Goal: Task Accomplishment & Management: Manage account settings

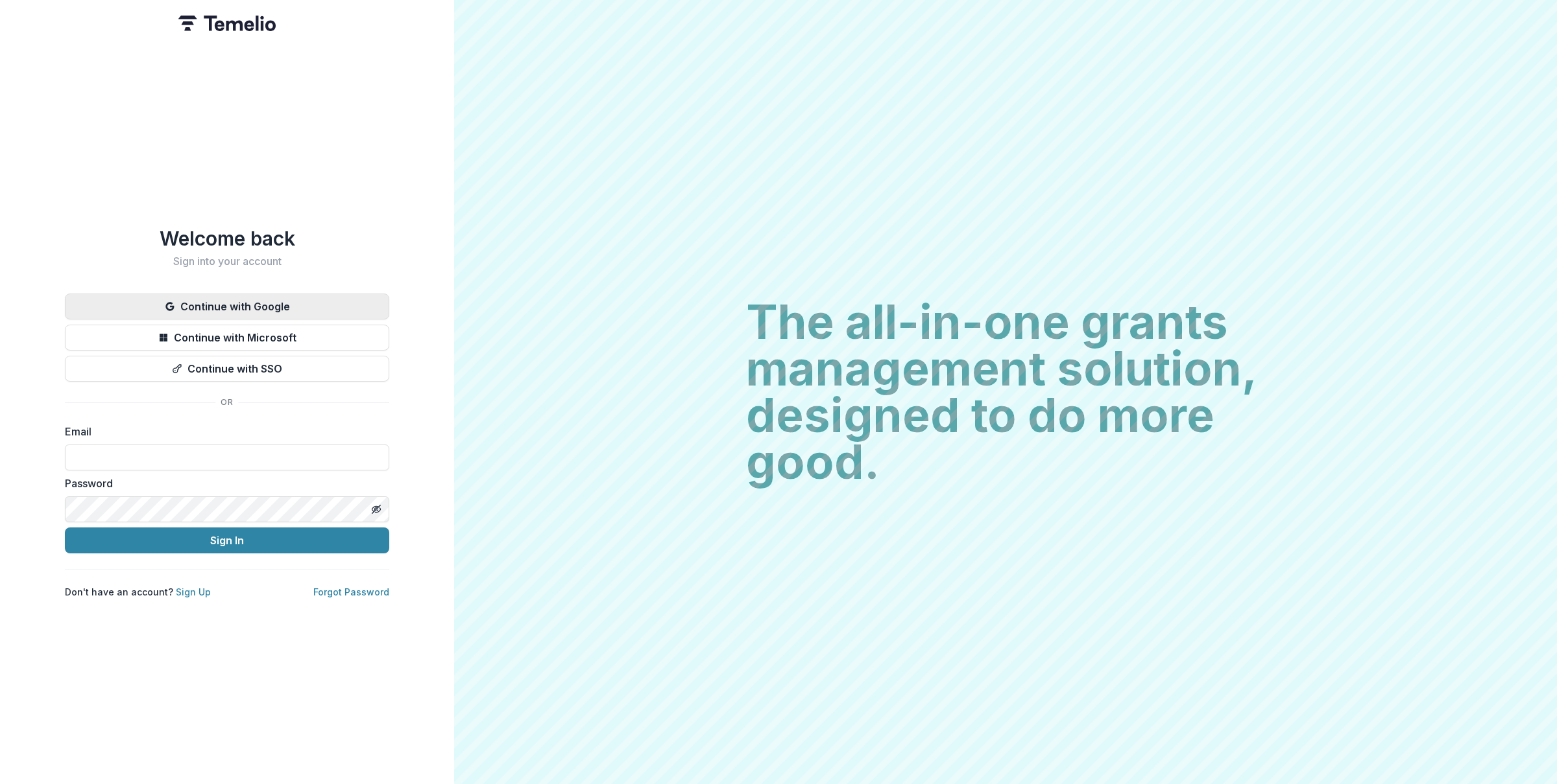
click at [242, 294] on button "Continue with Google" at bounding box center [227, 306] width 324 height 26
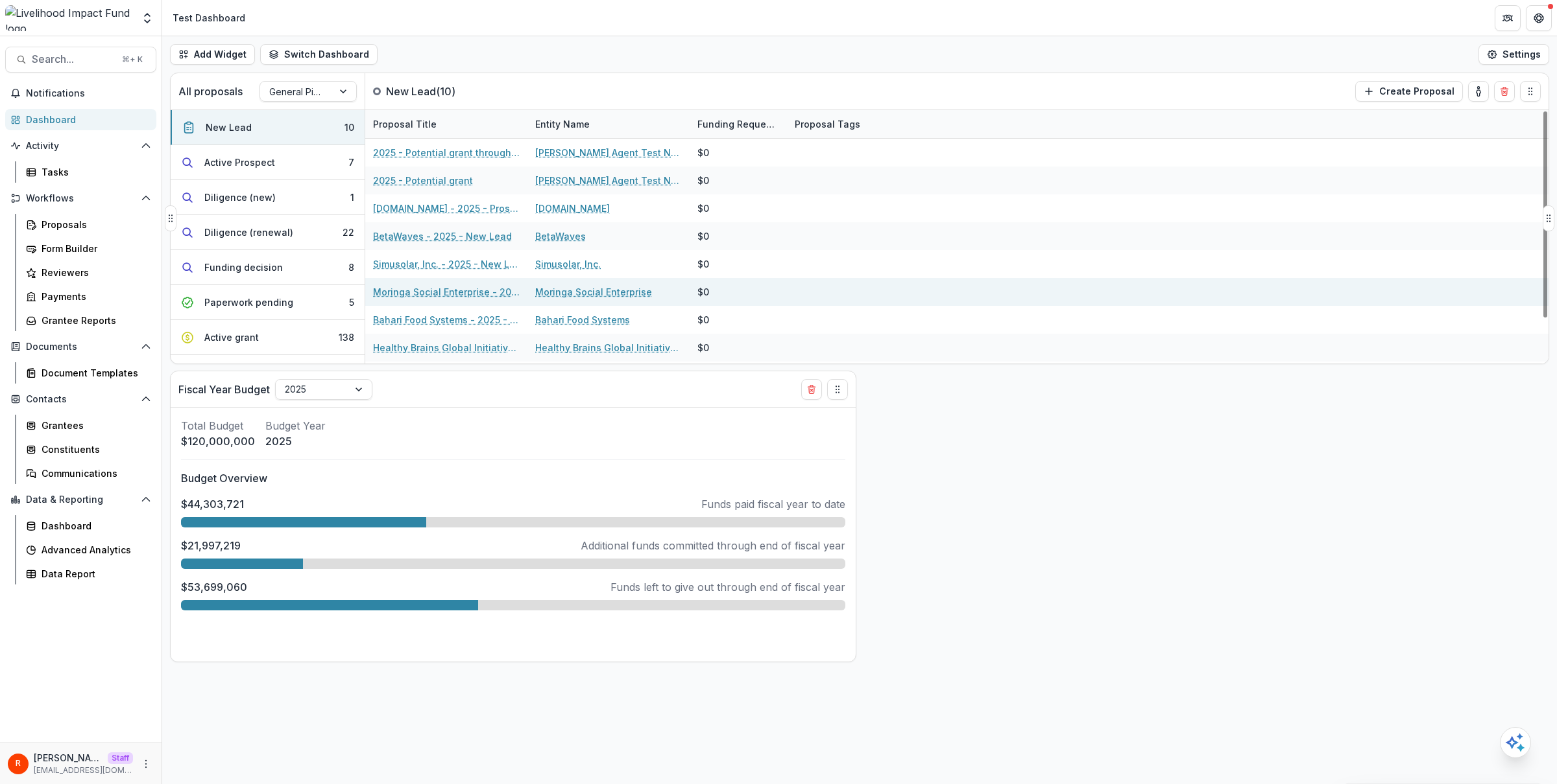
click at [453, 296] on link "Moringa Social Enterprise - 2025 - New Lead" at bounding box center [445, 293] width 147 height 14
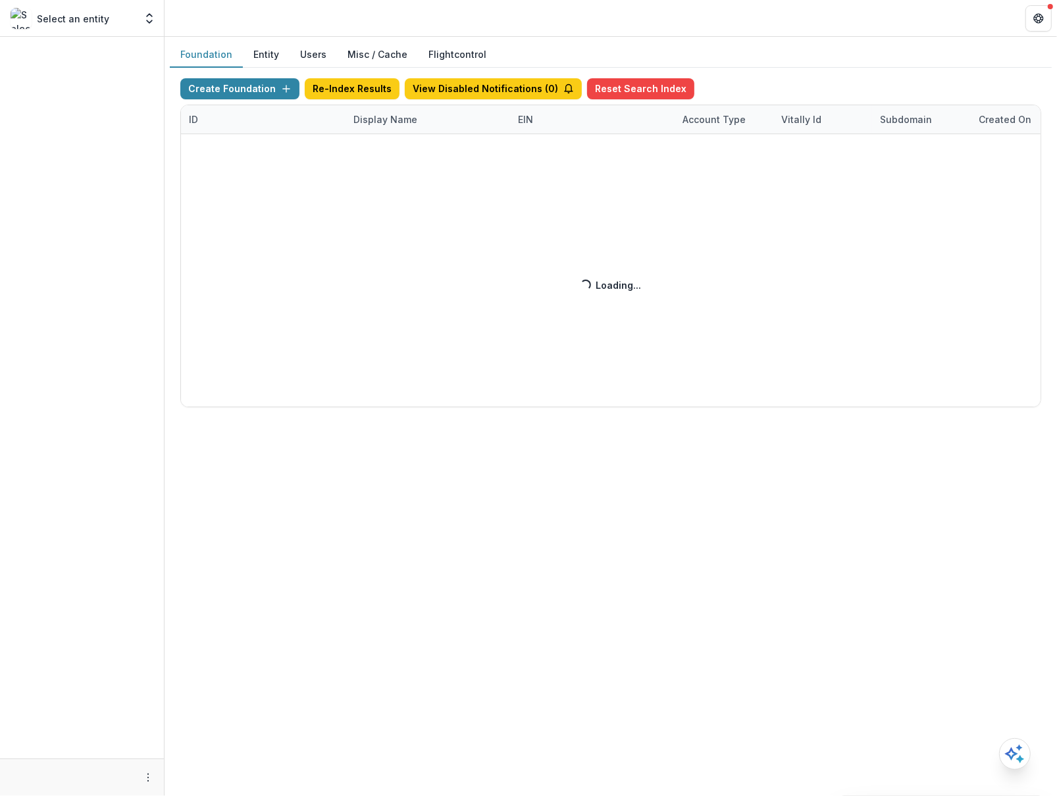
click at [417, 122] on div "Create Foundation Re-Index Results View Disabled Notifications ( 0 ) Reset Sear…" at bounding box center [610, 242] width 861 height 329
click at [390, 118] on div "Create Foundation Re-Index Results View Disabled Notifications ( 2 ) Reset Sear…" at bounding box center [610, 242] width 861 height 329
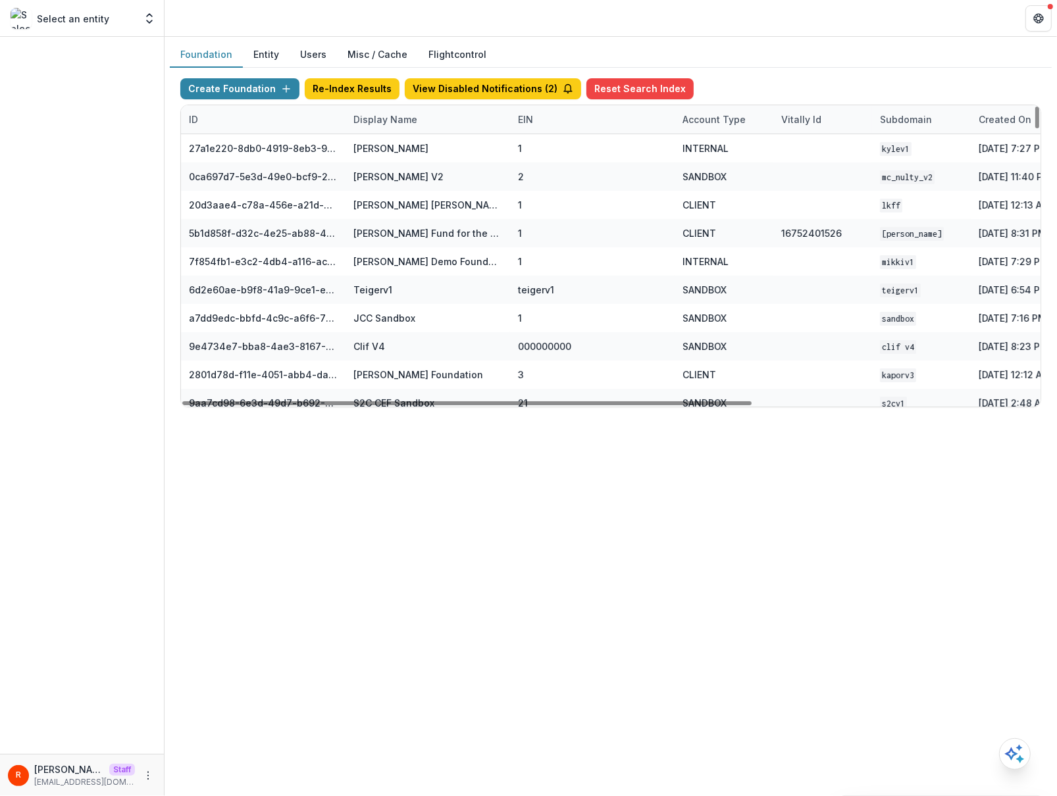
click at [403, 127] on div "Display Name" at bounding box center [428, 119] width 165 height 28
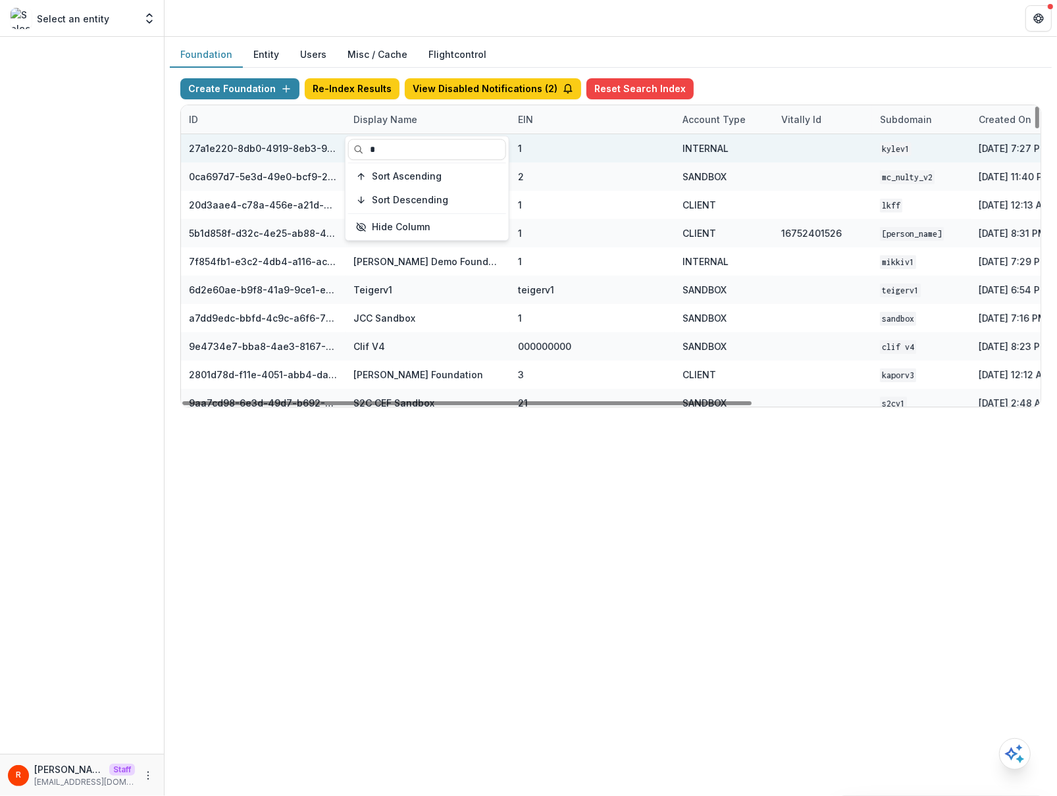
click at [403, 153] on input "*" at bounding box center [427, 149] width 158 height 21
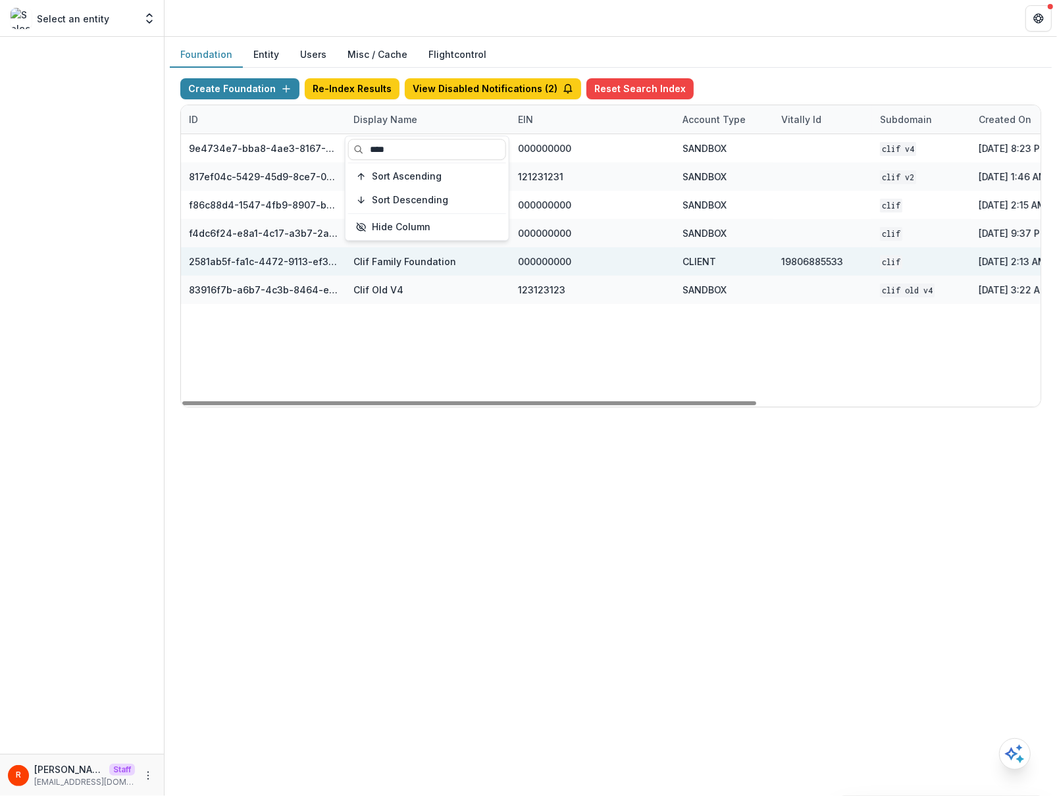
type input "****"
click at [548, 258] on div "000000000" at bounding box center [544, 262] width 53 height 14
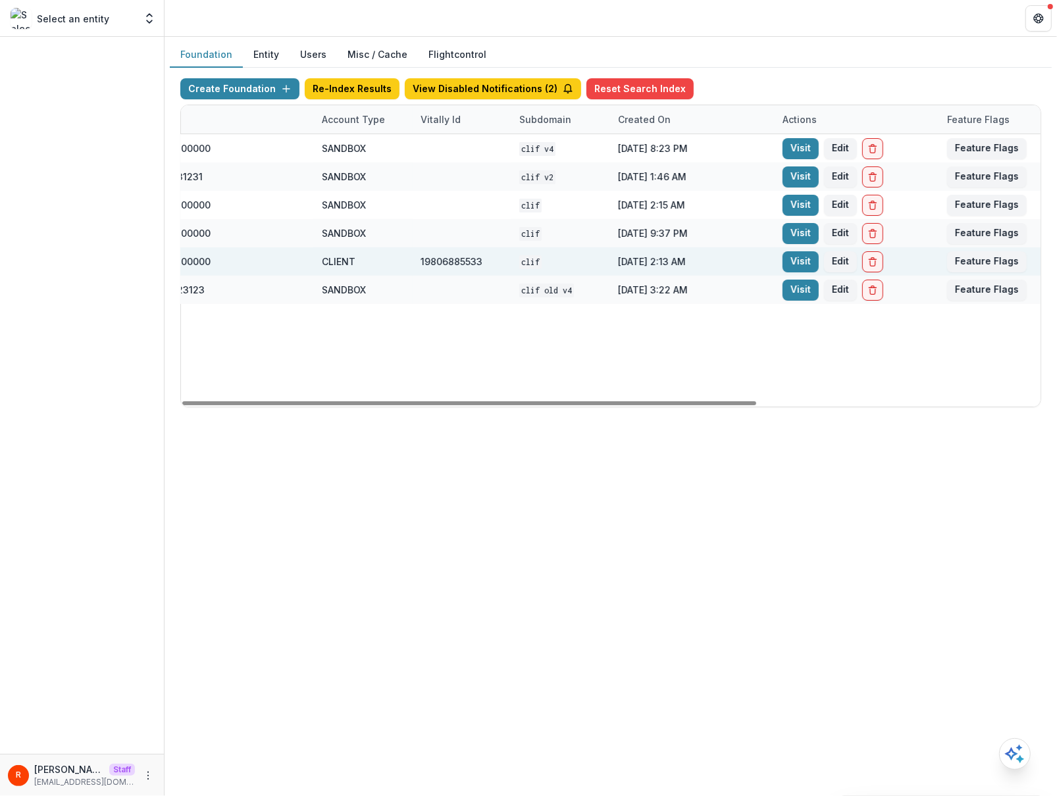
scroll to position [0, 423]
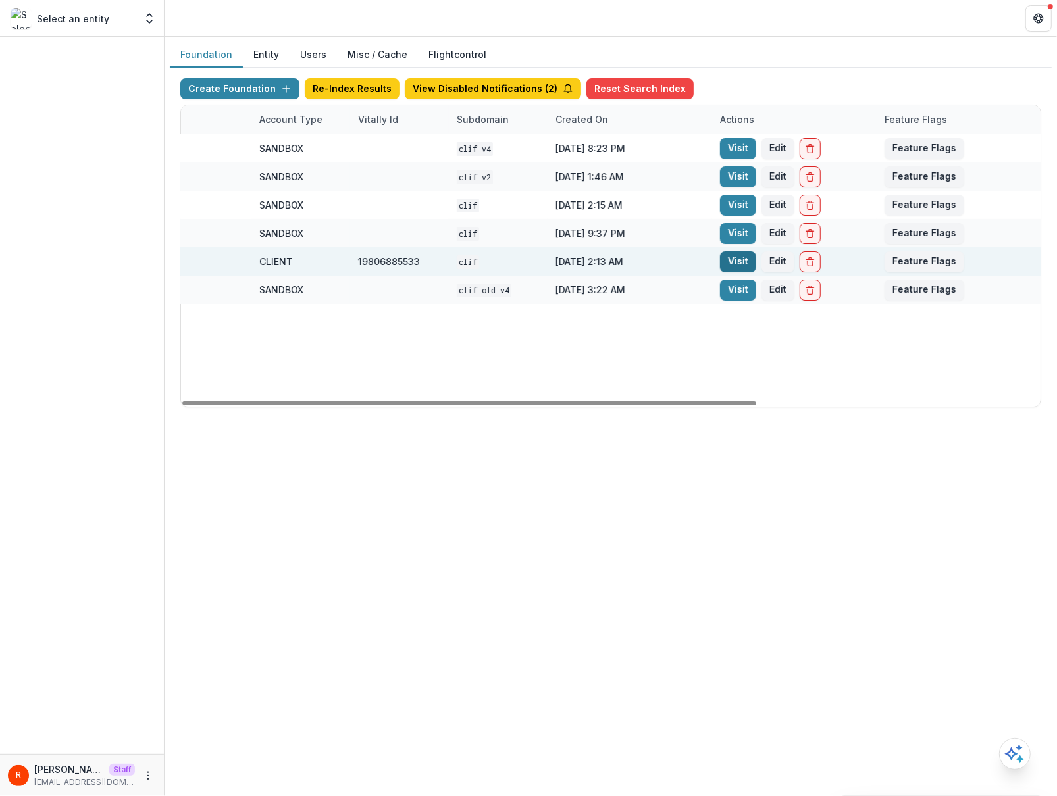
click at [733, 255] on link "Visit" at bounding box center [738, 261] width 36 height 21
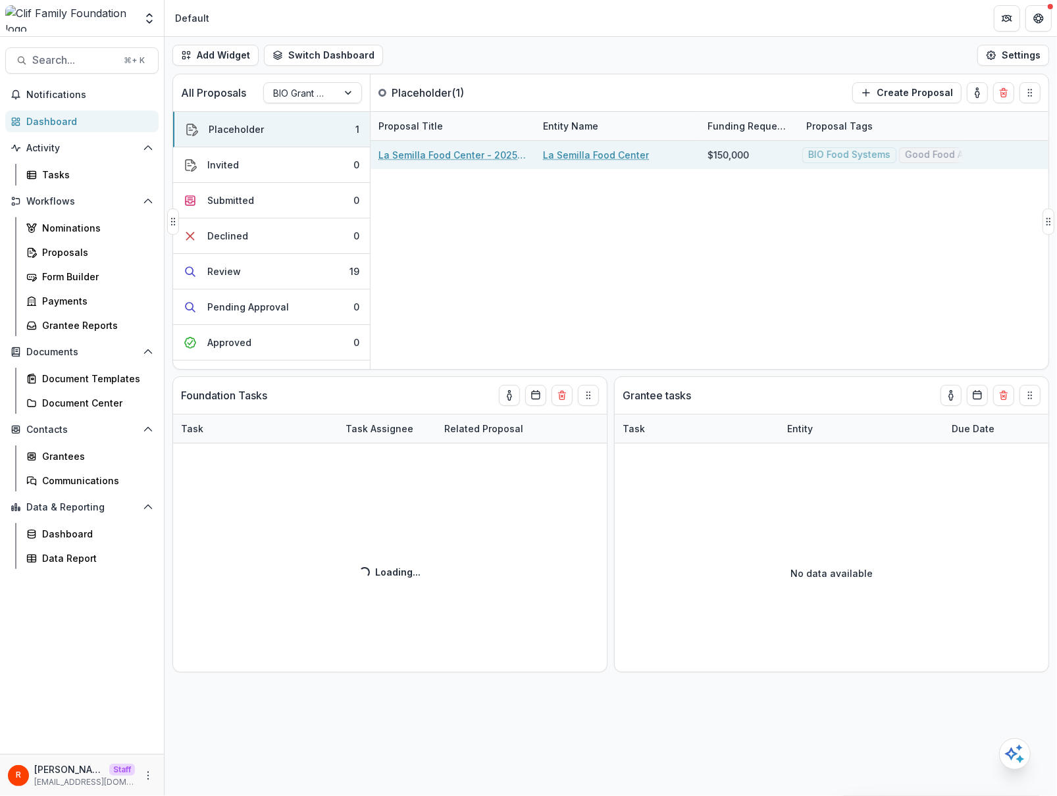
click at [447, 160] on link "La Semilla Food Center - 2025 - BIO Grant Application" at bounding box center [452, 155] width 149 height 14
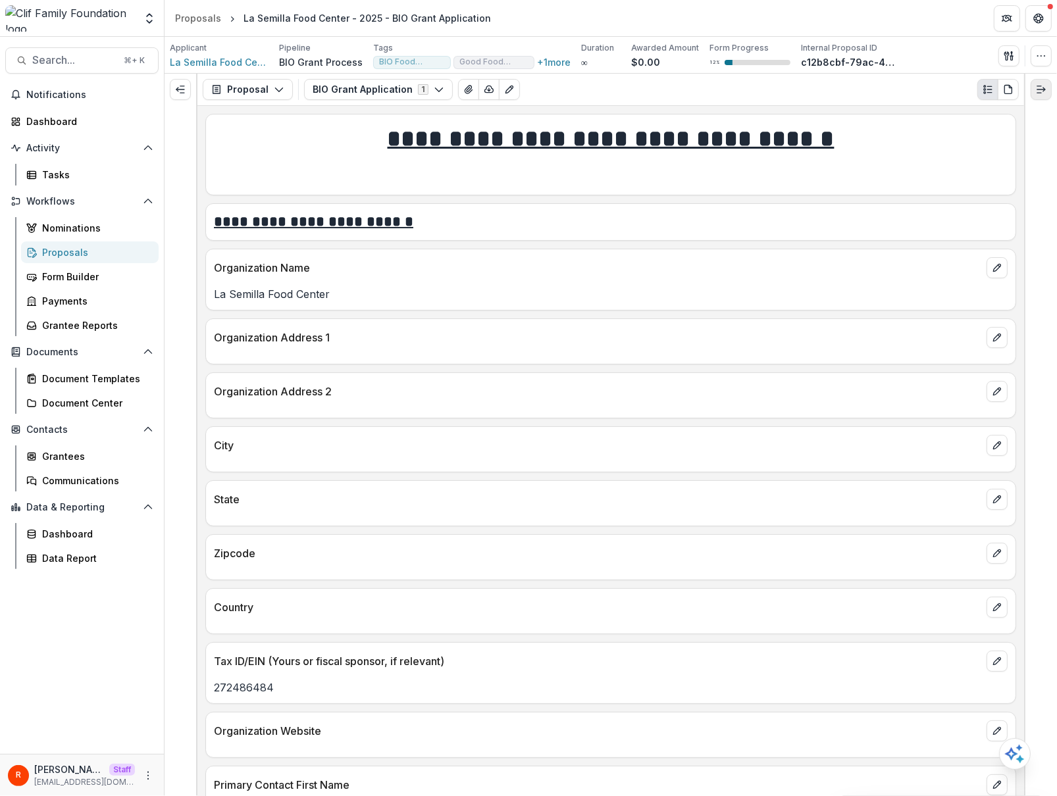
click at [1048, 90] on button "Expand right" at bounding box center [1041, 89] width 21 height 21
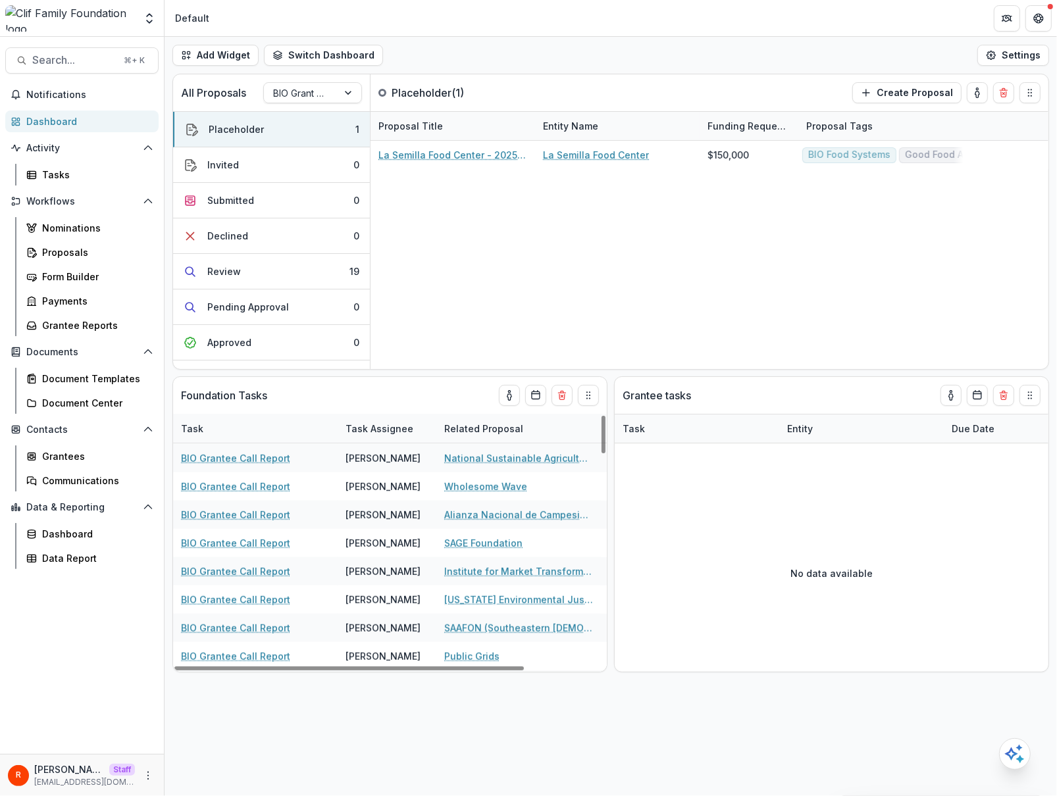
scroll to position [1014, 0]
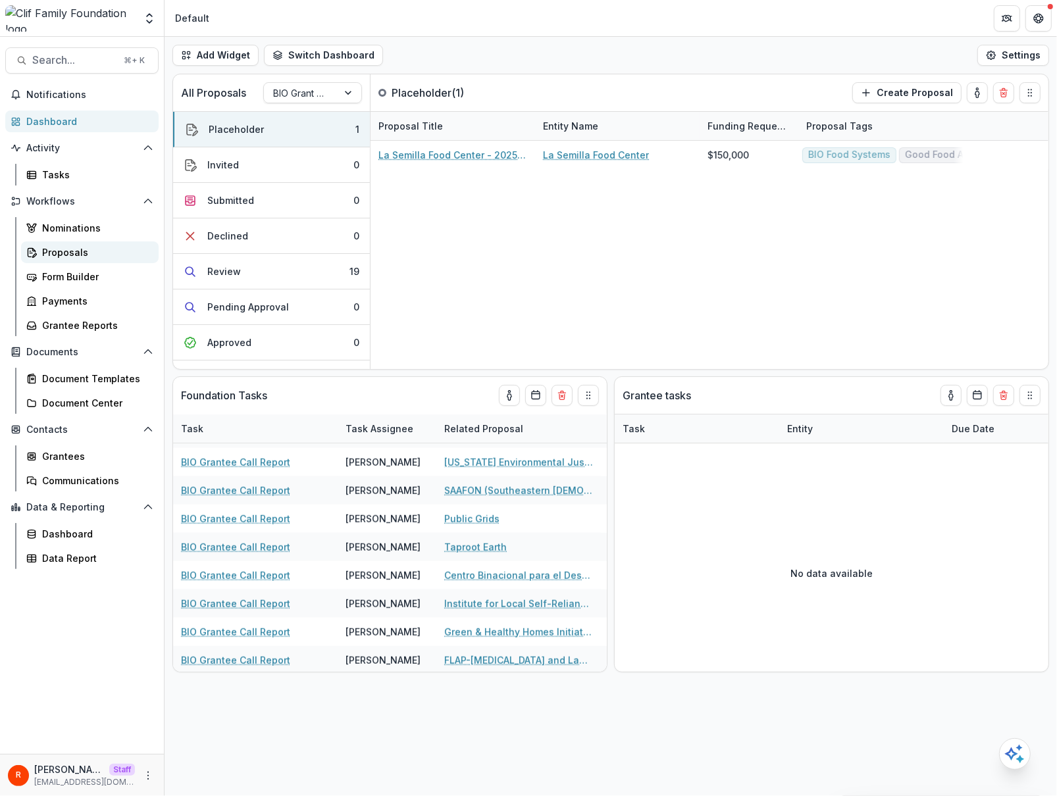
click at [80, 255] on div "Proposals" at bounding box center [95, 252] width 106 height 14
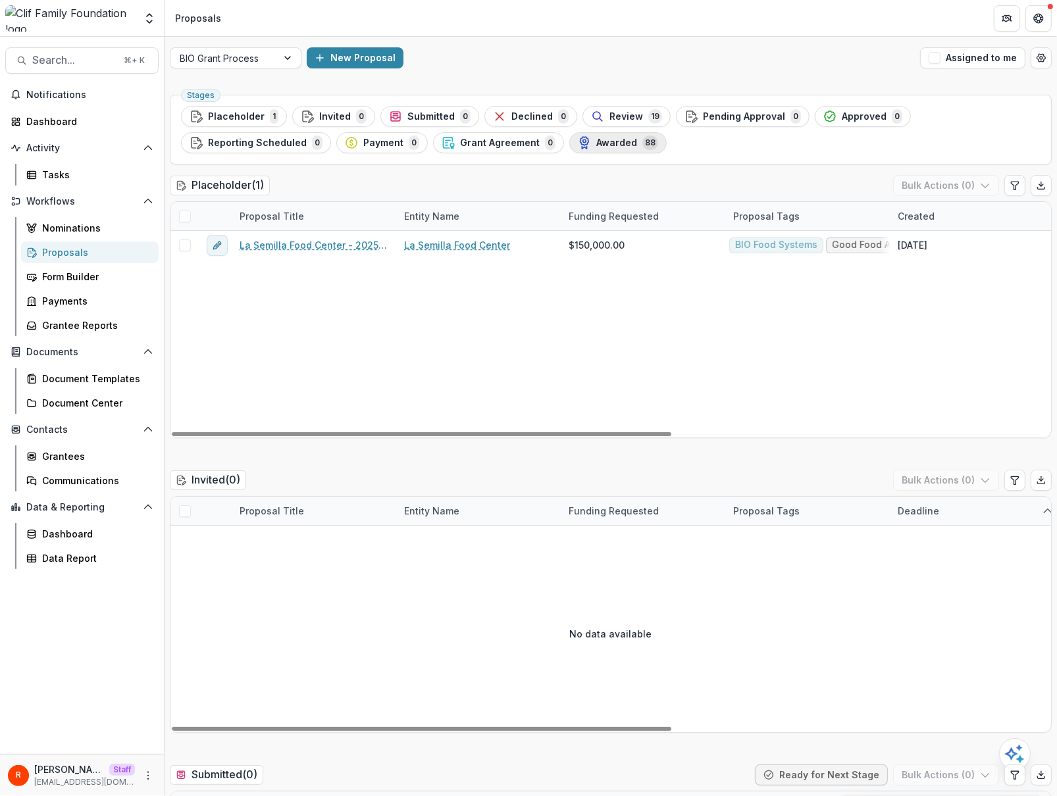
click at [607, 143] on span "Awarded" at bounding box center [616, 143] width 41 height 11
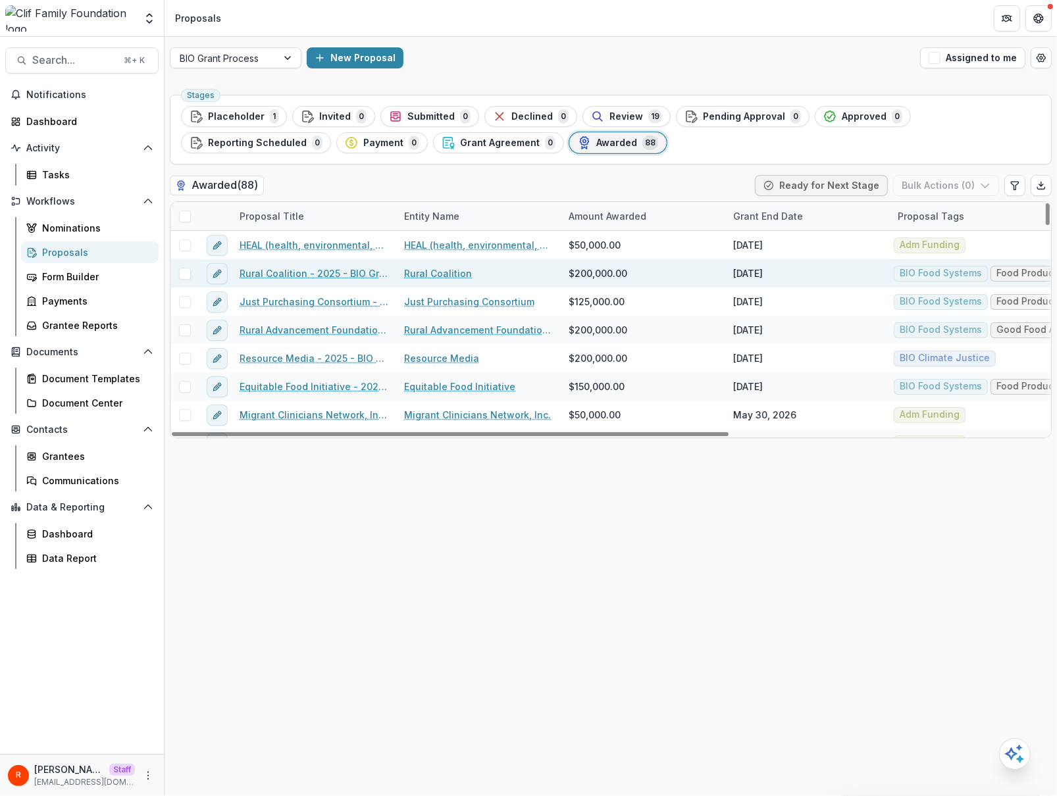
click at [321, 266] on div "Rural Coalition - 2025 - BIO Grant Application" at bounding box center [314, 273] width 165 height 28
click at [321, 273] on link "Rural Coalition - 2025 - BIO Grant Application" at bounding box center [314, 274] width 149 height 14
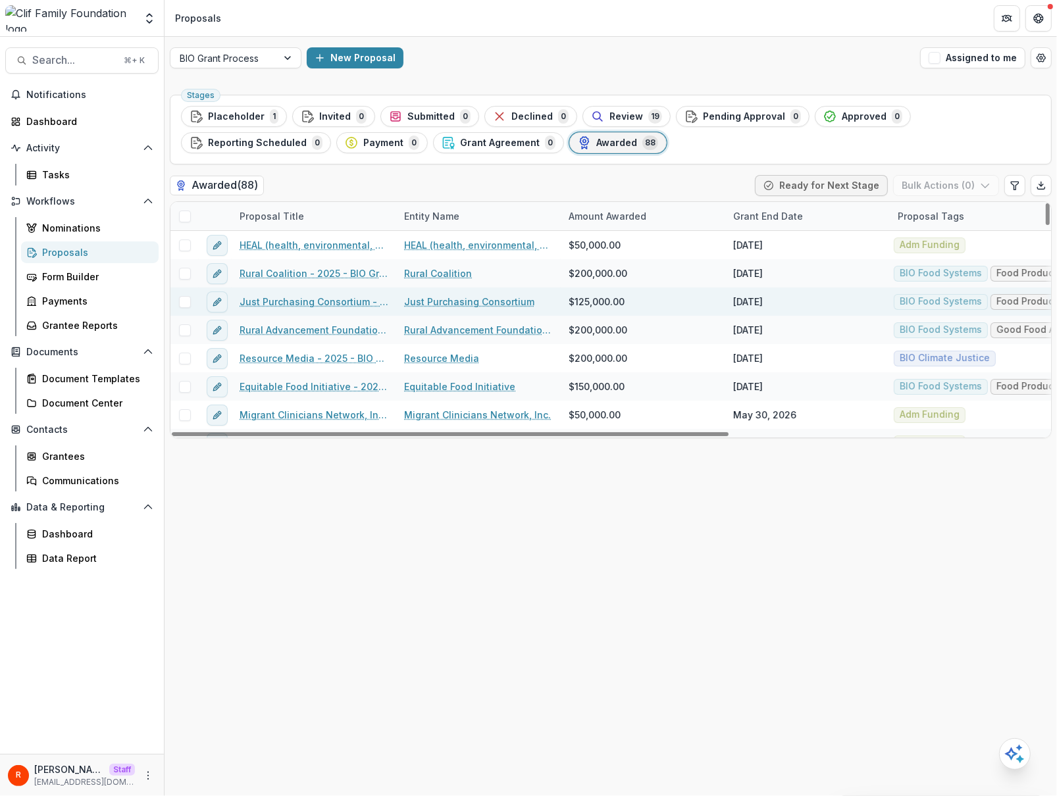
click at [321, 305] on link "Just Purchasing Consortium - 2025 - BIO Grant Application" at bounding box center [314, 302] width 149 height 14
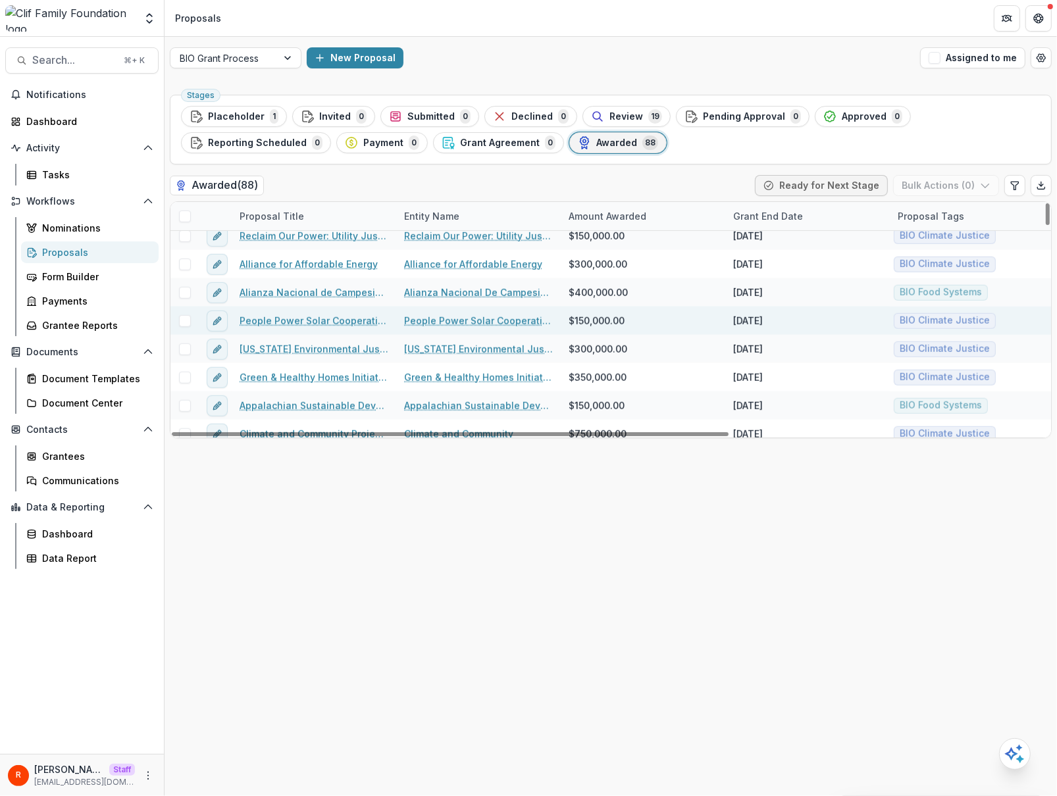
scroll to position [979, 0]
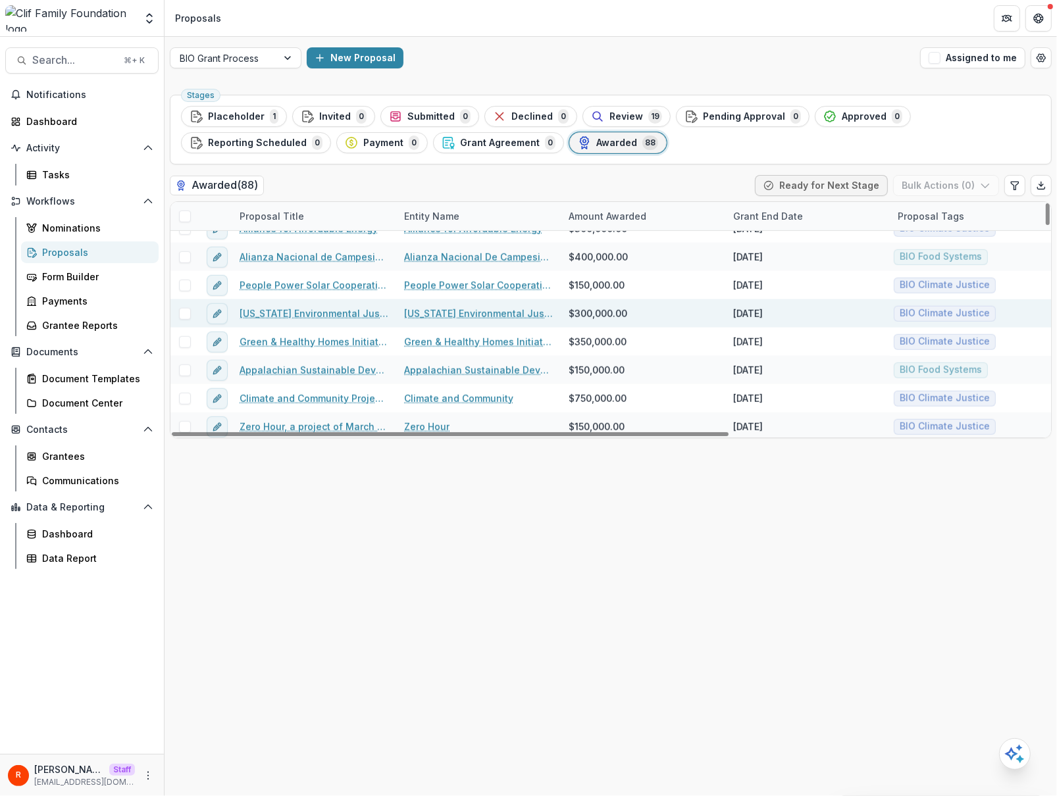
click at [313, 304] on div "Michigan Environmental Justice Coalition" at bounding box center [314, 313] width 165 height 28
click at [313, 314] on link "Michigan Environmental Justice Coalition" at bounding box center [314, 314] width 149 height 14
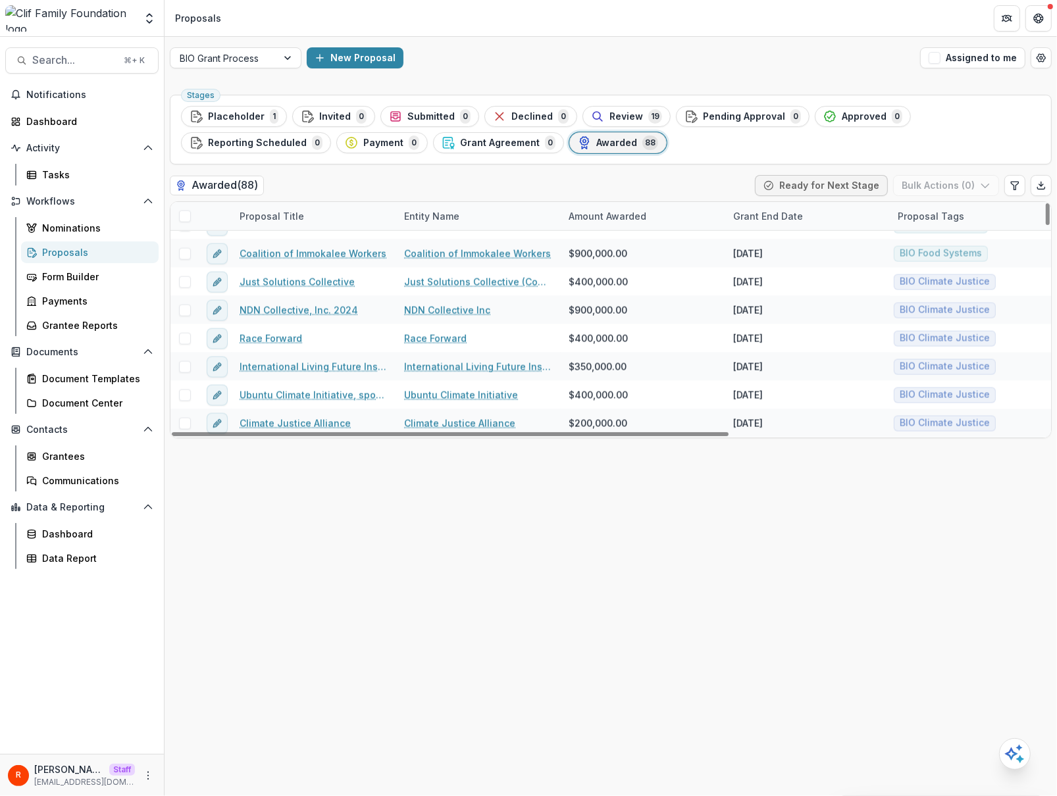
scroll to position [1899, 0]
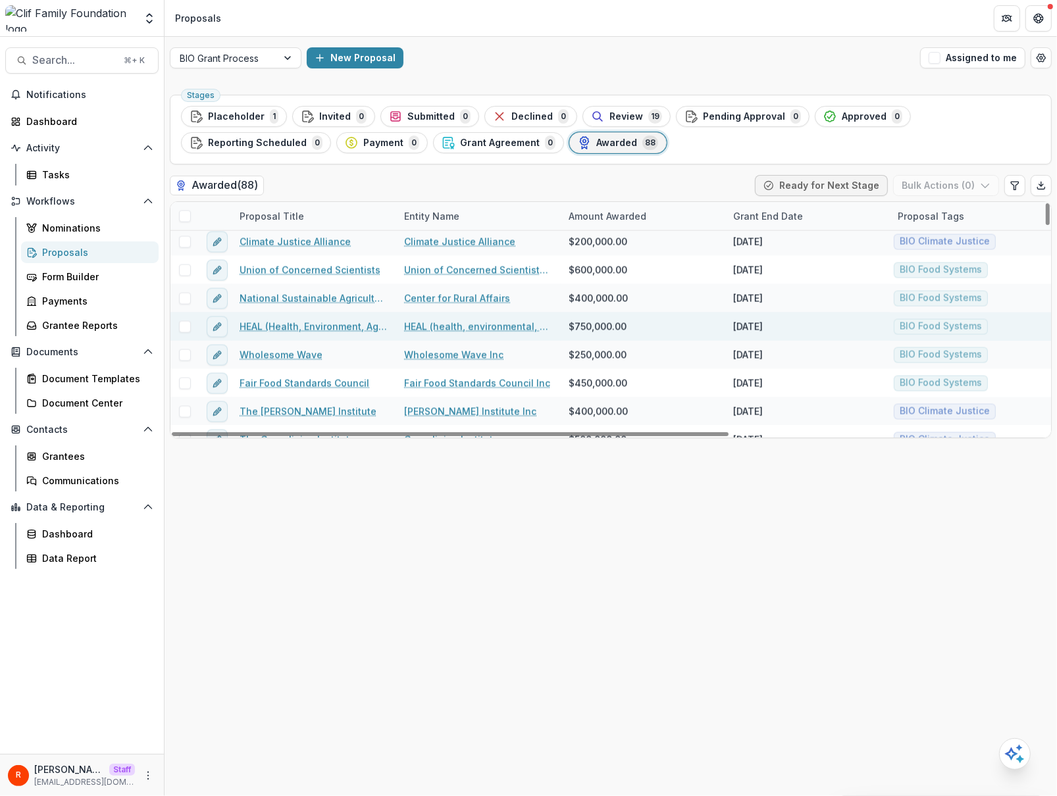
click at [313, 322] on link "HEAL (Health, Environment, Agriculture, Labor) Food Alliance" at bounding box center [314, 327] width 149 height 14
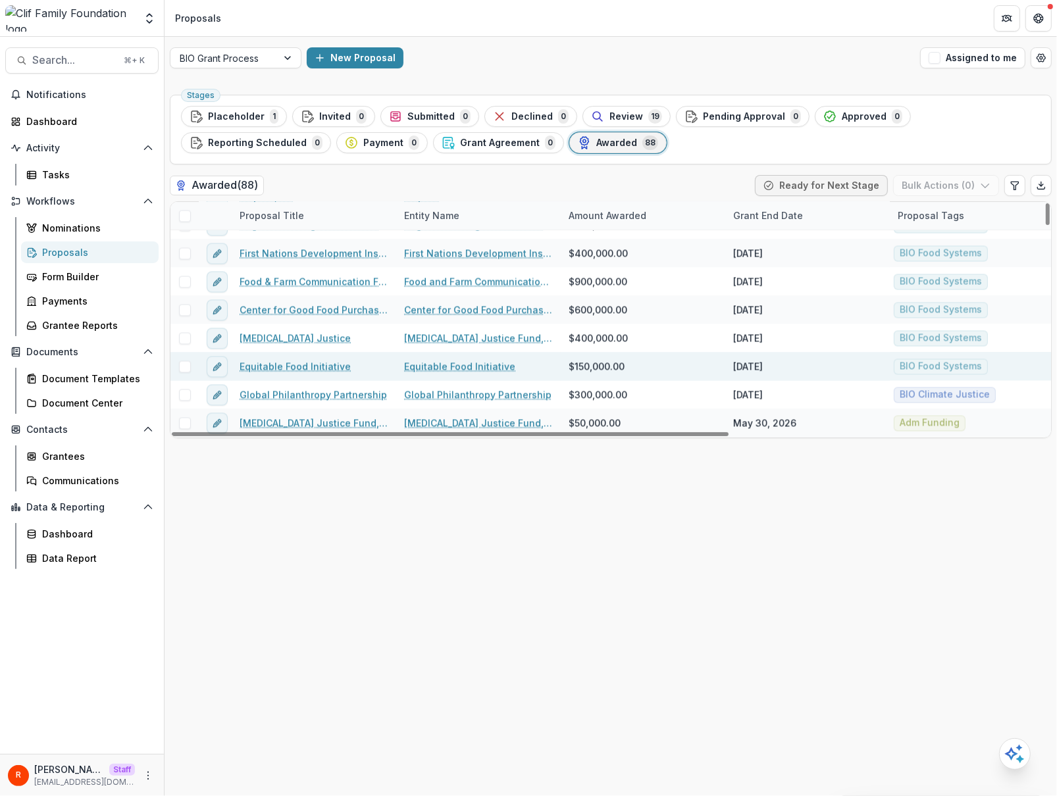
click at [292, 369] on link "Equitable Food Initiative" at bounding box center [295, 367] width 111 height 14
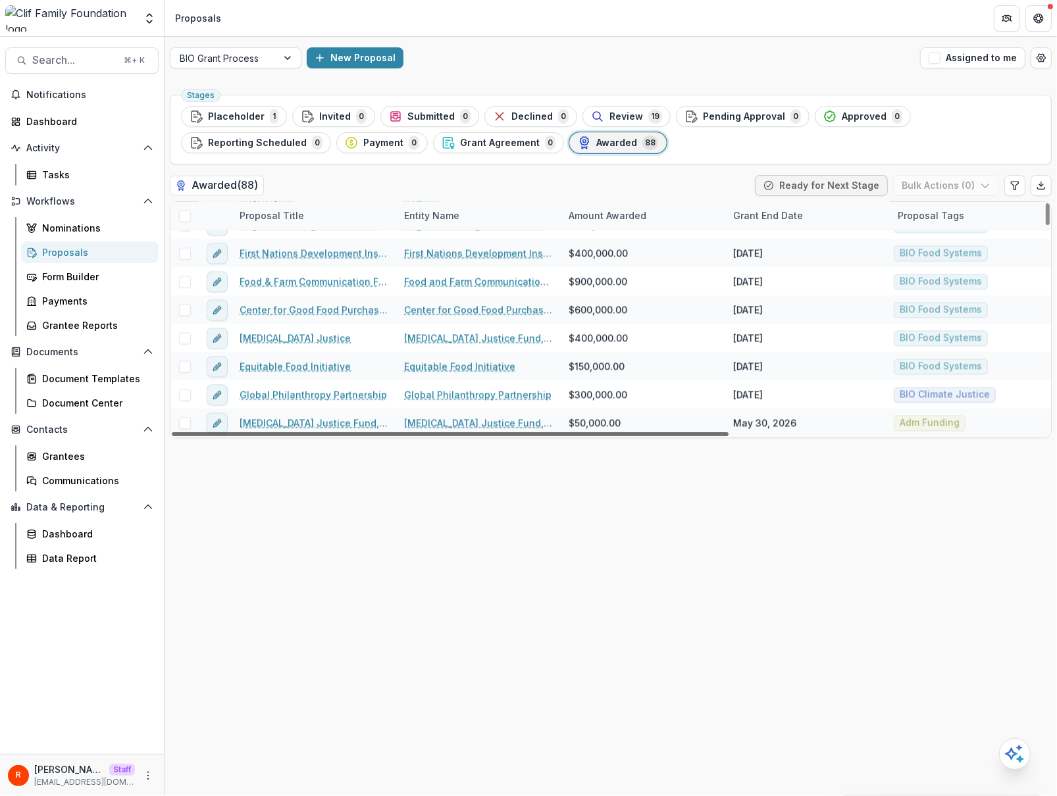
click at [296, 432] on div at bounding box center [450, 434] width 557 height 4
click at [299, 425] on link "Farmworker Justice Fund, Inc. - 2025" at bounding box center [314, 424] width 149 height 14
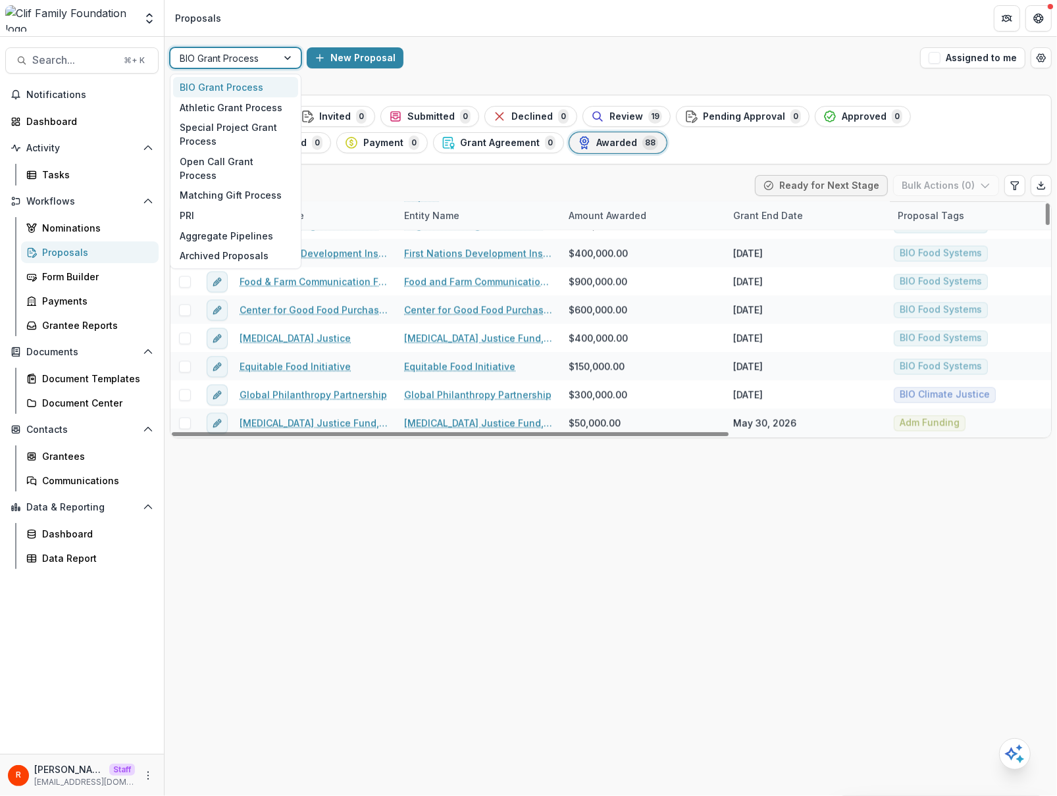
click at [274, 63] on div "BIO Grant Process" at bounding box center [223, 58] width 107 height 19
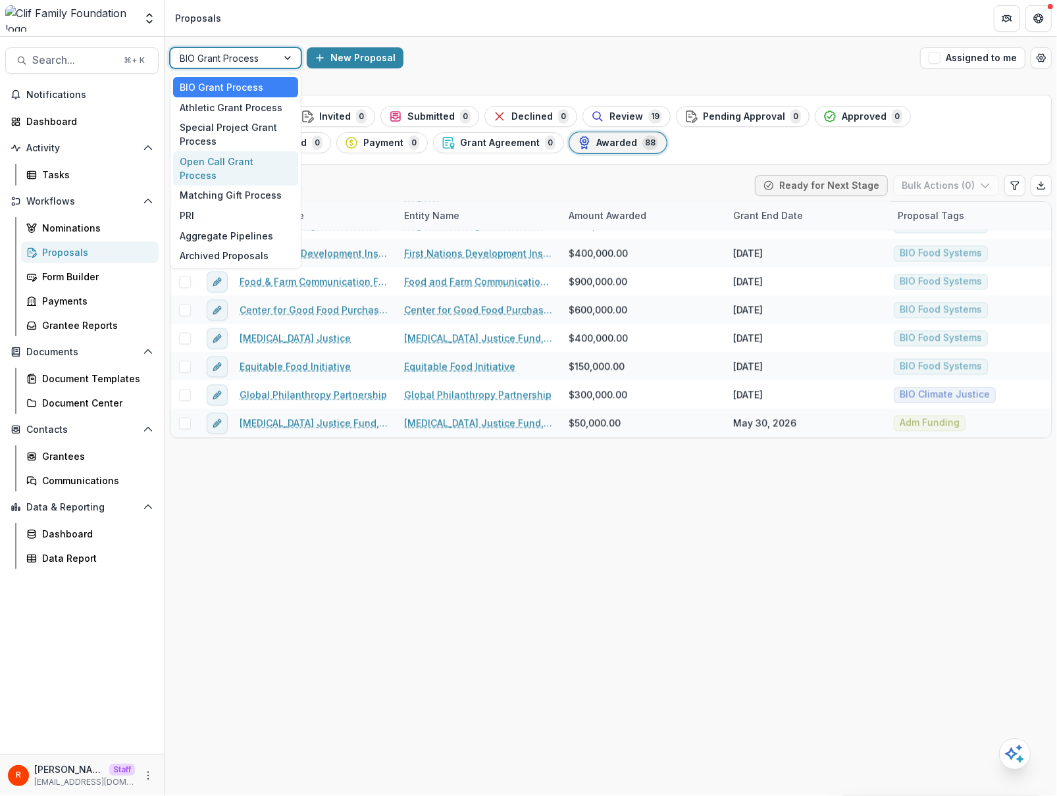
click at [247, 155] on div "Open Call Grant Process" at bounding box center [235, 168] width 125 height 34
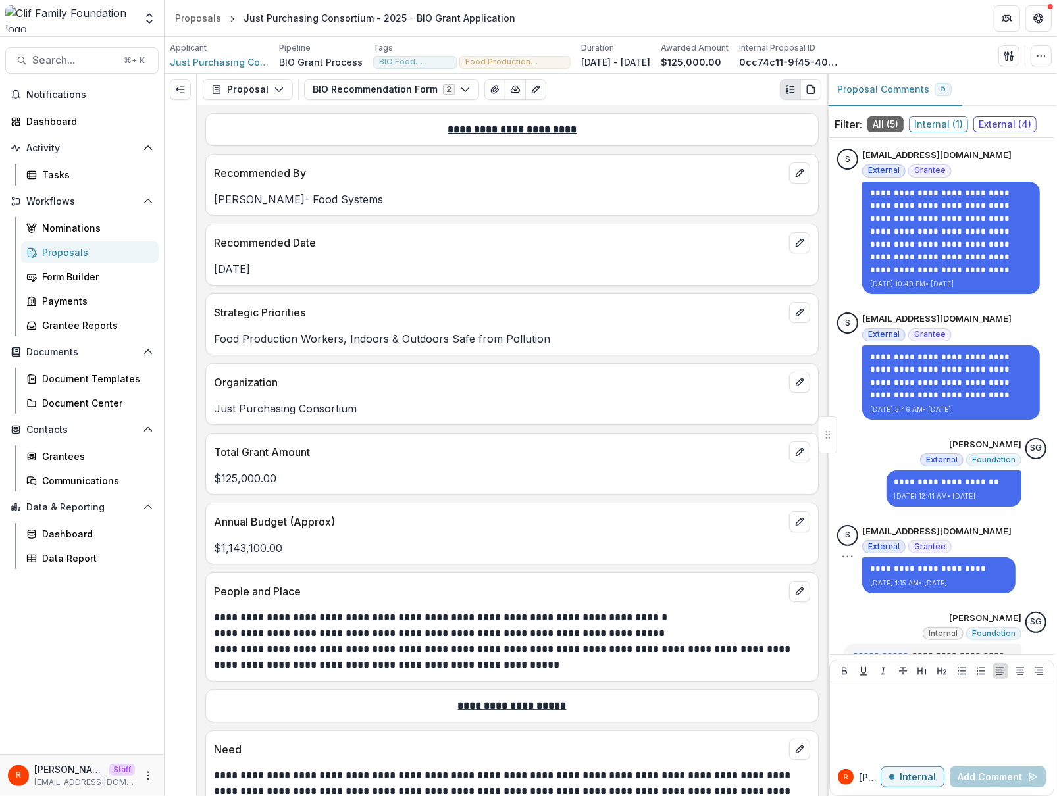
scroll to position [59, 0]
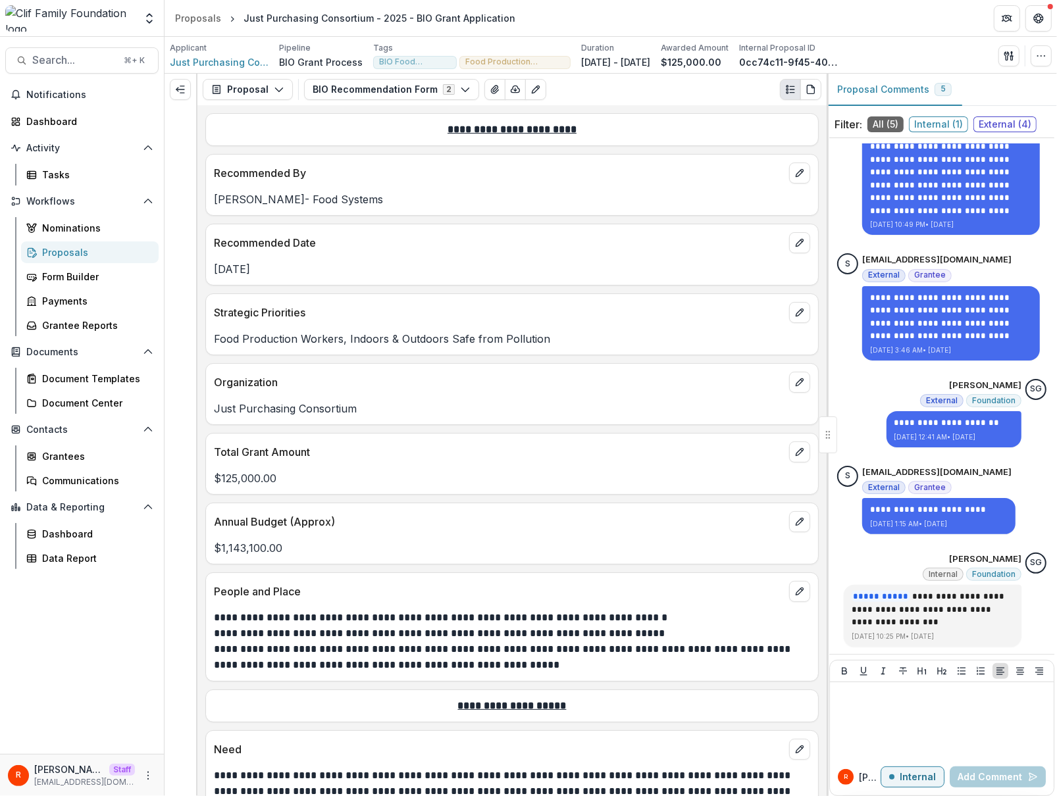
click at [450, 284] on div "Recommended Date [DATE]" at bounding box center [511, 255] width 613 height 62
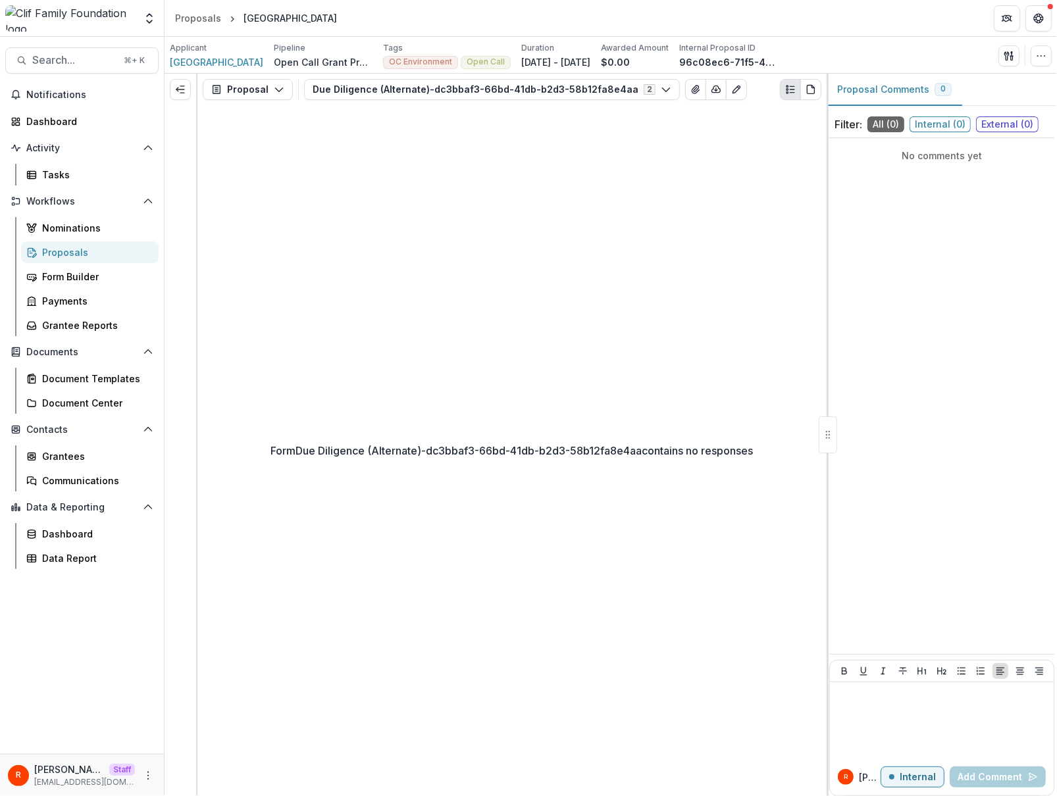
click at [738, 60] on p "96c08ec6-71f5-4181-8efe-eb632b32c573" at bounding box center [728, 62] width 99 height 14
click at [437, 14] on header "Proposals Northwest Watershed Institute" at bounding box center [611, 18] width 892 height 36
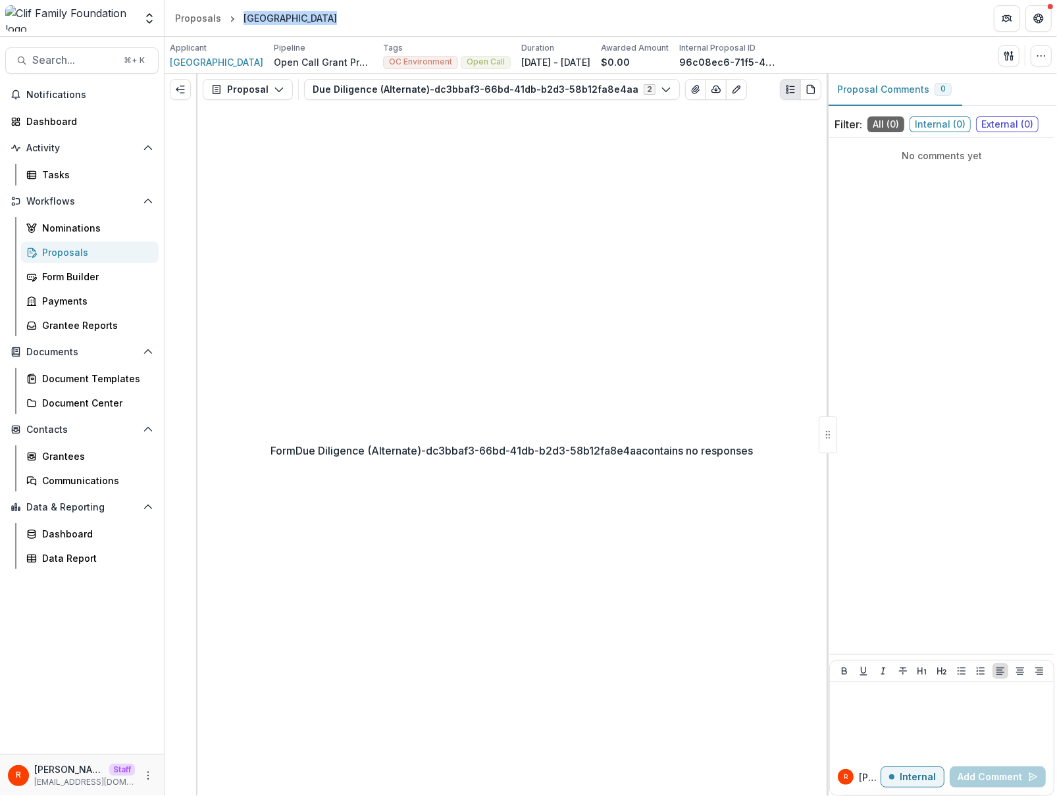
click at [437, 14] on header "Proposals Northwest Watershed Institute" at bounding box center [611, 18] width 892 height 36
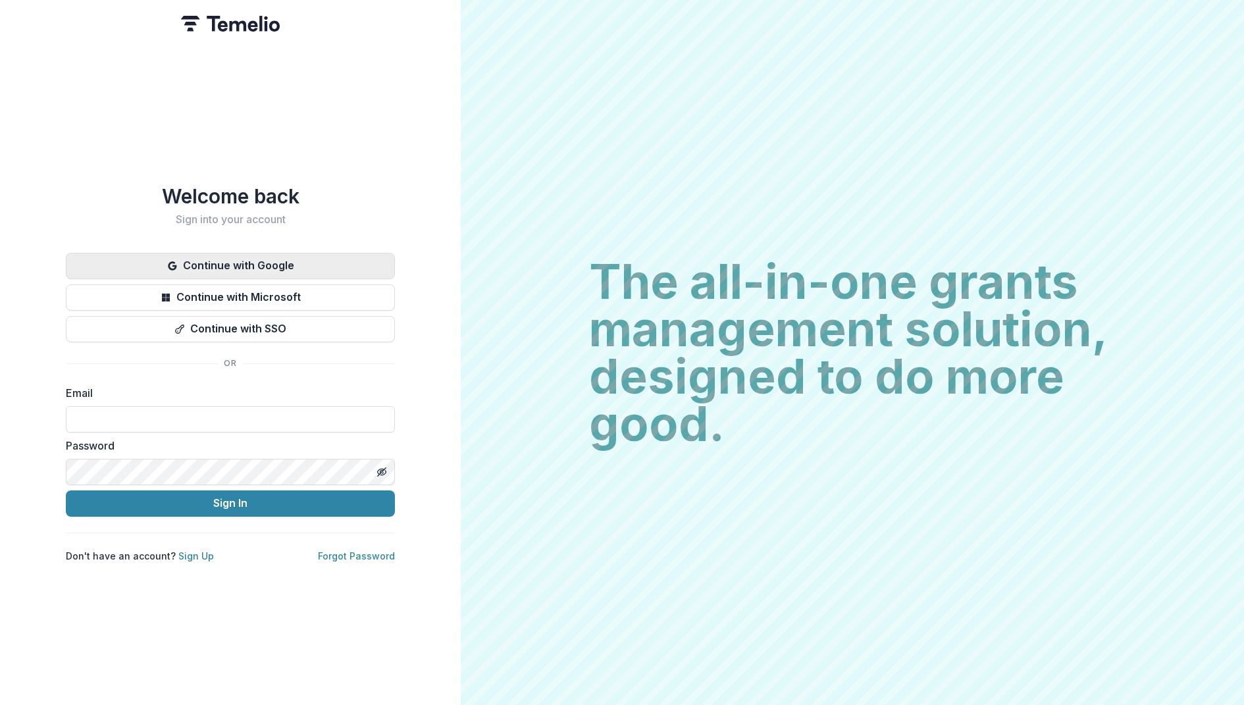
click at [297, 259] on button "Continue with Google" at bounding box center [230, 266] width 329 height 26
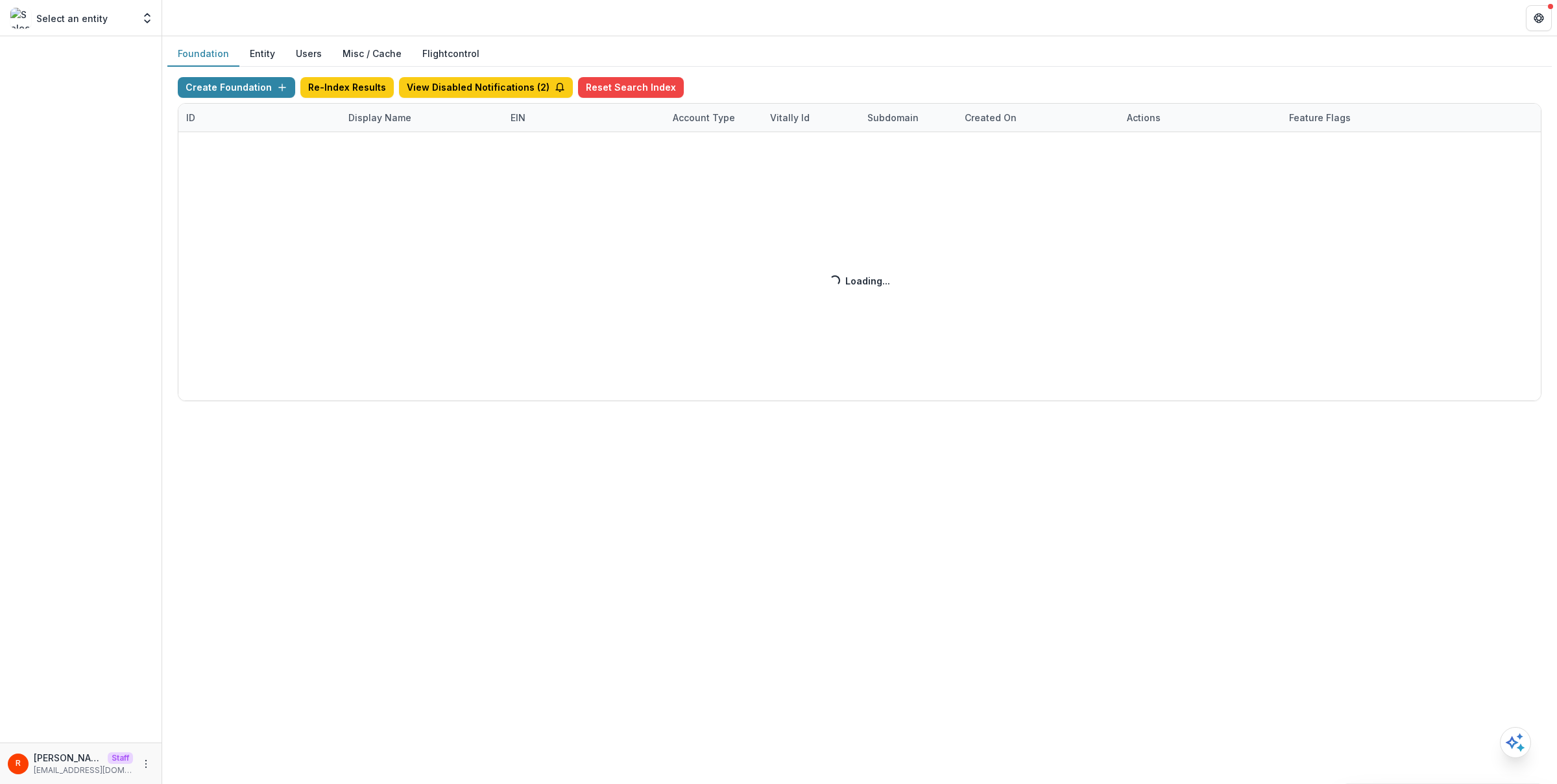
click at [383, 118] on div "Create Foundation Re-Index Results View Disabled Notifications ( 2 ) Reset Sear…" at bounding box center [858, 238] width 1363 height 324
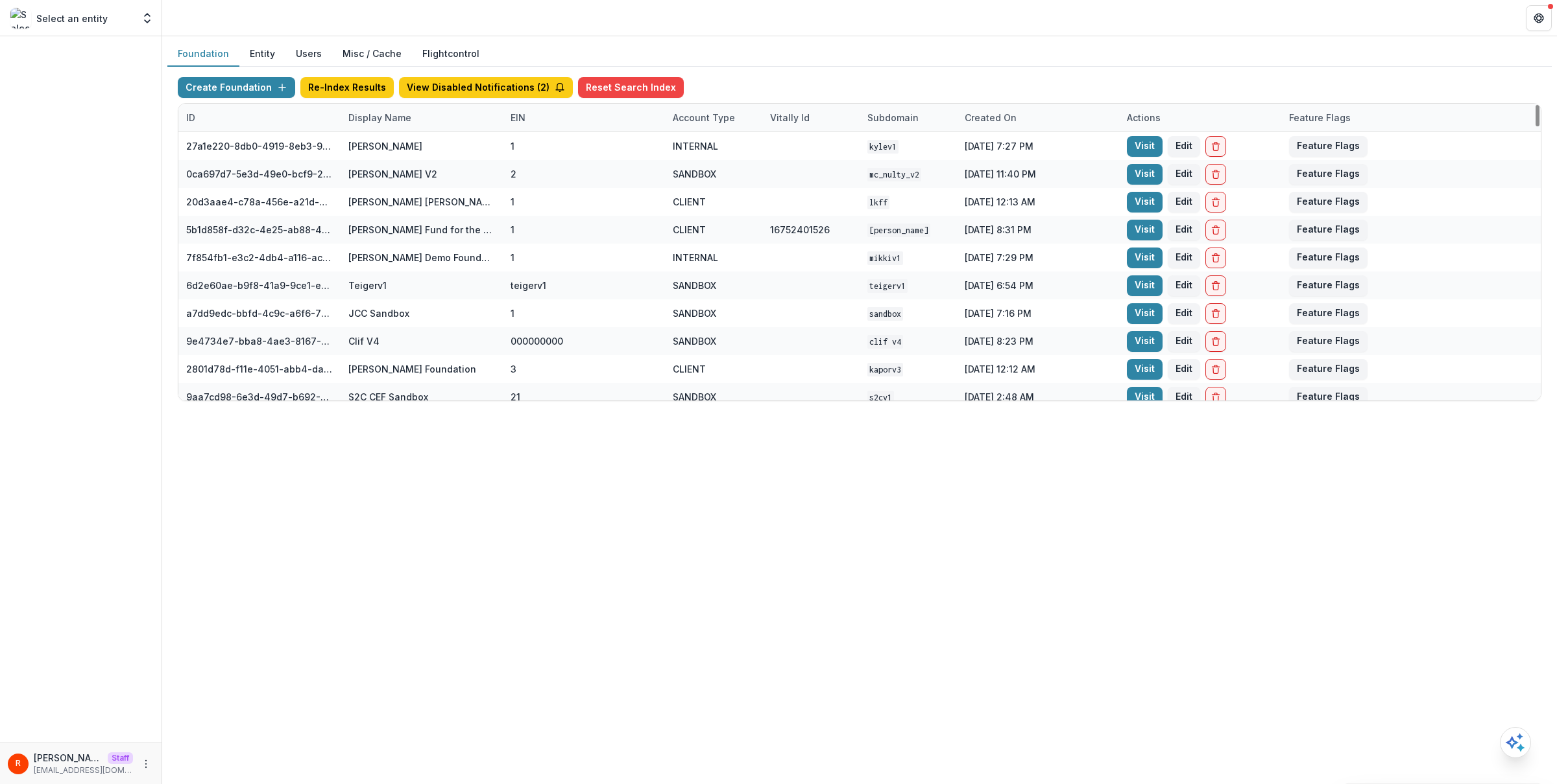
click at [383, 118] on div "Display Name" at bounding box center [380, 118] width 79 height 14
click at [383, 143] on input at bounding box center [421, 147] width 156 height 21
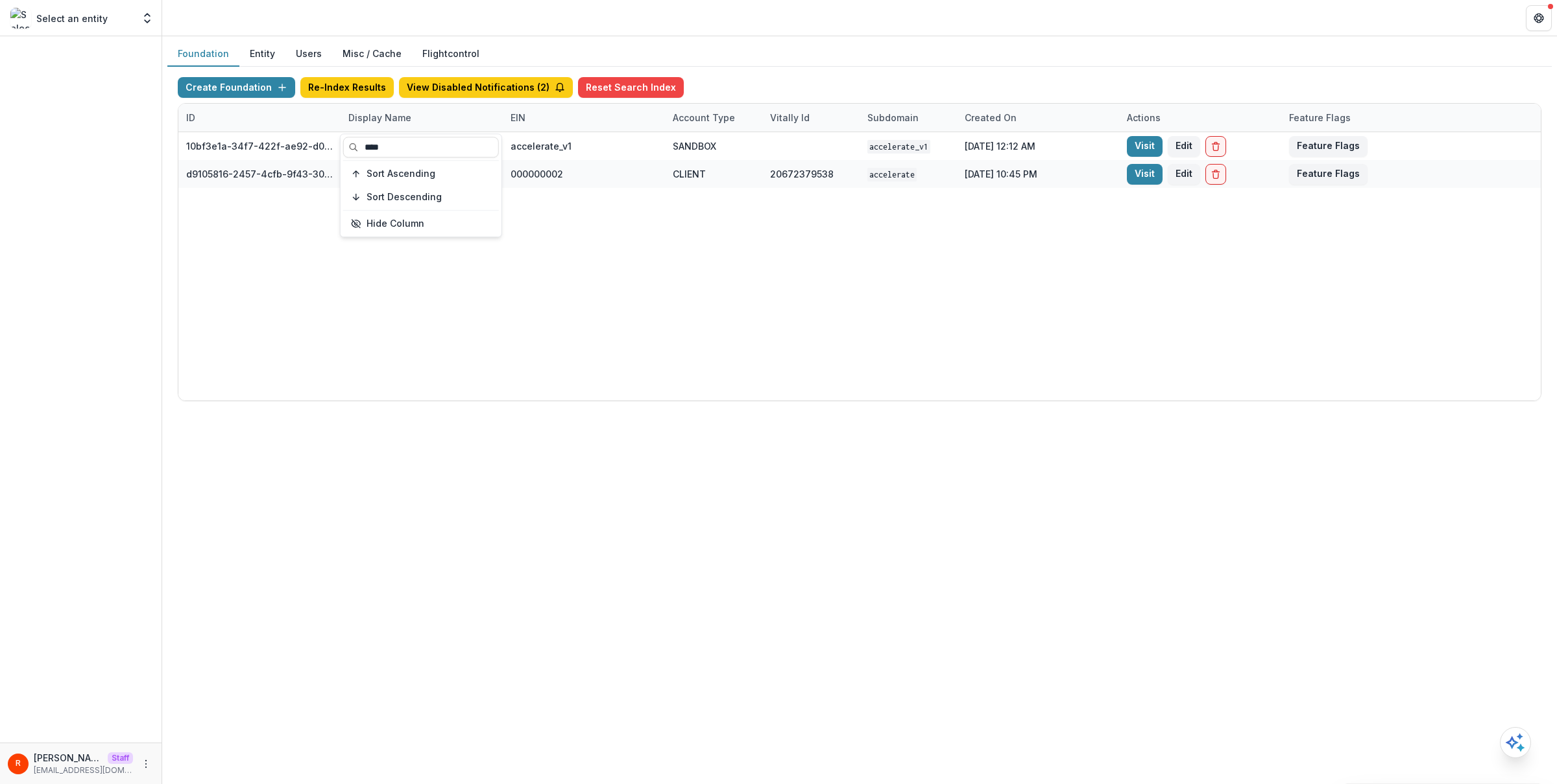
type input "****"
click at [767, 318] on div "10bf3e1a-34f7-422f-ae92-d0f6b8bdf726 Accelerate v1 accelerate_v1 SANDBOX accele…" at bounding box center [859, 266] width 1362 height 268
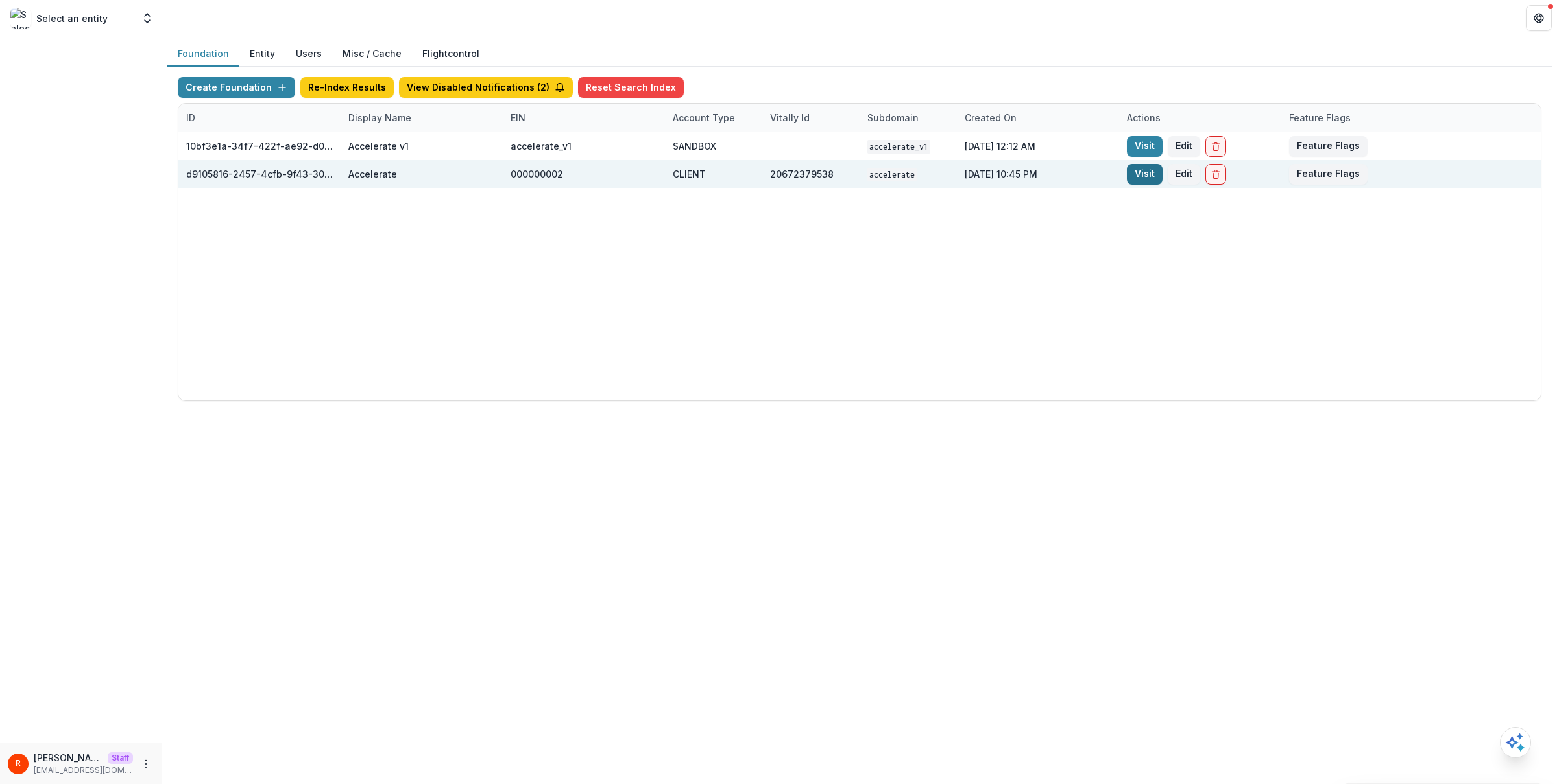
click at [1146, 171] on link "Visit" at bounding box center [1144, 174] width 35 height 21
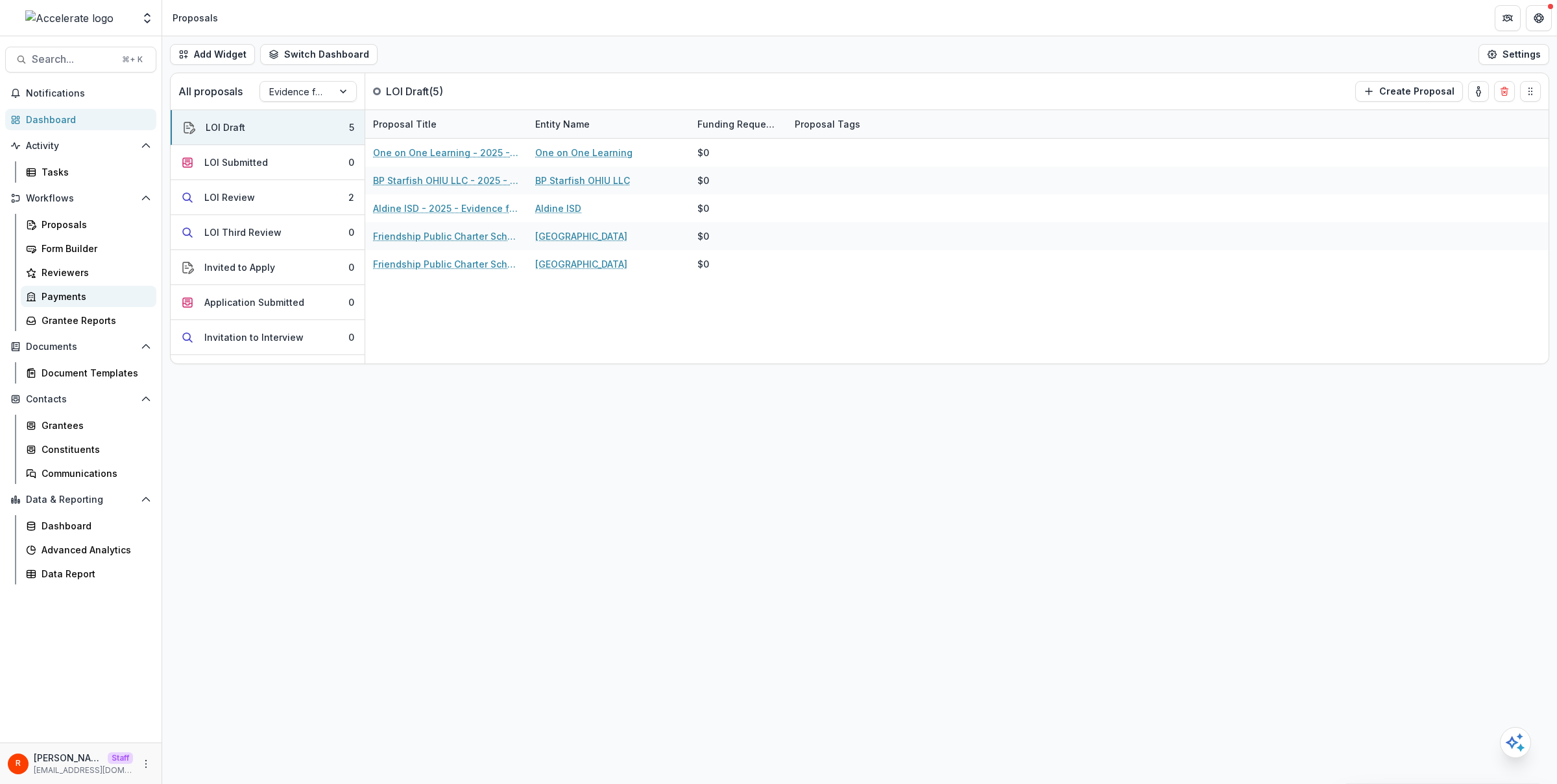
click at [79, 298] on div "Payments" at bounding box center [94, 296] width 104 height 14
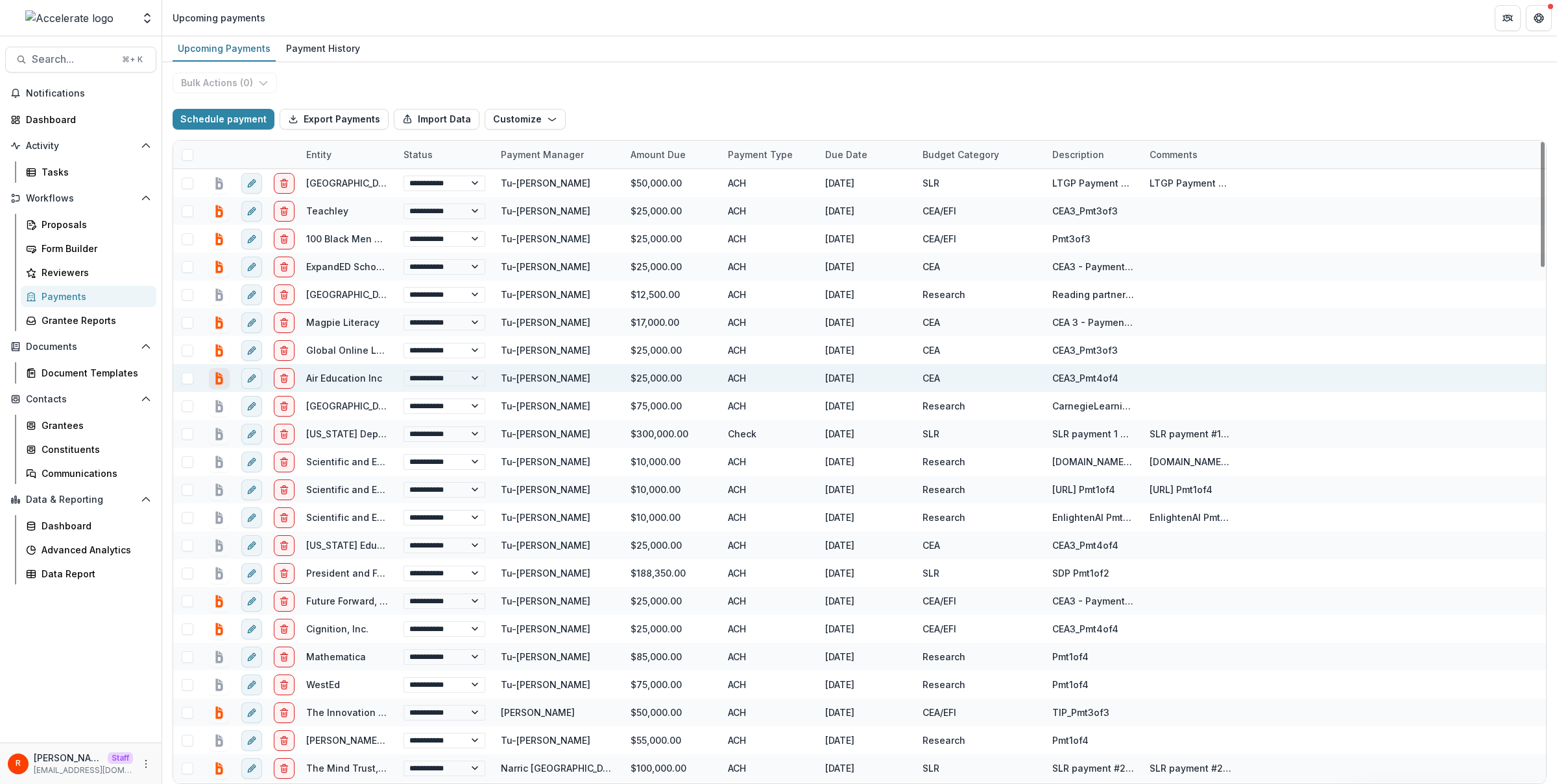
click at [223, 382] on icon "bill.com-connect" at bounding box center [219, 378] width 7 height 13
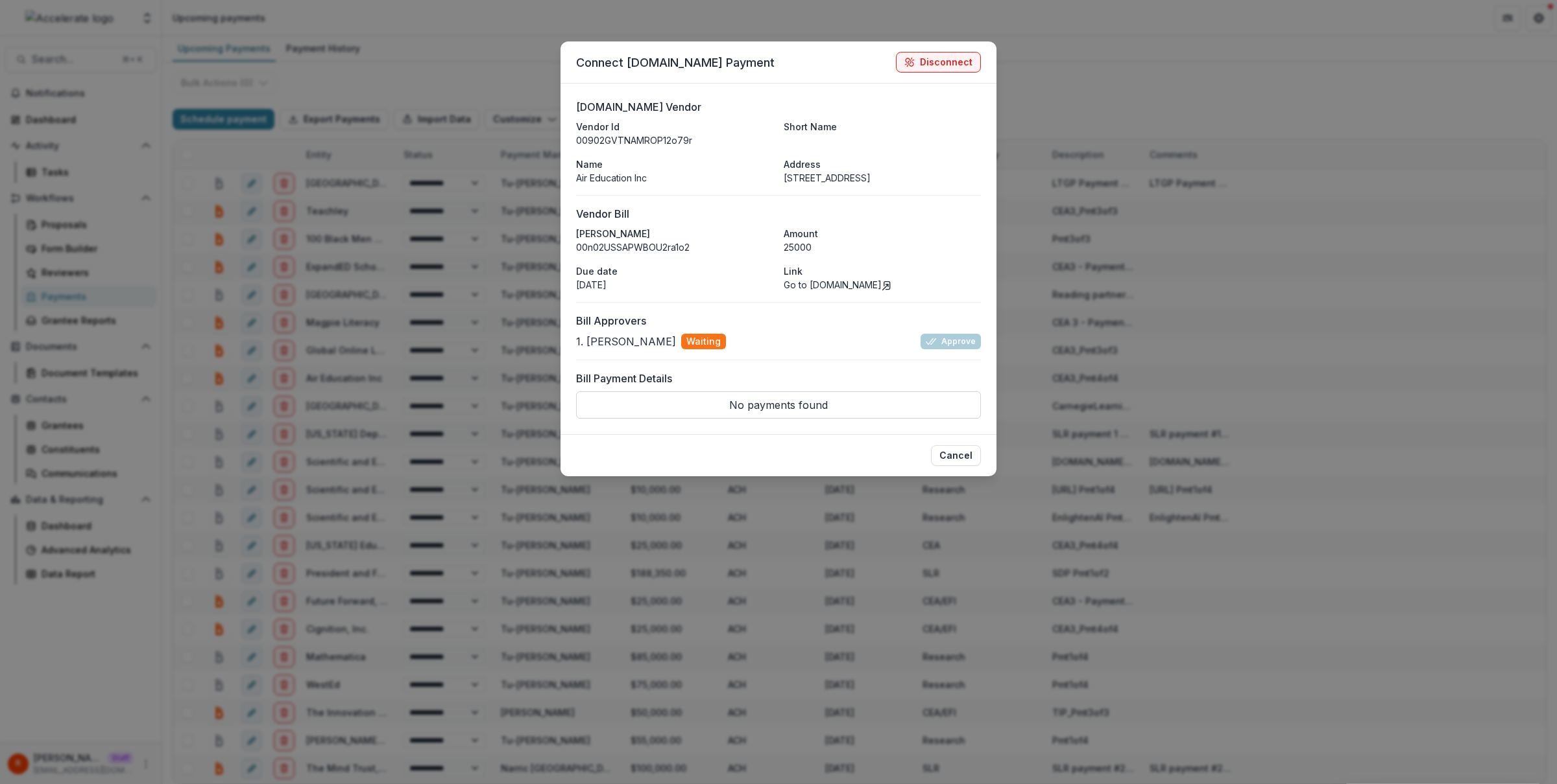
click at [415, 411] on div "Connect Bill.com Payment Disconnect Bill.com Vendor Vendor Id 00902GVTNAMROP12o…" at bounding box center [778, 392] width 1557 height 784
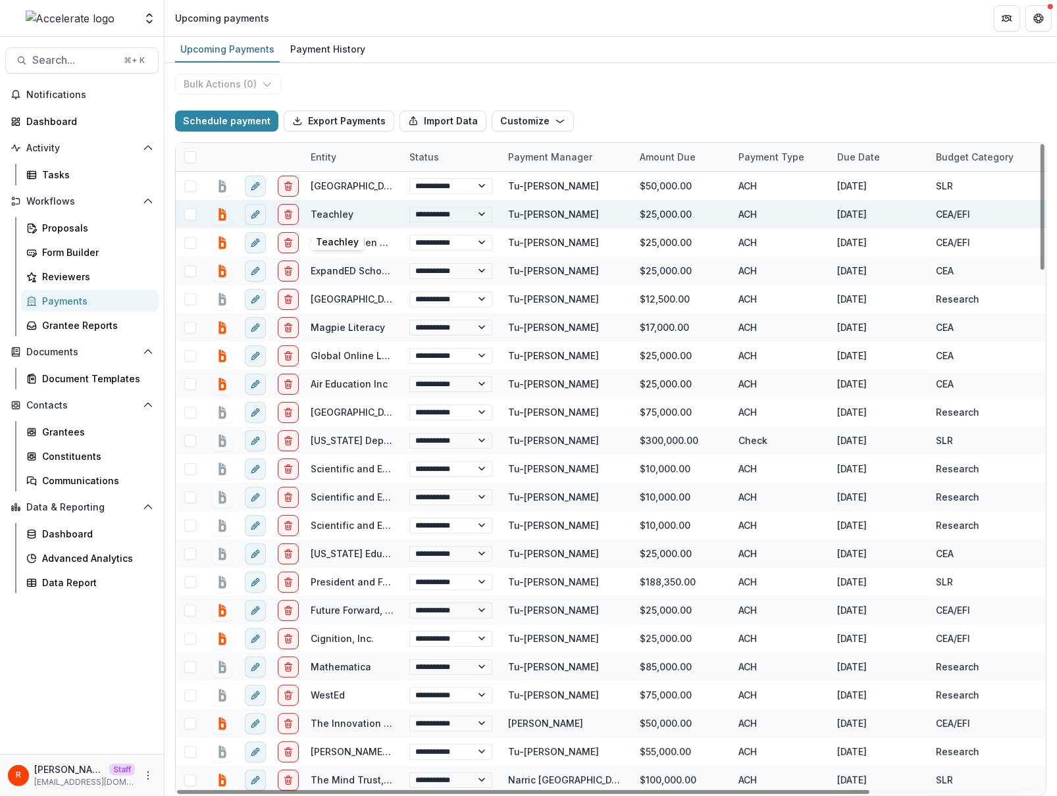
click at [333, 217] on link "Teachley" at bounding box center [332, 214] width 43 height 11
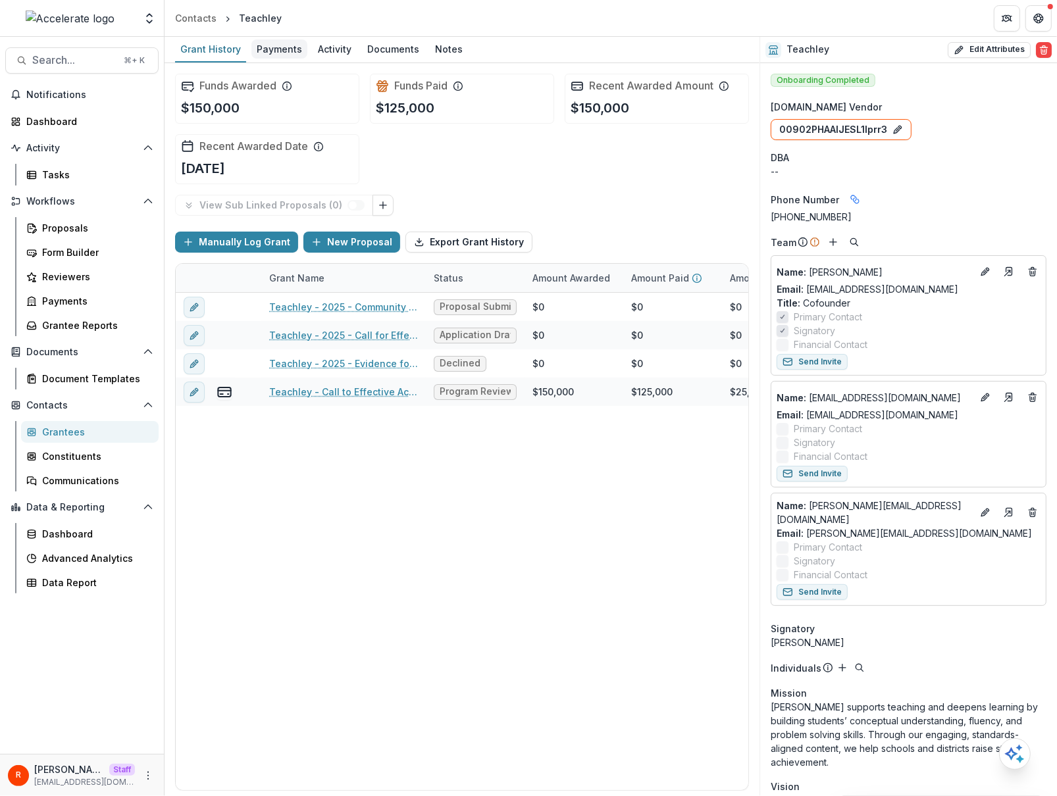
click at [276, 53] on div "Payments" at bounding box center [279, 48] width 56 height 19
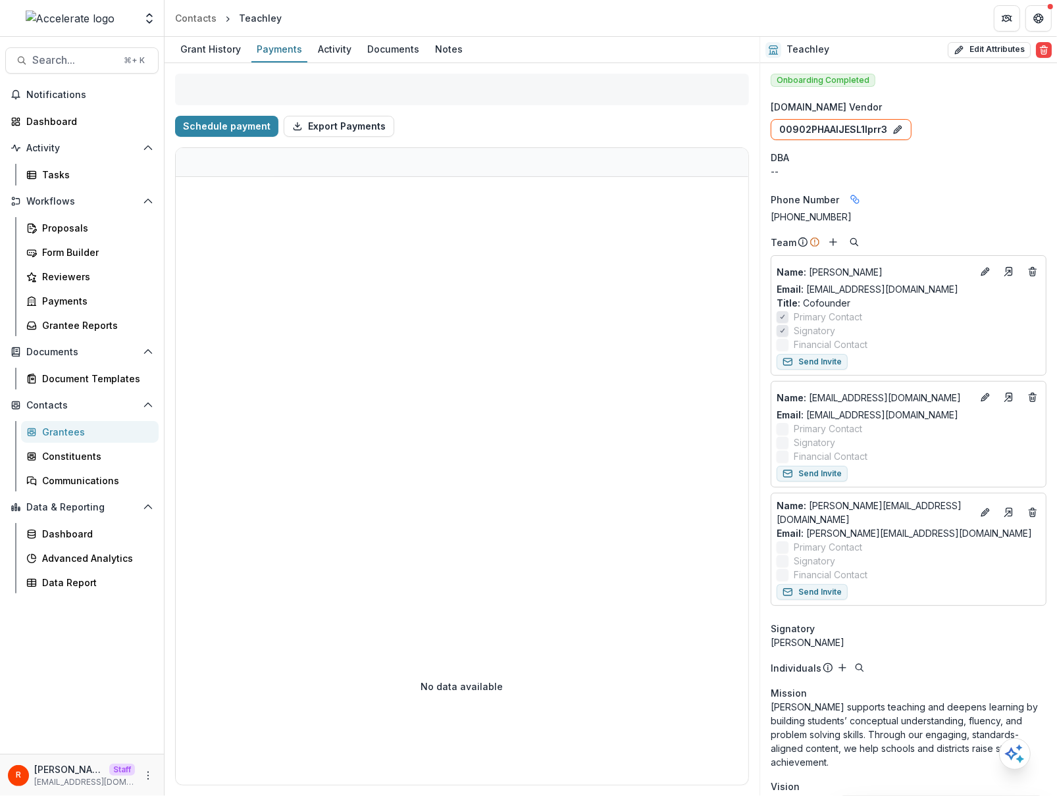
select select "****"
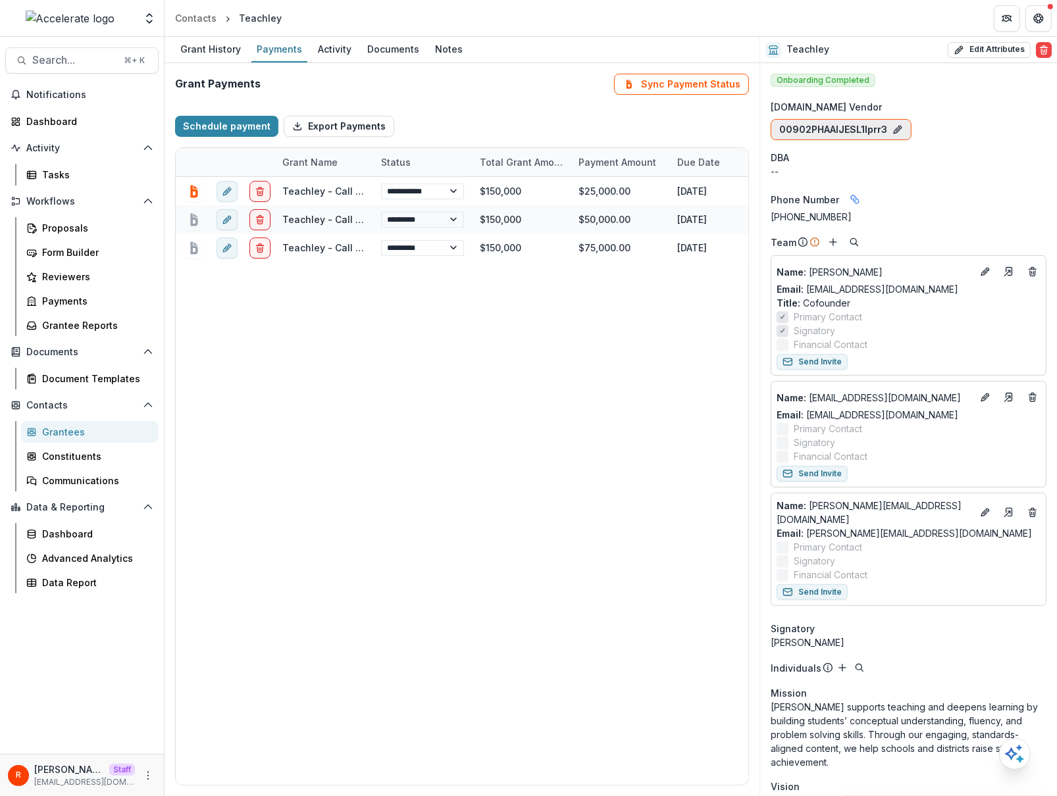
click at [844, 128] on button "00902PHAAIJESL1lprr3" at bounding box center [841, 129] width 141 height 21
select select "****"
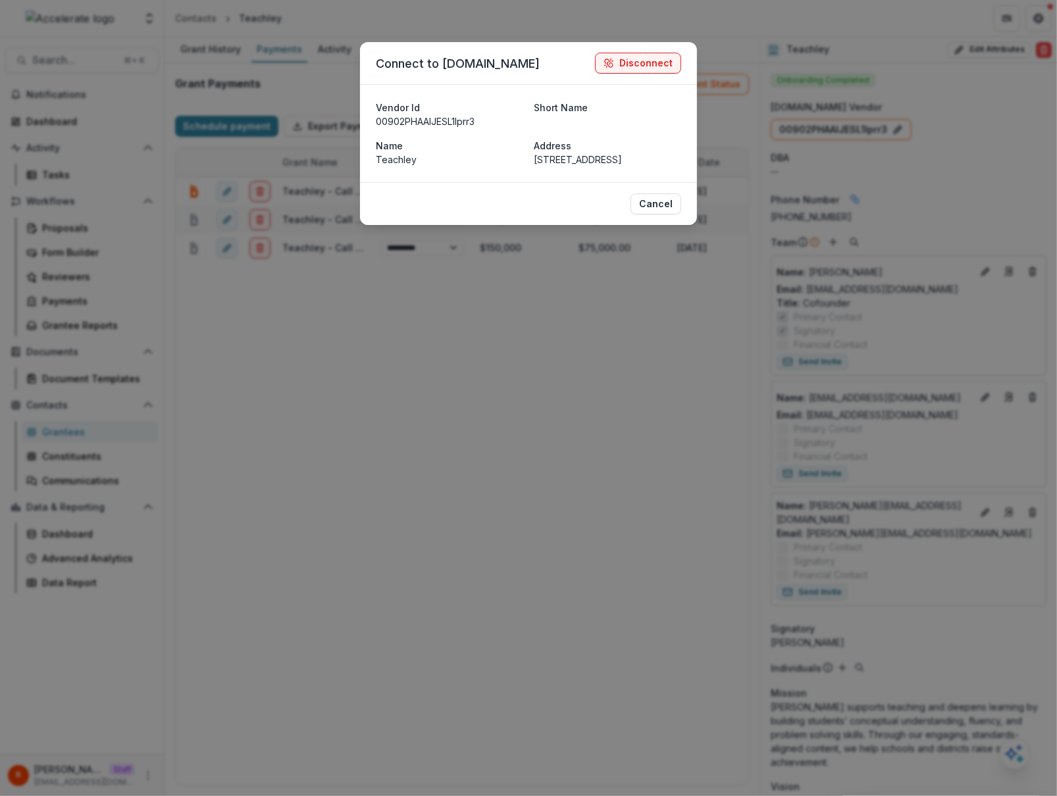
click at [891, 157] on div "Connect to Bill.com Disconnect Vendor Id 00902PHAAIJESL1lprr3 Short Name Name T…" at bounding box center [528, 398] width 1057 height 796
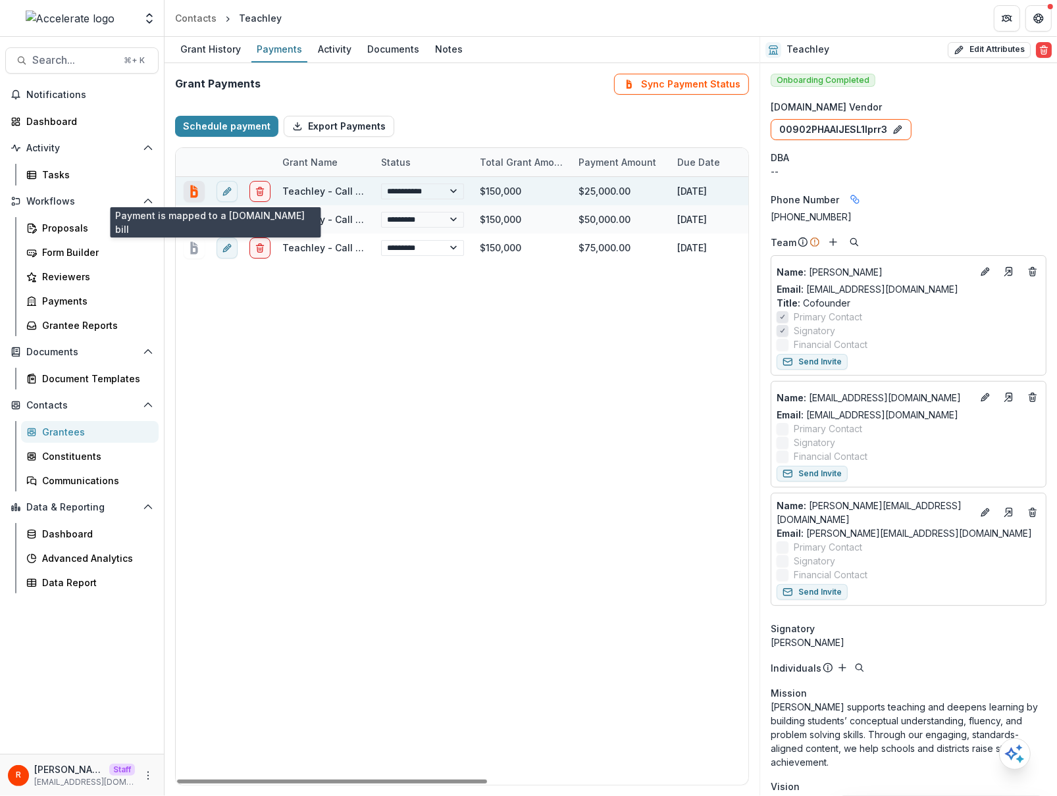
click at [198, 192] on icon "bill.com-connect" at bounding box center [194, 191] width 18 height 18
select select "****"
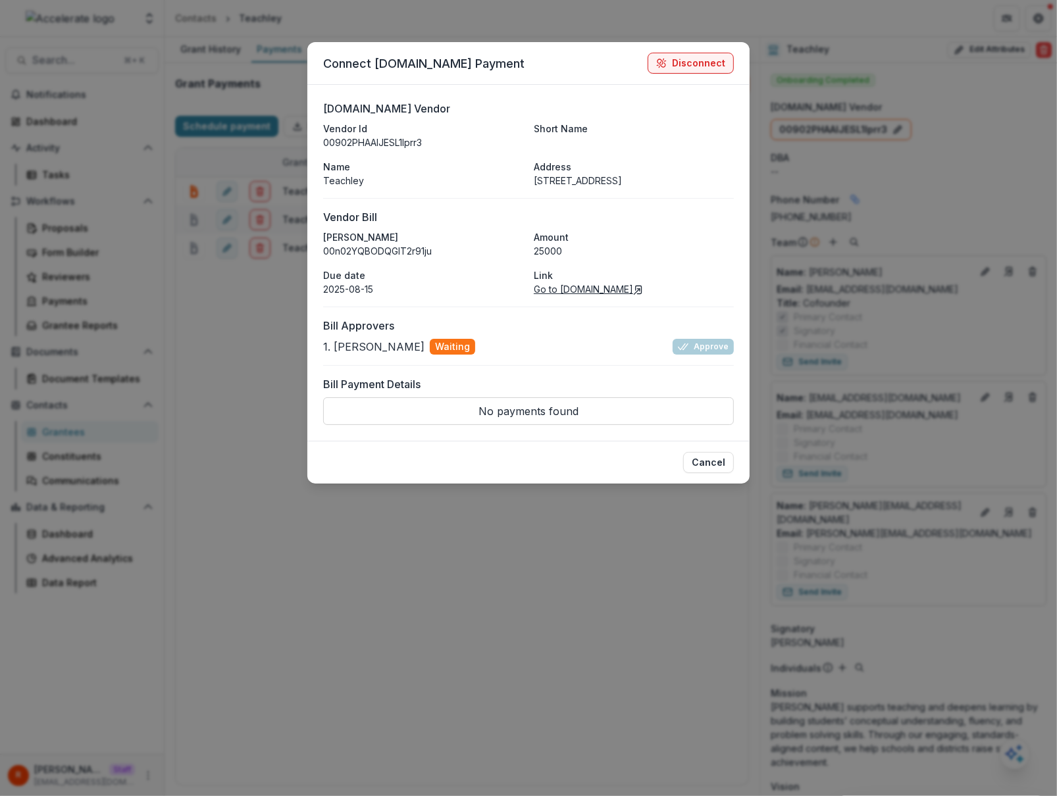
click at [578, 288] on link "Go to Bill.com" at bounding box center [589, 289] width 110 height 11
select select "****"
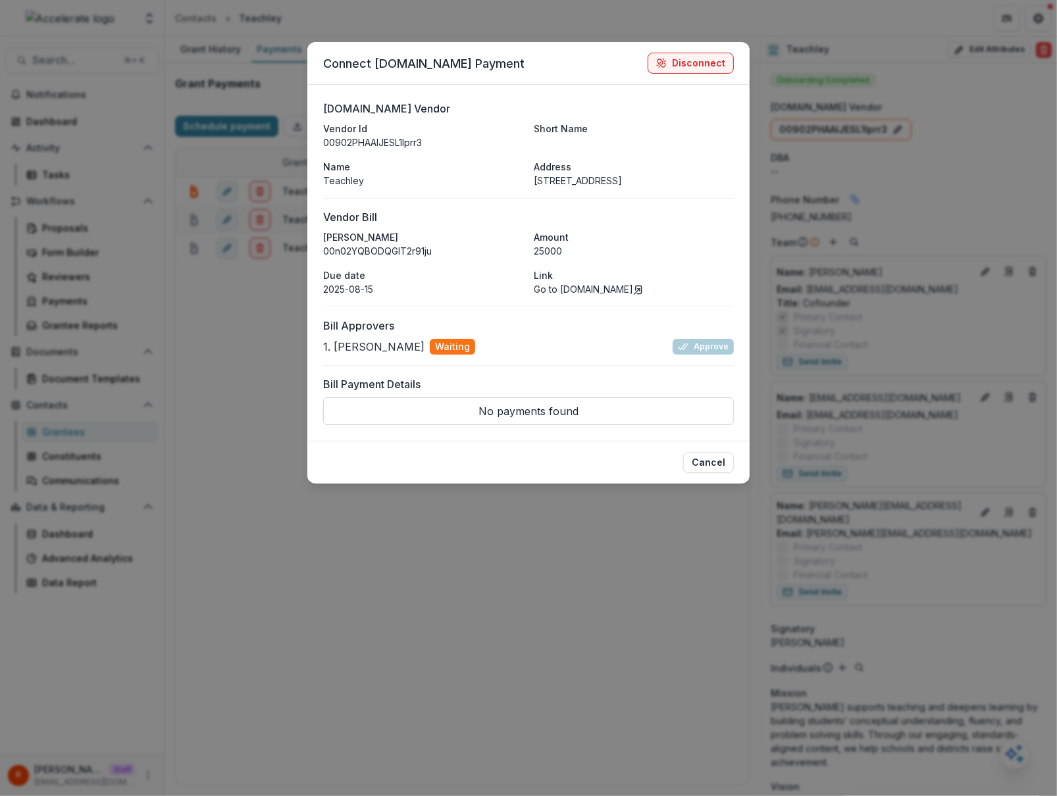
click at [935, 221] on div "Connect Bill.com Payment Disconnect Bill.com Vendor Vendor Id 00902PHAAIJESL1lp…" at bounding box center [528, 398] width 1057 height 796
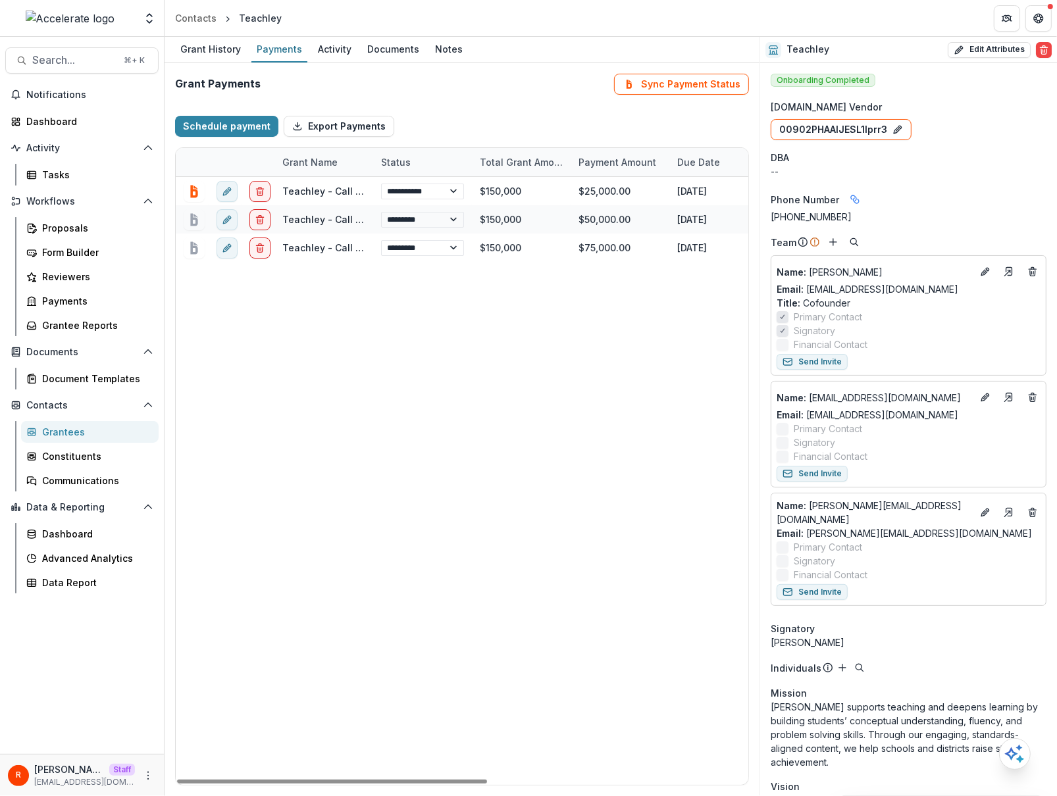
click at [64, 430] on div "Grantees" at bounding box center [95, 432] width 106 height 14
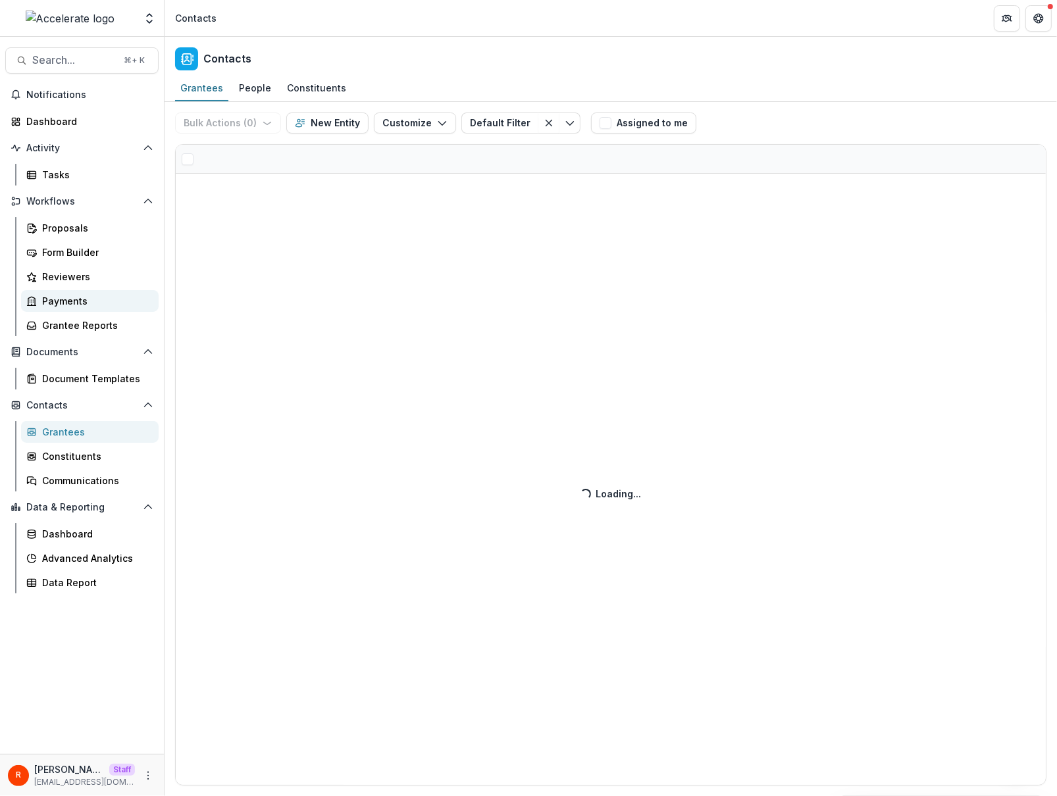
click at [68, 307] on link "Payments" at bounding box center [90, 301] width 138 height 22
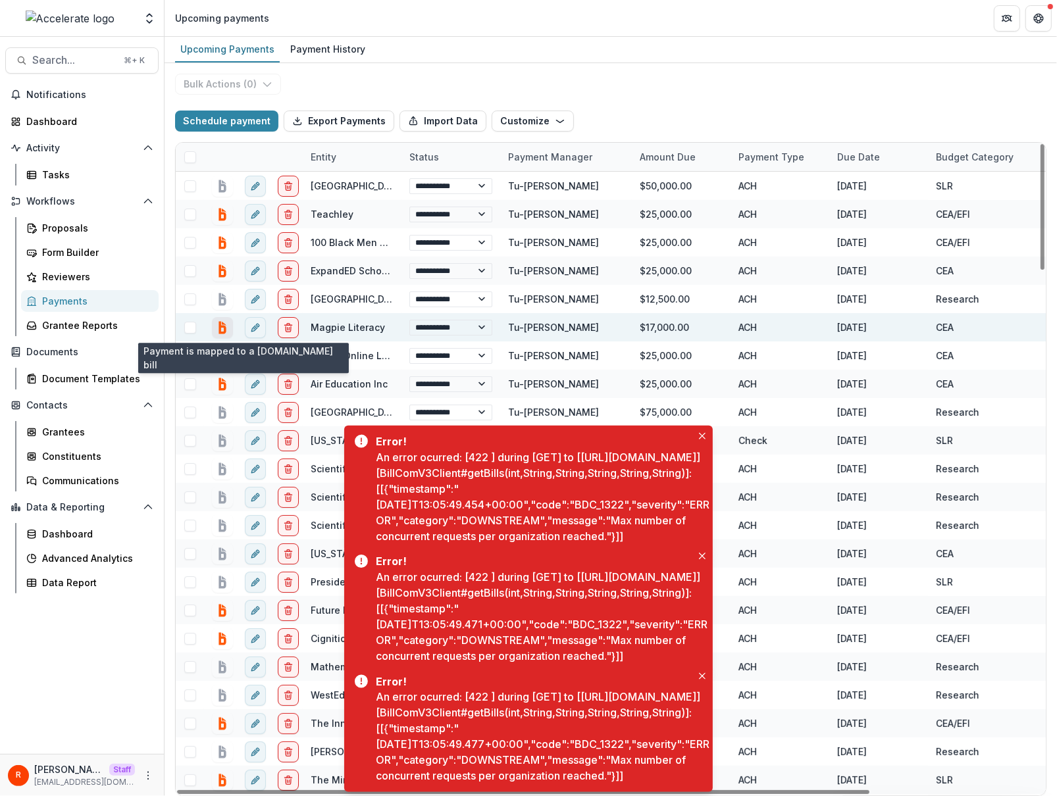
click at [224, 327] on icon "bill.com-connect" at bounding box center [222, 327] width 7 height 13
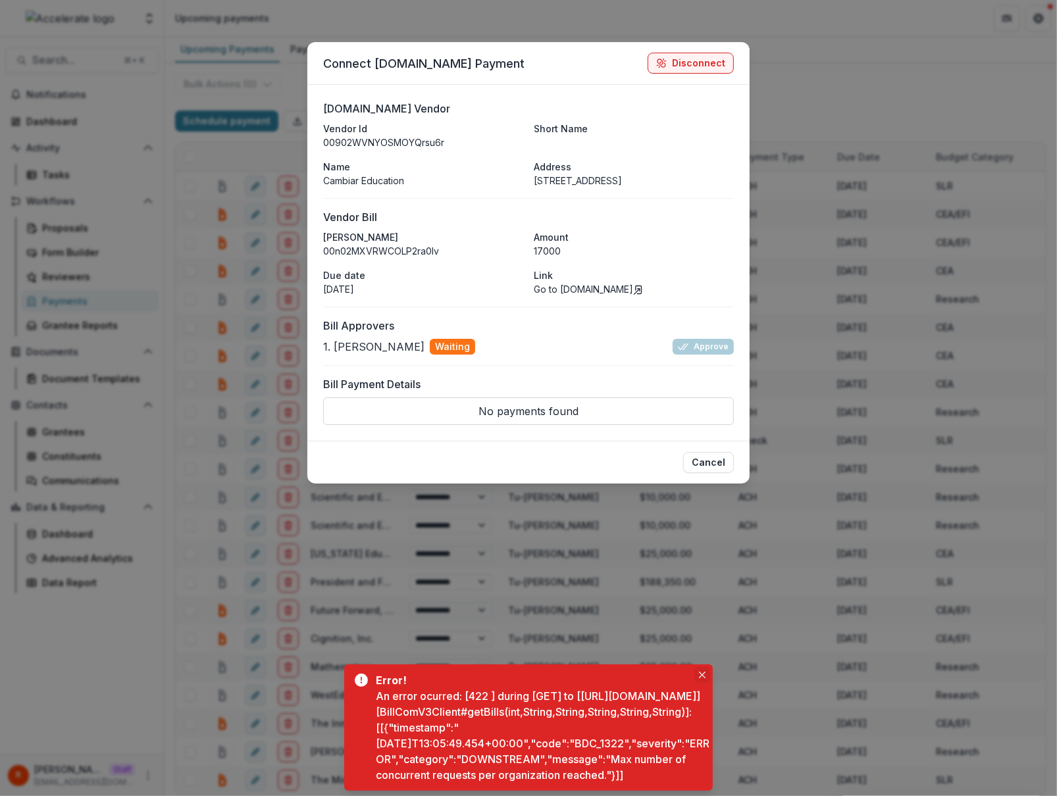
click at [703, 672] on icon "Close" at bounding box center [702, 675] width 7 height 7
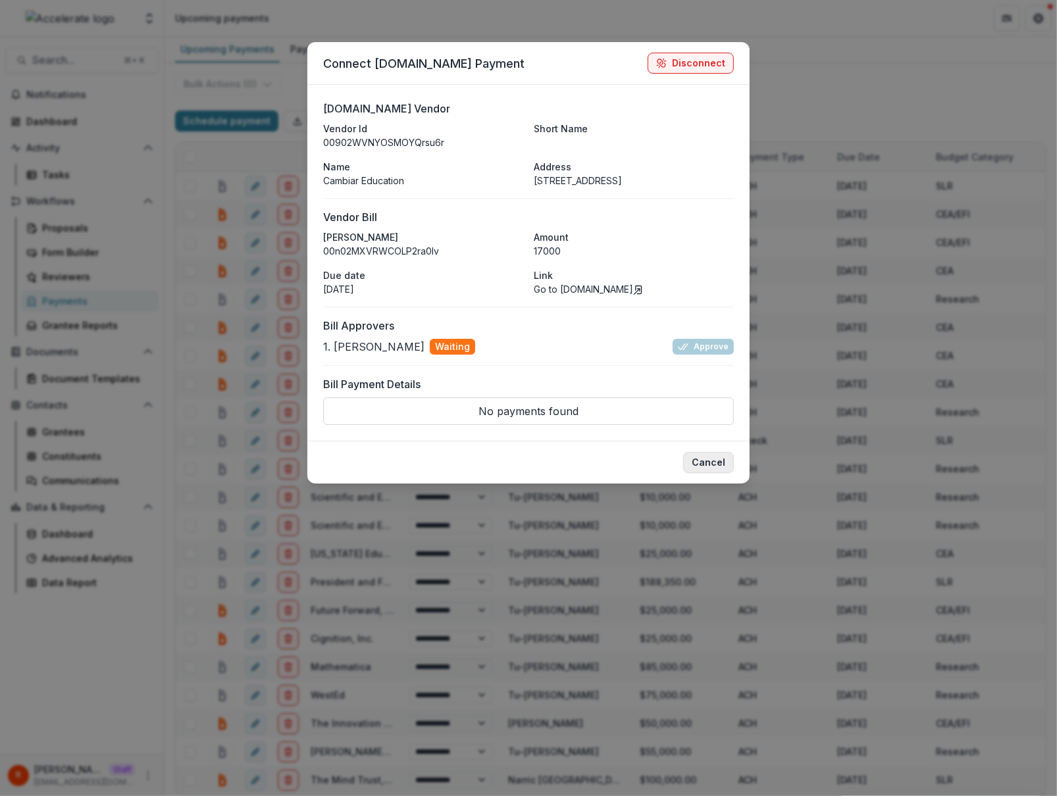
click at [720, 473] on button "Cancel" at bounding box center [708, 462] width 51 height 21
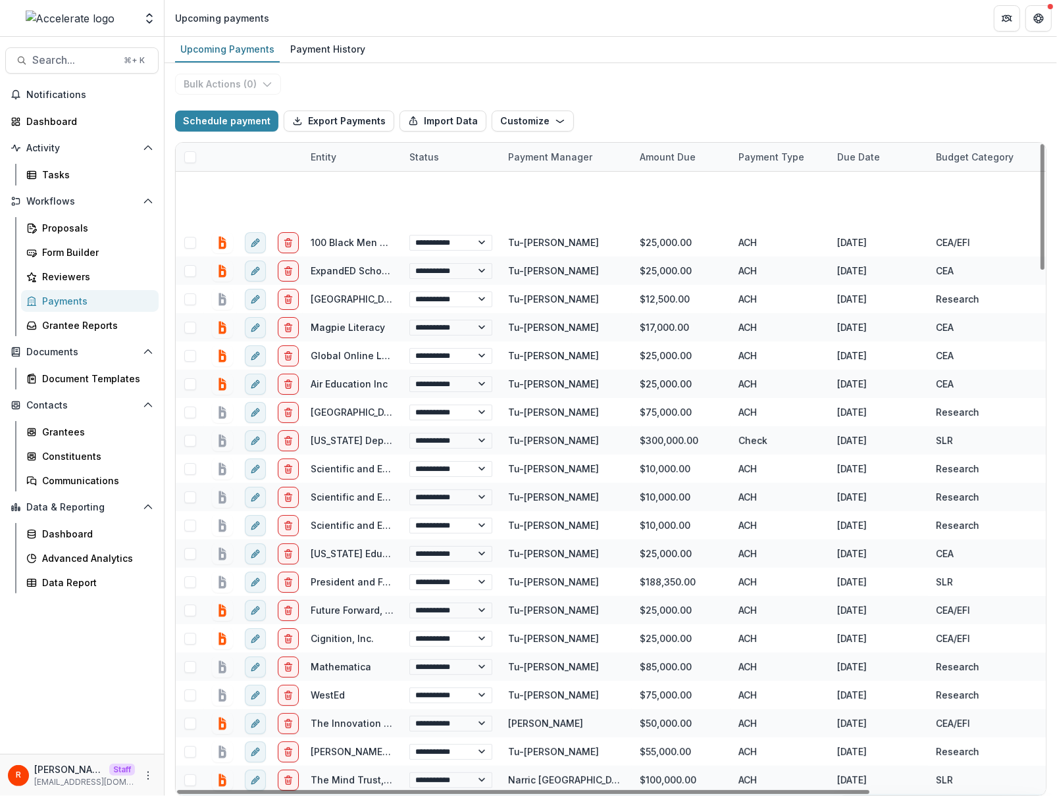
scroll to position [396, 0]
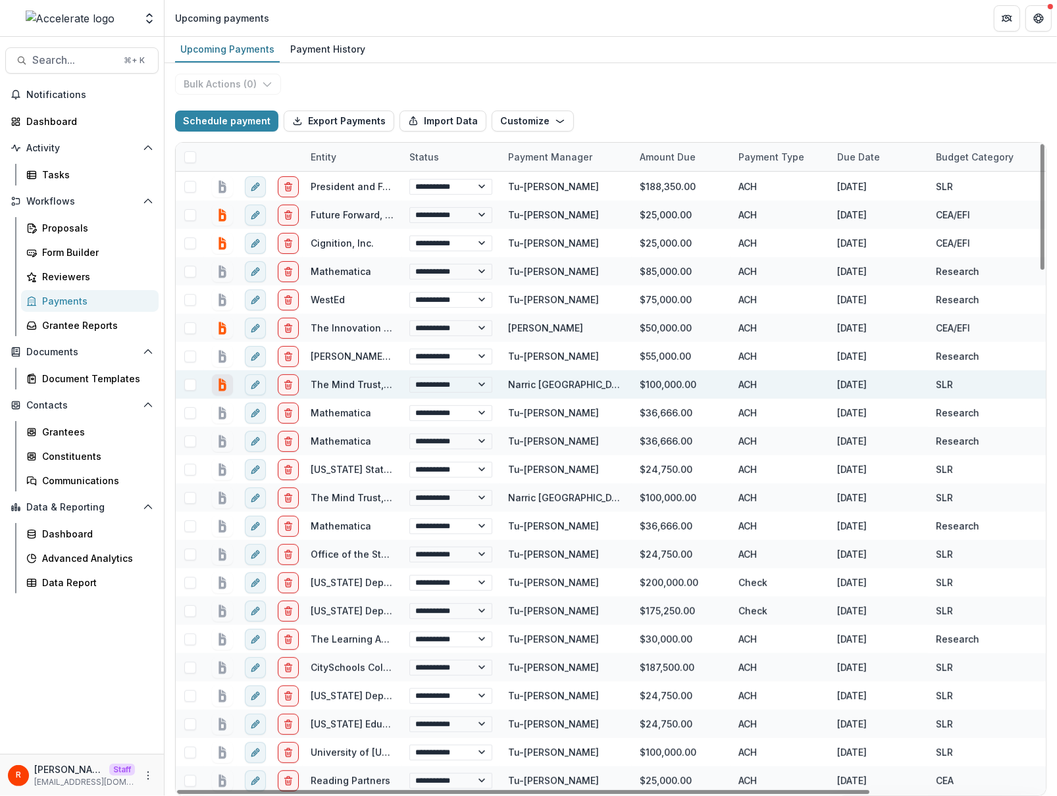
click at [226, 381] on icon "bill.com-connect" at bounding box center [222, 385] width 18 height 18
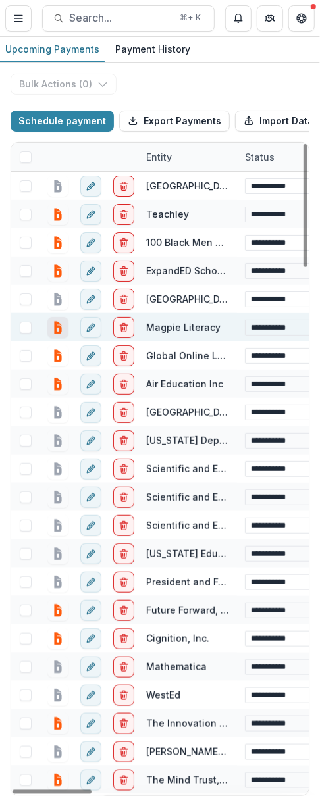
click at [55, 334] on icon "bill.com-connect" at bounding box center [57, 327] width 7 height 13
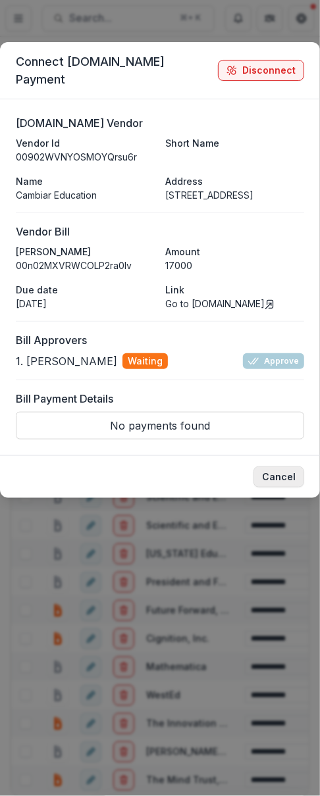
click at [292, 488] on button "Cancel" at bounding box center [278, 477] width 51 height 21
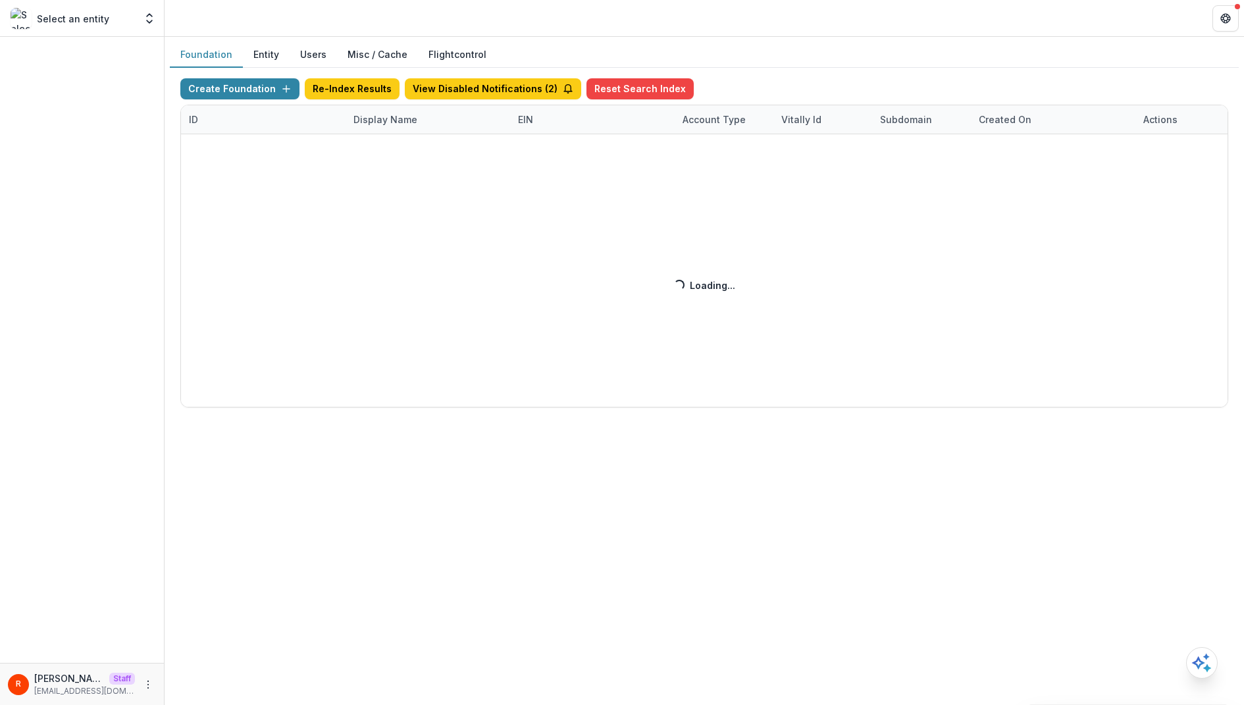
click at [404, 101] on div "Create Foundation Re-Index Results View Disabled Notifications ( 2 ) Reset Sear…" at bounding box center [704, 242] width 1048 height 329
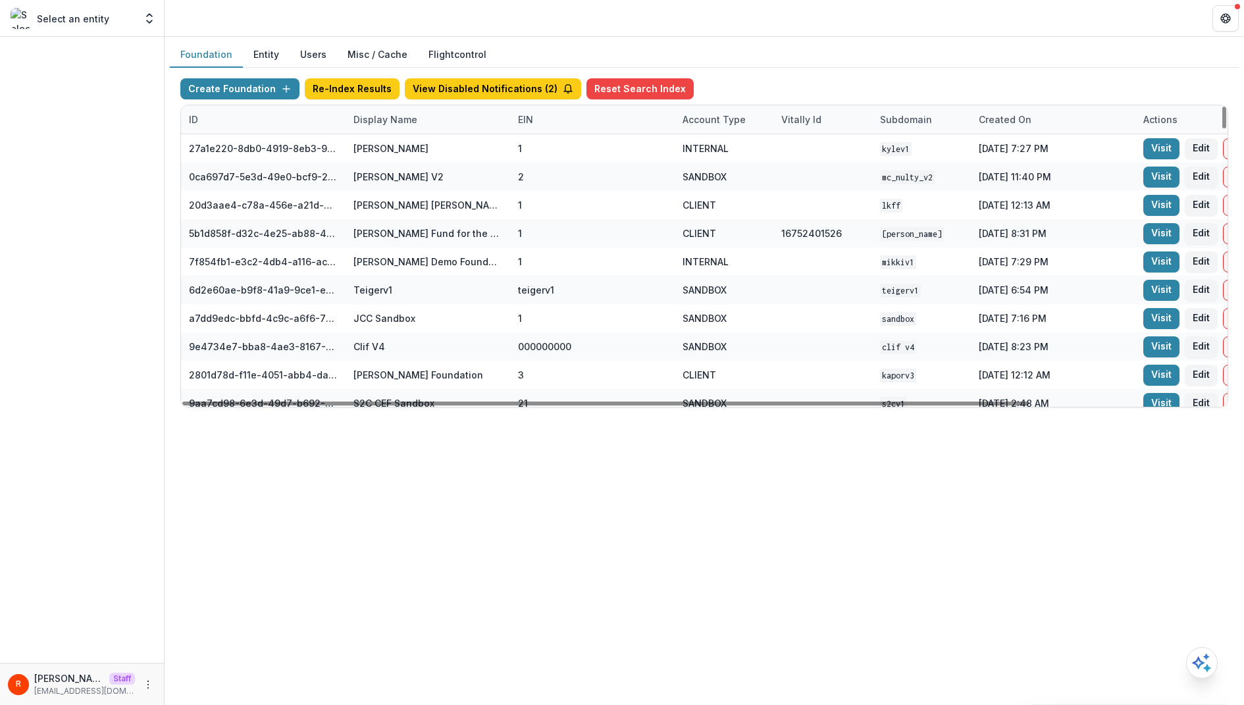
click at [371, 126] on div "Display Name" at bounding box center [428, 119] width 165 height 28
click at [382, 155] on input at bounding box center [427, 148] width 158 height 21
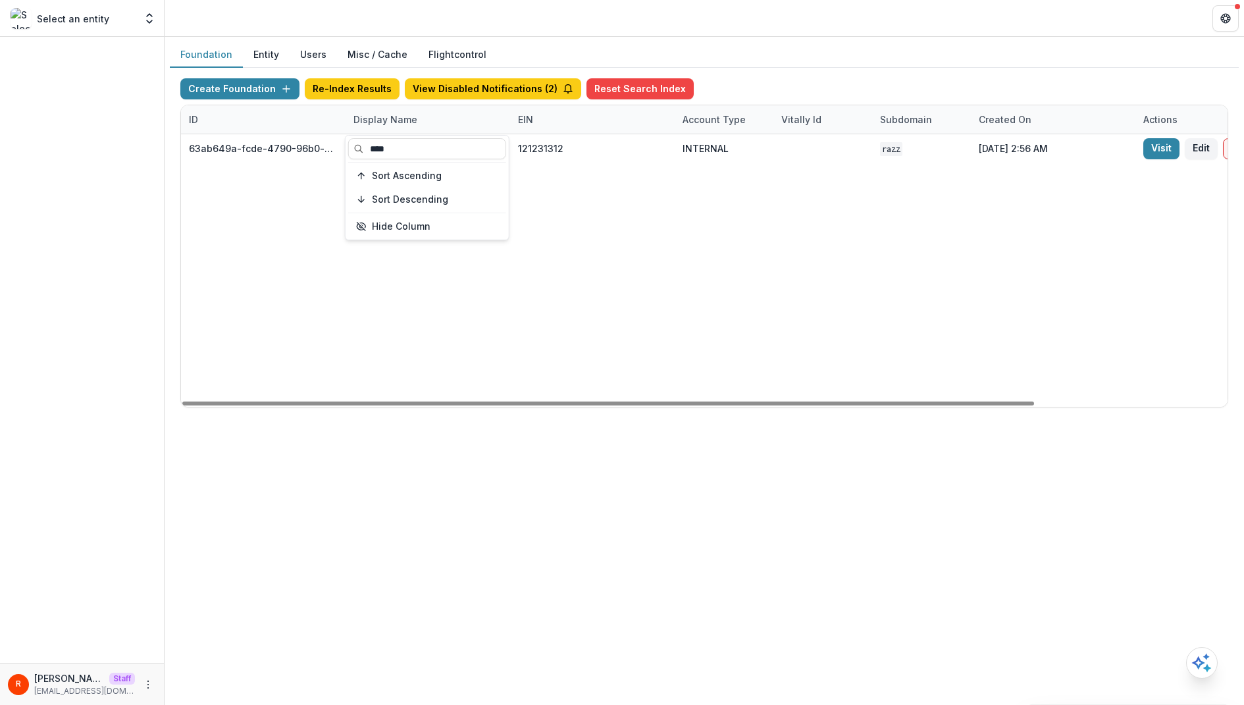
type input "****"
click at [648, 282] on div "63ab649a-fcde-4790-96b0-a13ca2ed4427 [DOMAIN_NAME] Foundation 121231312 INTERNA…" at bounding box center [822, 270] width 1283 height 272
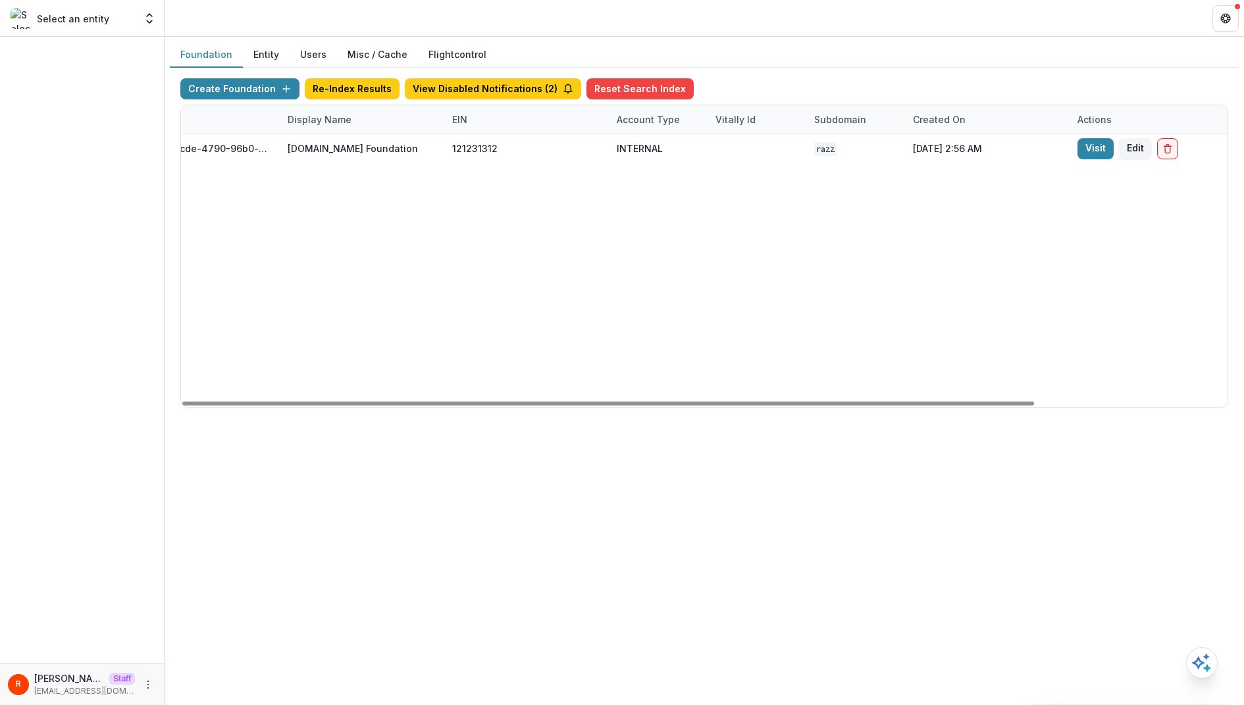
scroll to position [0, 235]
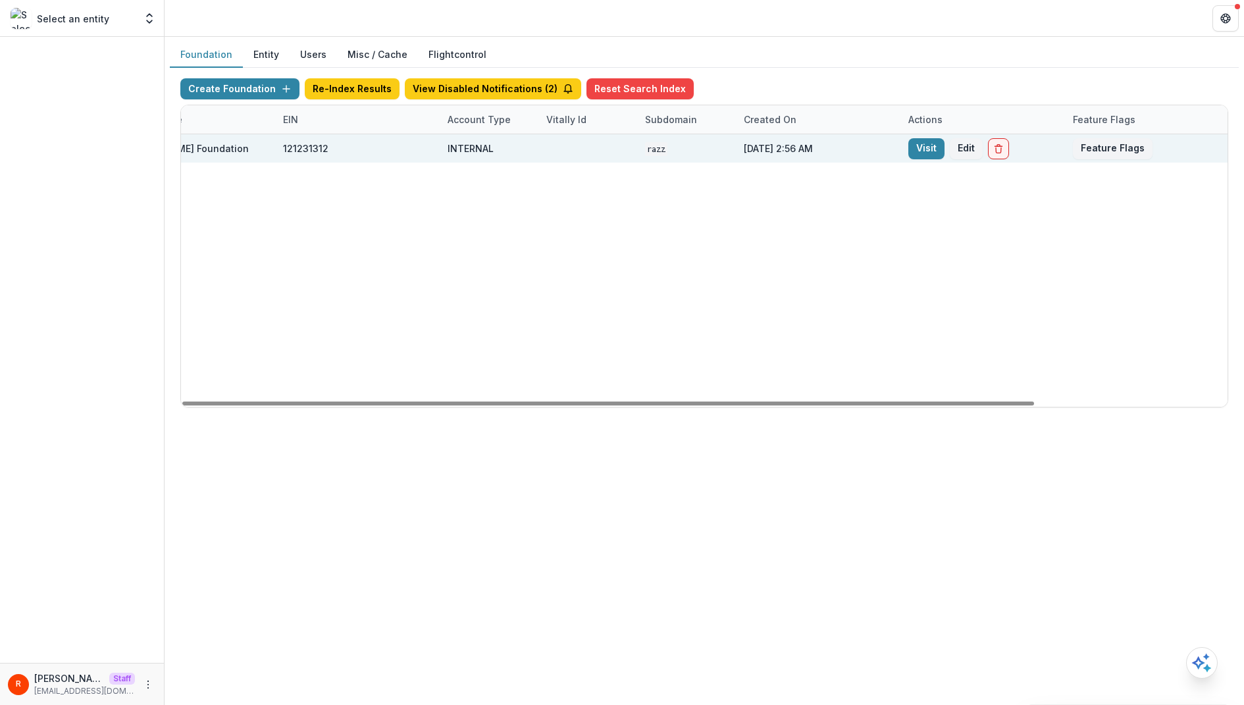
click at [906, 143] on div "Visit Edit" at bounding box center [982, 148] width 165 height 28
click at [917, 144] on link "Visit" at bounding box center [926, 148] width 36 height 21
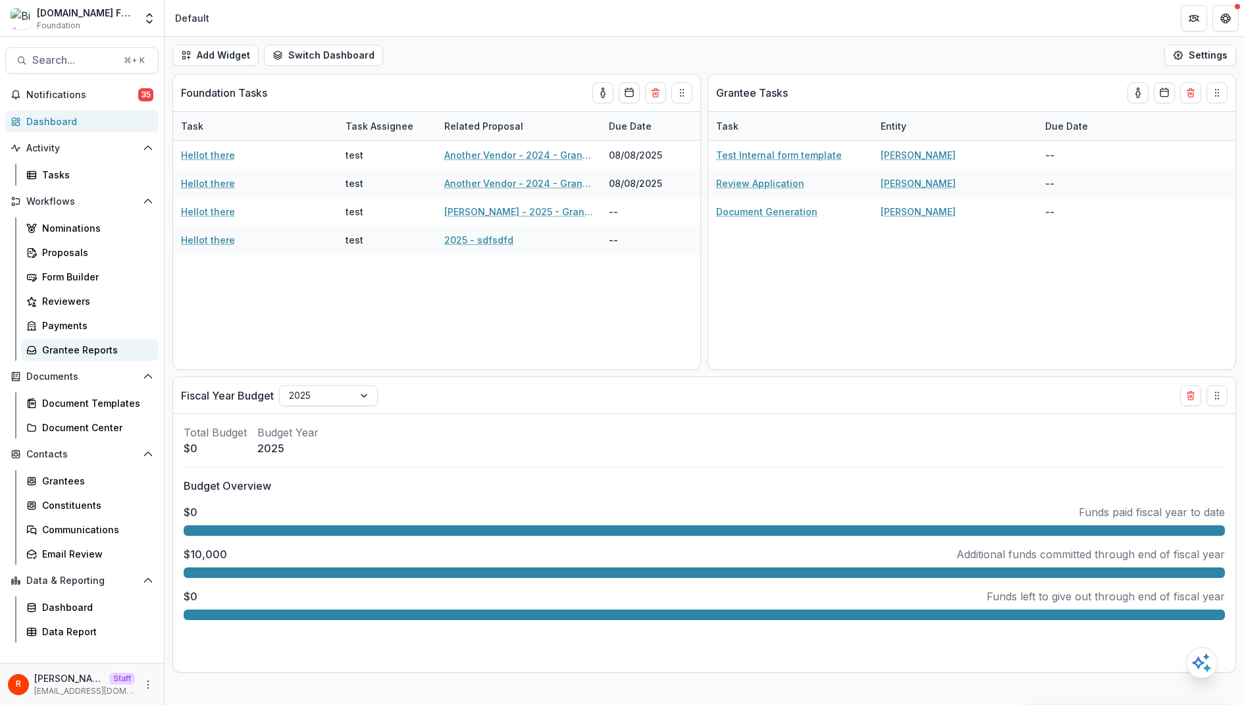
click at [84, 349] on div "Grantee Reports" at bounding box center [95, 350] width 106 height 14
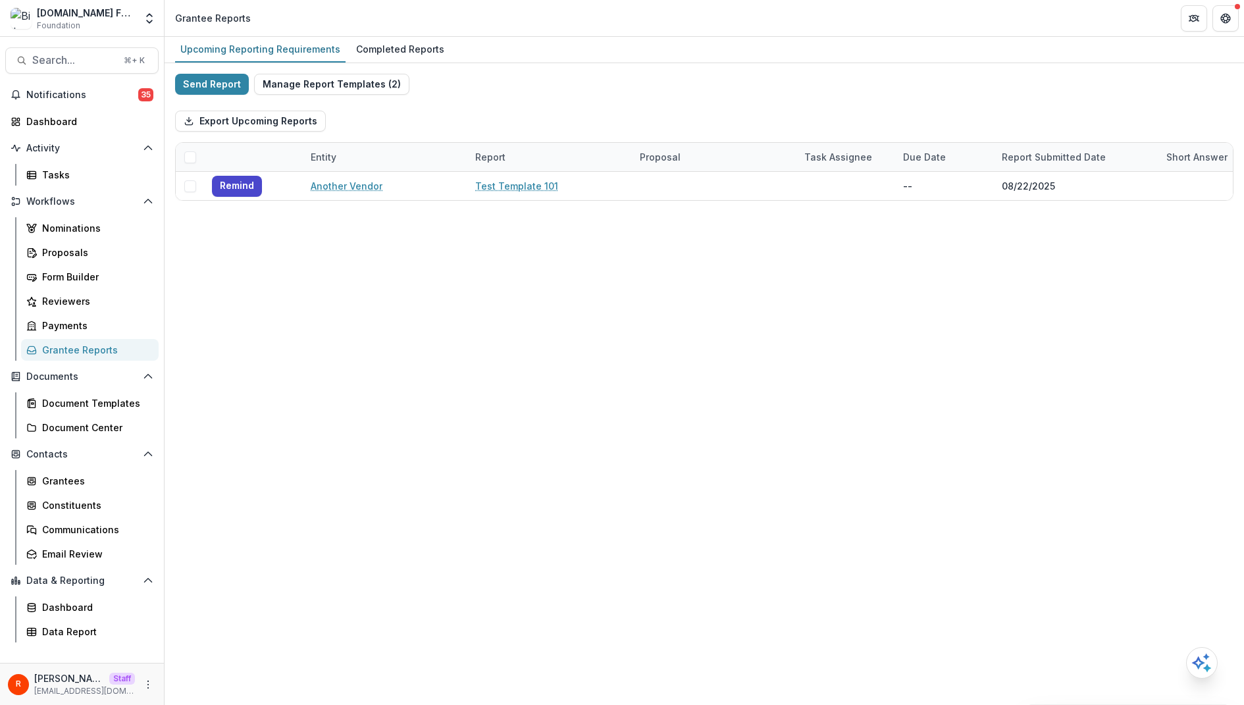
click at [365, 352] on div "Upcoming Reporting Requirements Completed Reports Send Report Manage Report Tem…" at bounding box center [704, 371] width 1079 height 668
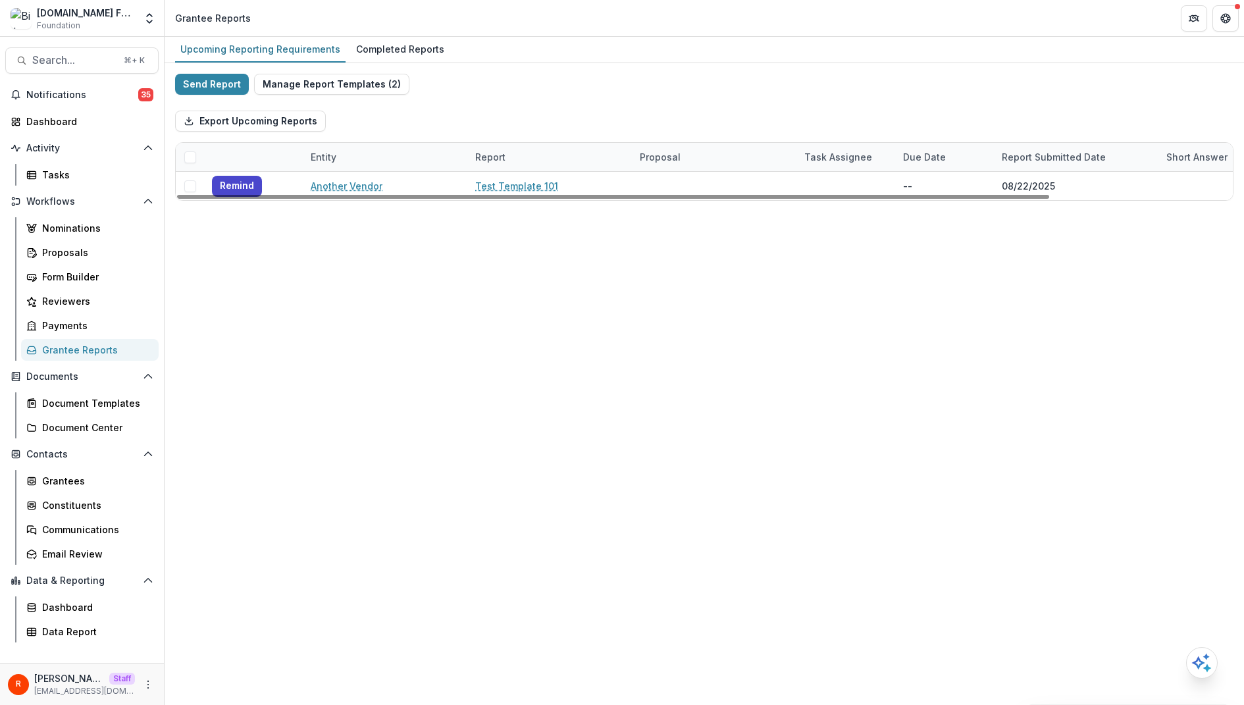
click at [466, 126] on div "Export Upcoming Reports" at bounding box center [704, 121] width 1058 height 42
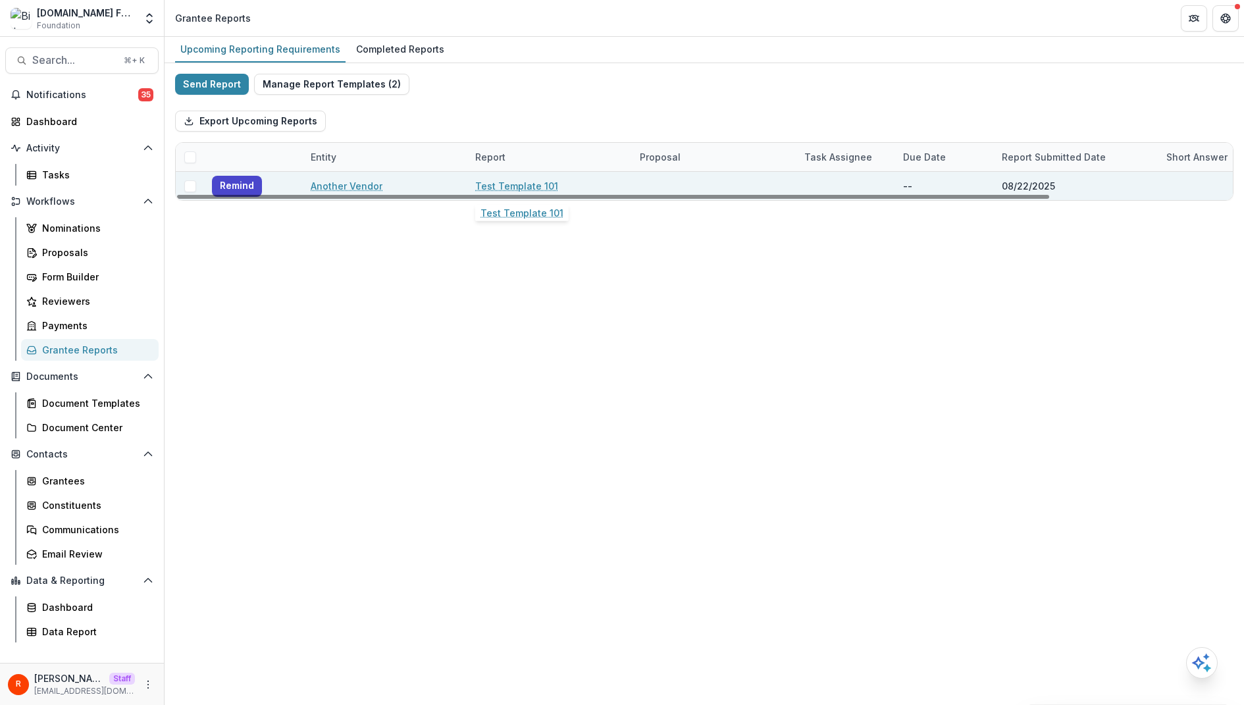
click at [526, 186] on link "Test Template 101" at bounding box center [516, 186] width 83 height 14
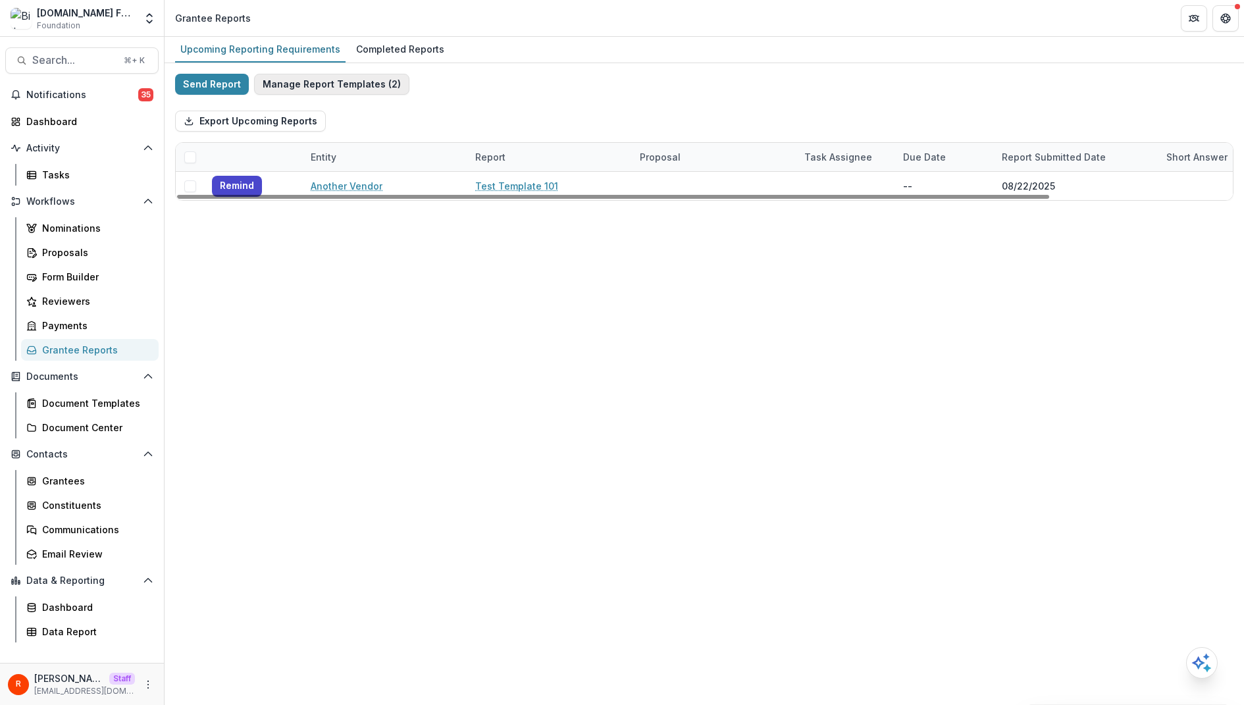
click at [307, 79] on button "Manage Report Templates ( 2 )" at bounding box center [331, 84] width 155 height 21
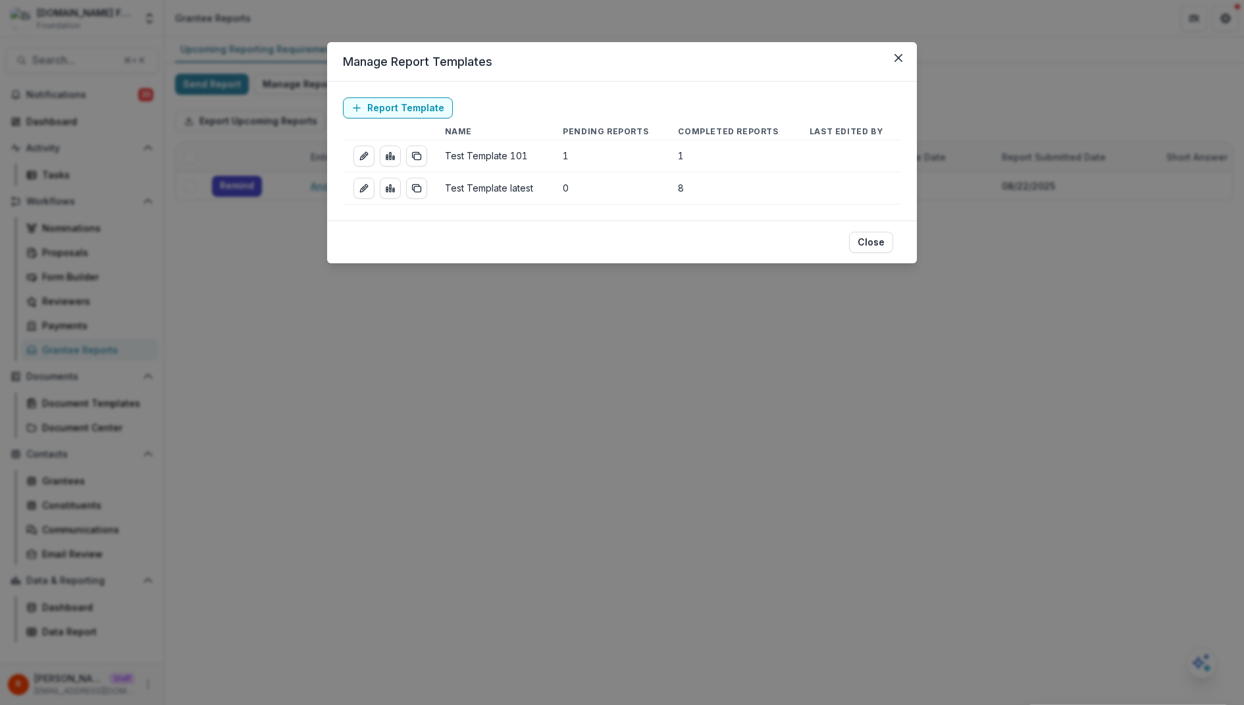
click at [276, 255] on div "Manage Report Templates Report Template Name Pending Reports Completed Reports …" at bounding box center [622, 352] width 1244 height 705
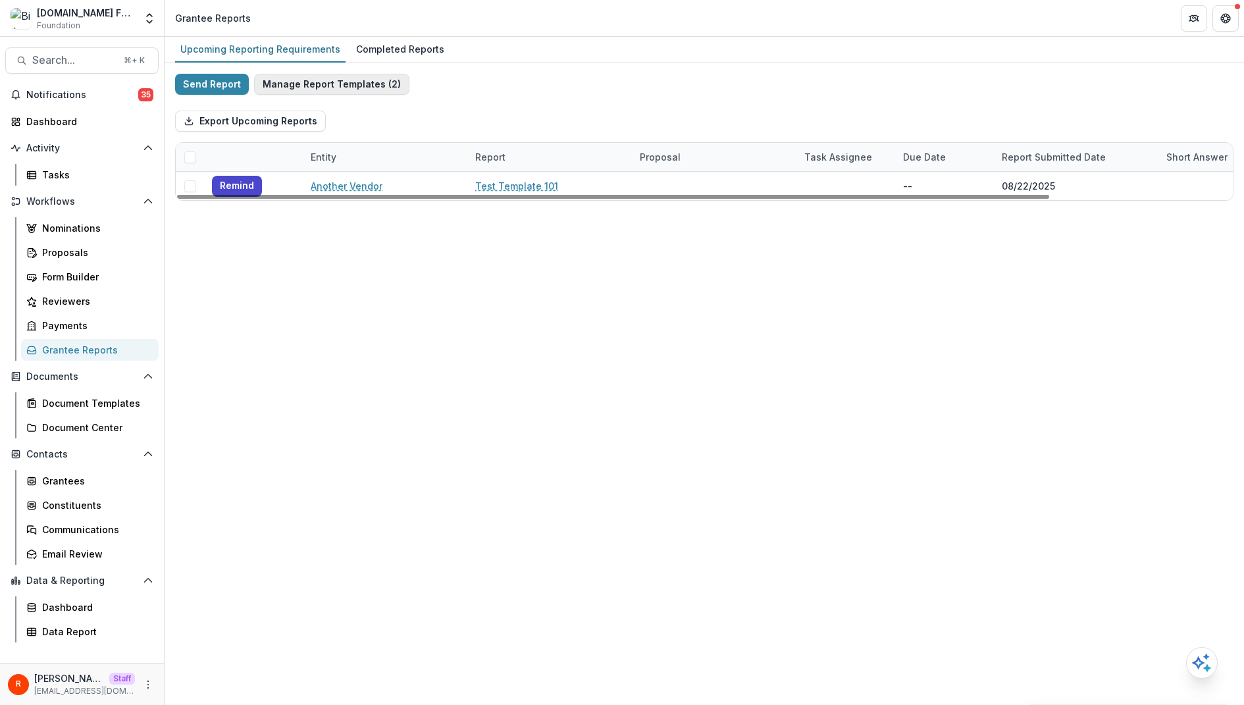
click at [376, 84] on button "Manage Report Templates ( 2 )" at bounding box center [331, 84] width 155 height 21
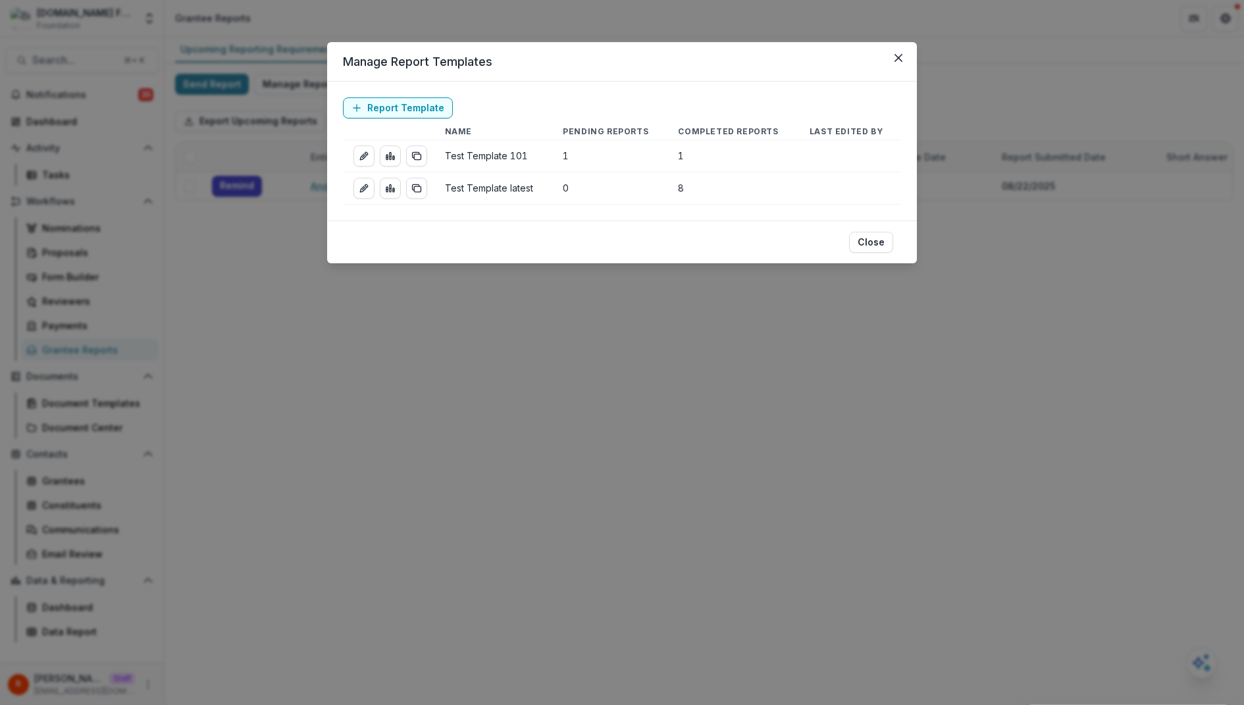
click at [538, 298] on div "Manage Report Templates Report Template Name Pending Reports Completed Reports …" at bounding box center [622, 352] width 1244 height 705
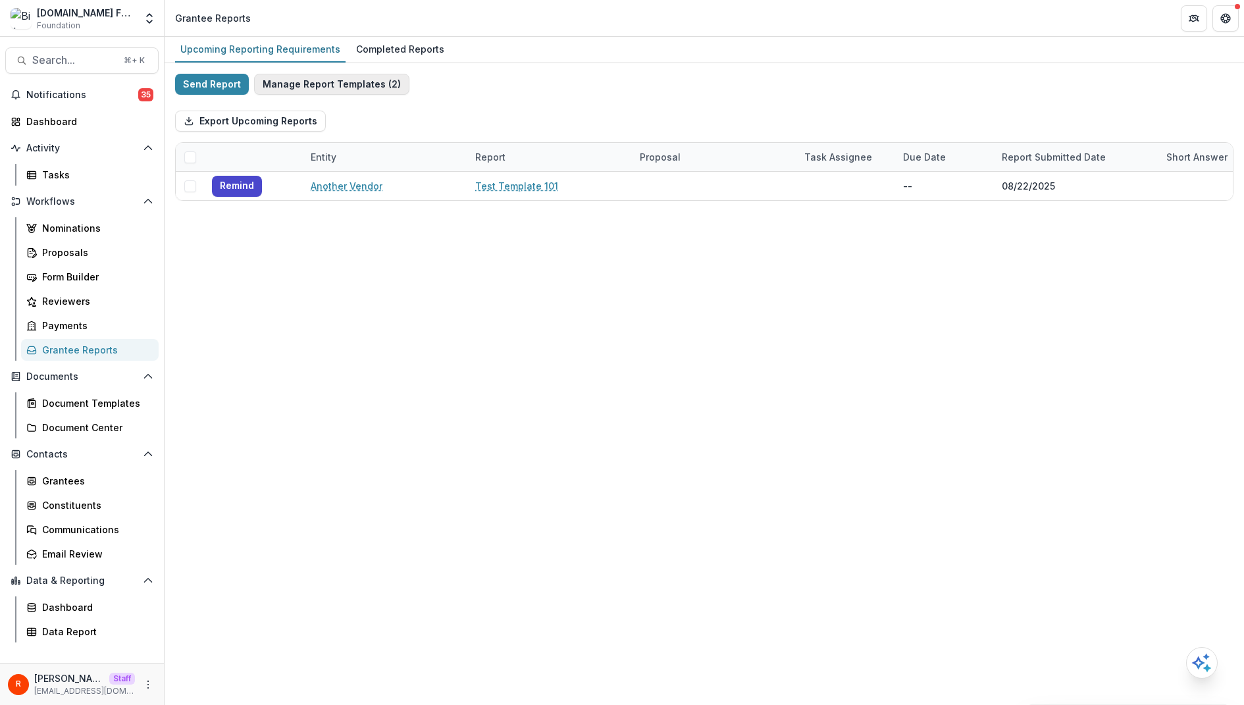
click at [290, 85] on button "Manage Report Templates ( 2 )" at bounding box center [331, 84] width 155 height 21
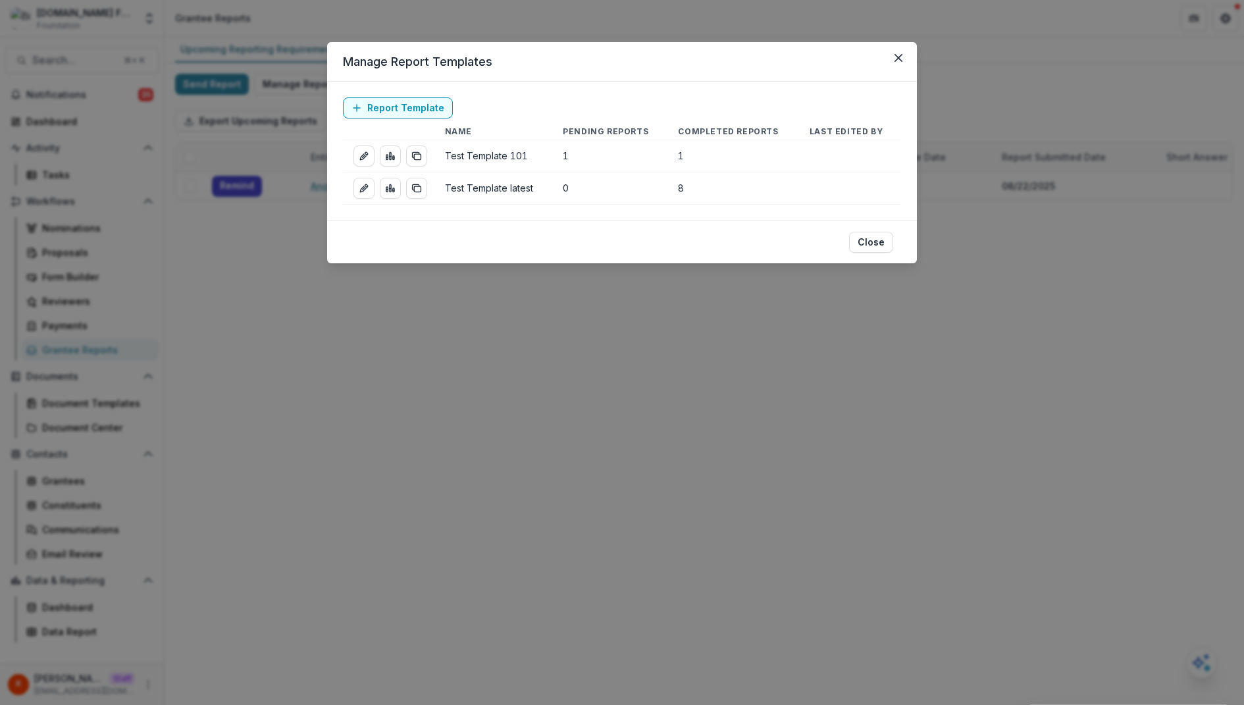
click at [227, 140] on div "Manage Report Templates Report Template Name Pending Reports Completed Reports …" at bounding box center [622, 352] width 1244 height 705
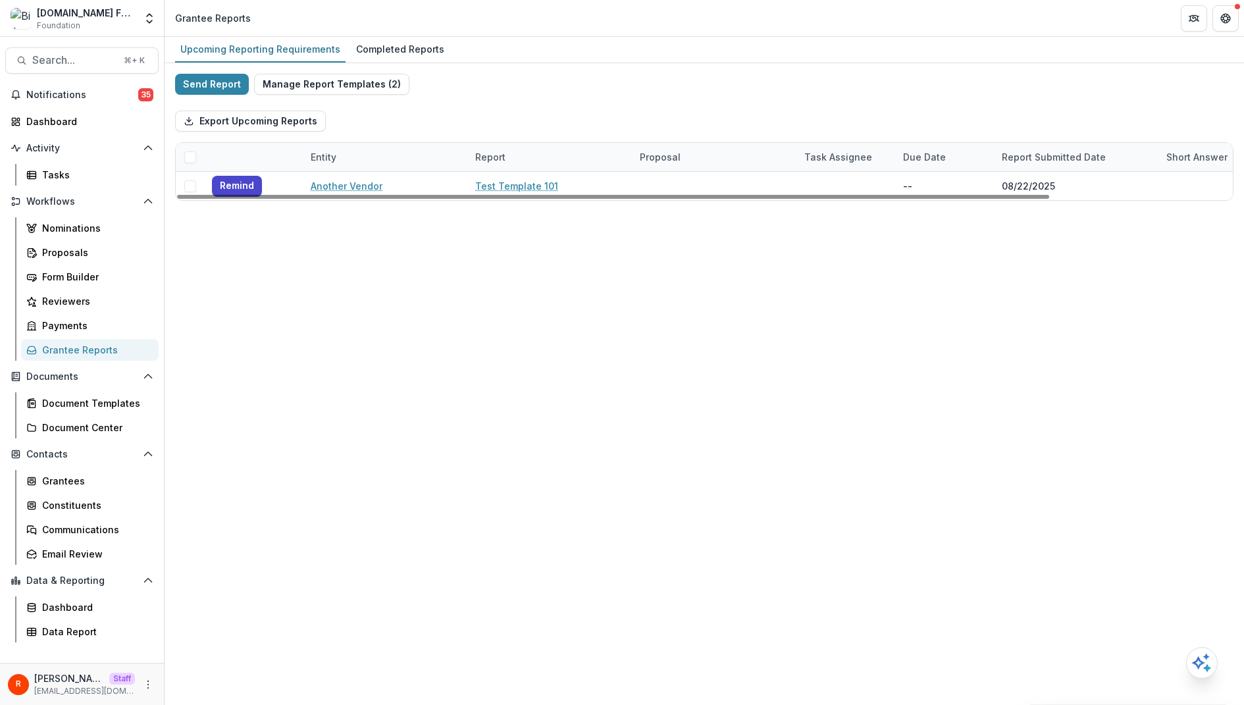
click at [192, 155] on span at bounding box center [190, 157] width 12 height 12
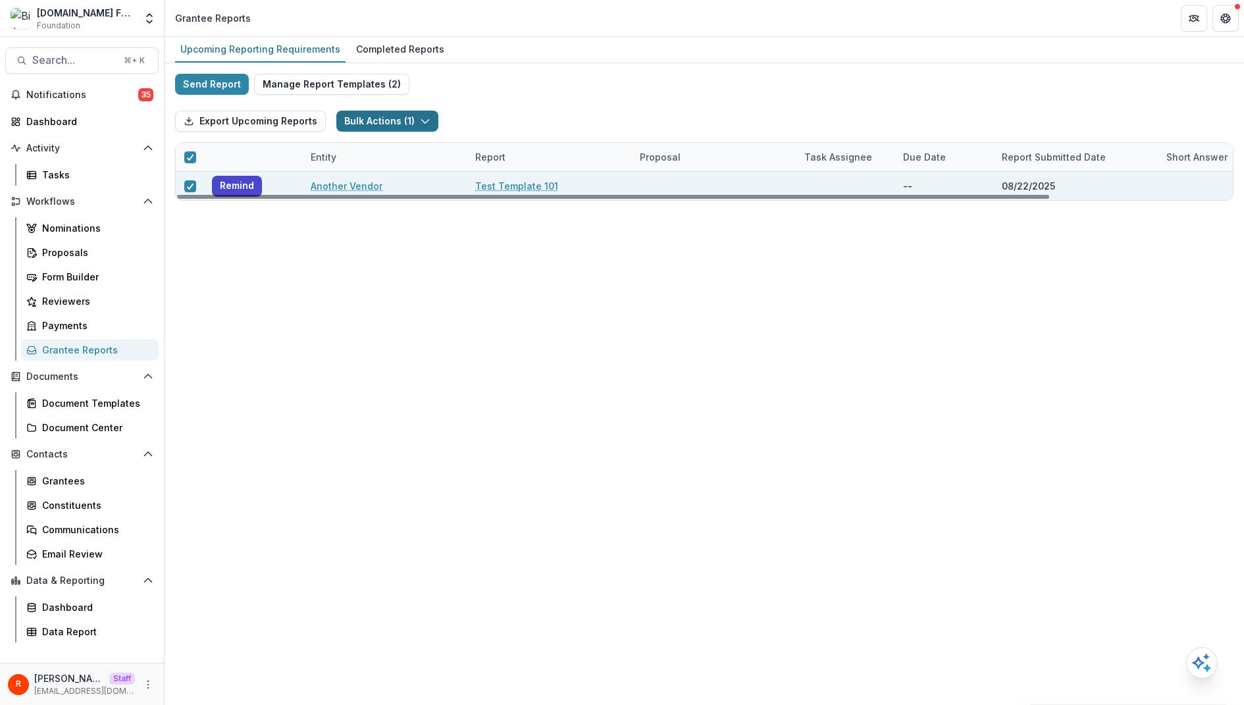
click at [366, 129] on button "Bulk Actions ( 1 )" at bounding box center [387, 121] width 102 height 21
click at [396, 151] on button "Bulk Task Report Update ( 1 )" at bounding box center [418, 151] width 164 height 22
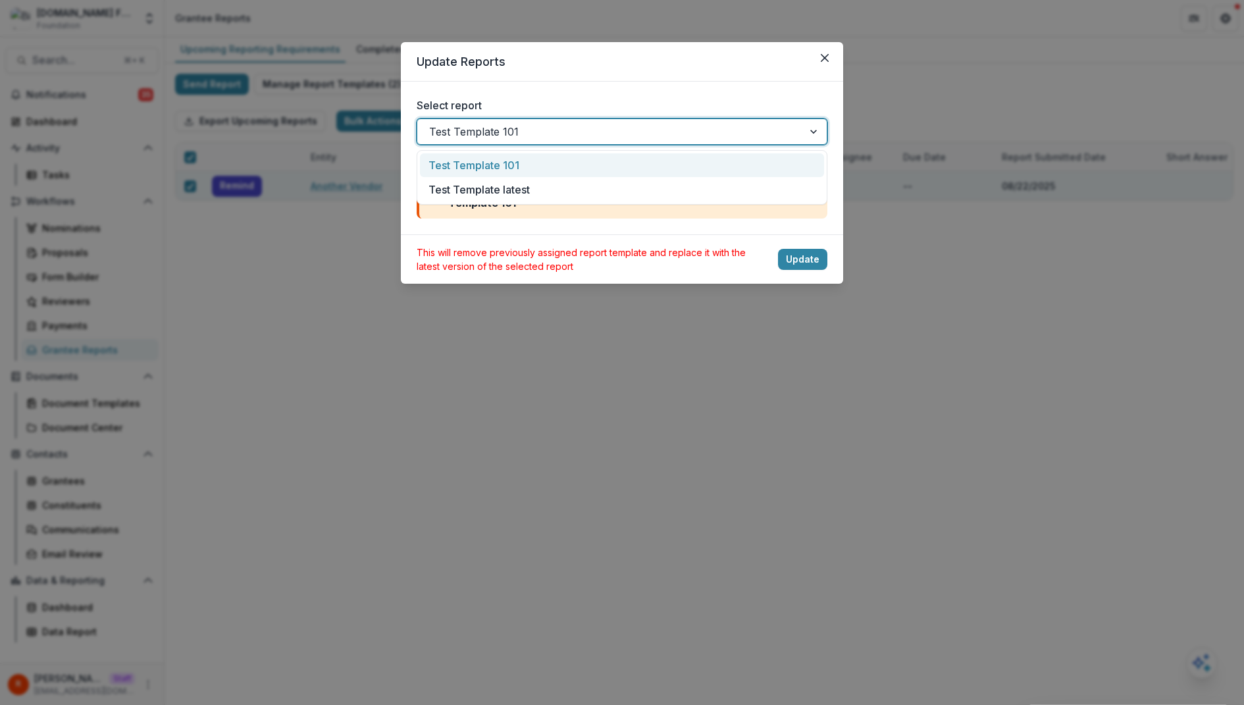
click at [572, 124] on div at bounding box center [610, 131] width 362 height 18
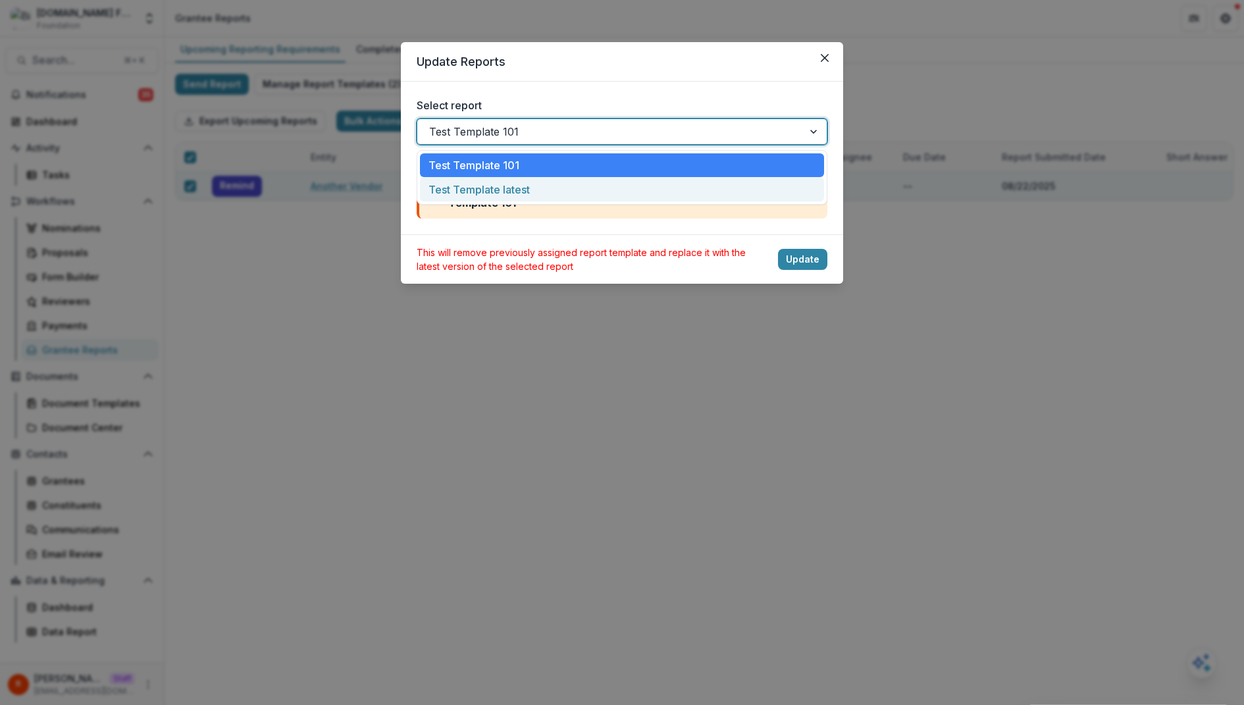
click at [551, 182] on div "Test Template latest" at bounding box center [622, 189] width 404 height 24
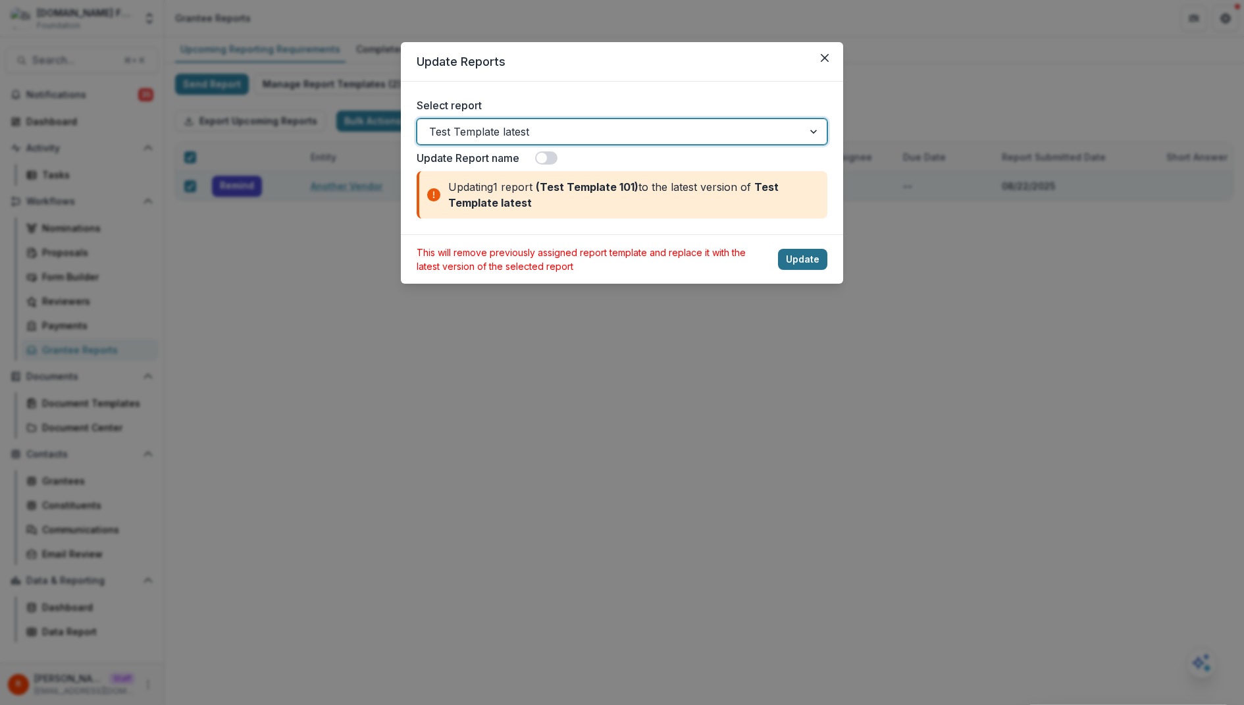
click at [801, 257] on button "Update" at bounding box center [802, 259] width 49 height 21
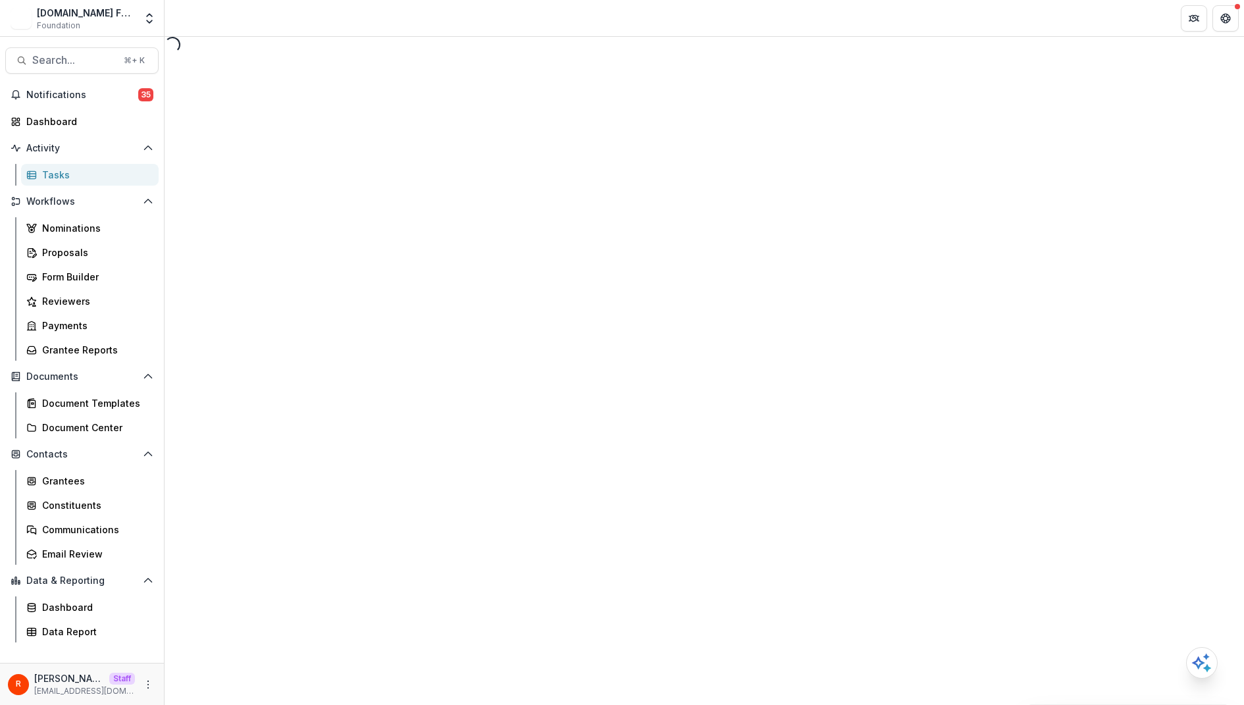
select select "********"
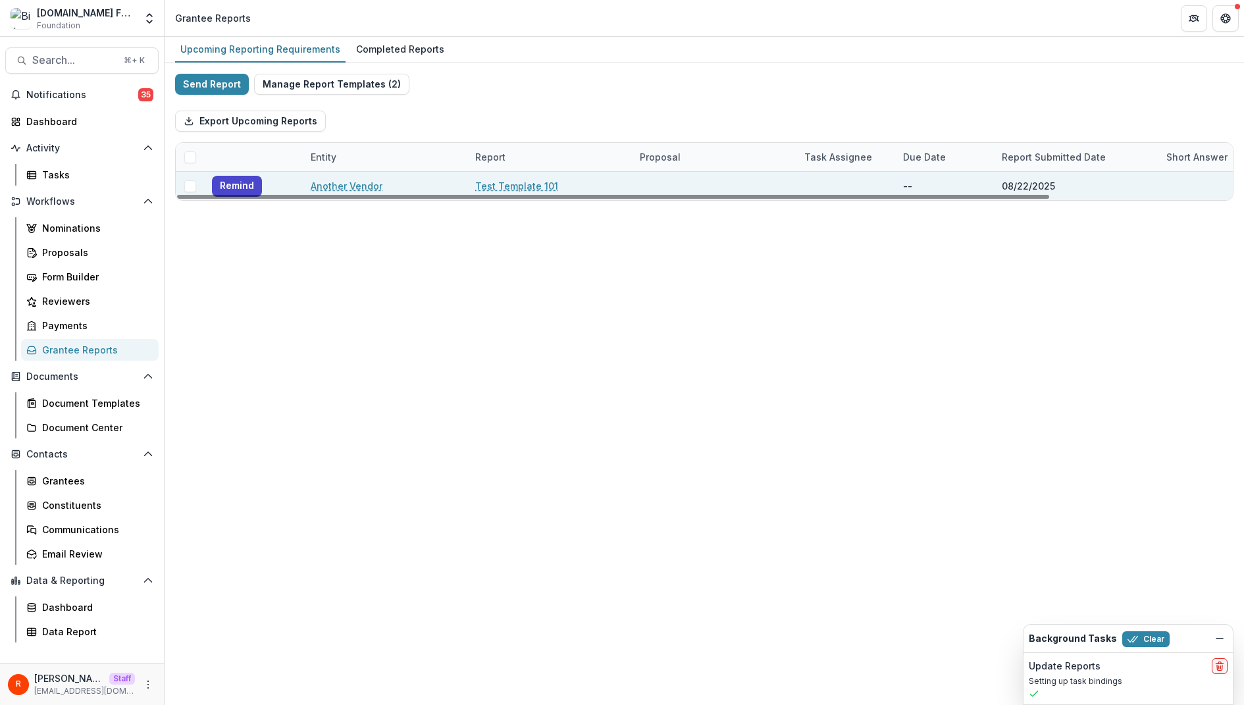
click at [528, 188] on link "Test Template 101" at bounding box center [516, 186] width 83 height 14
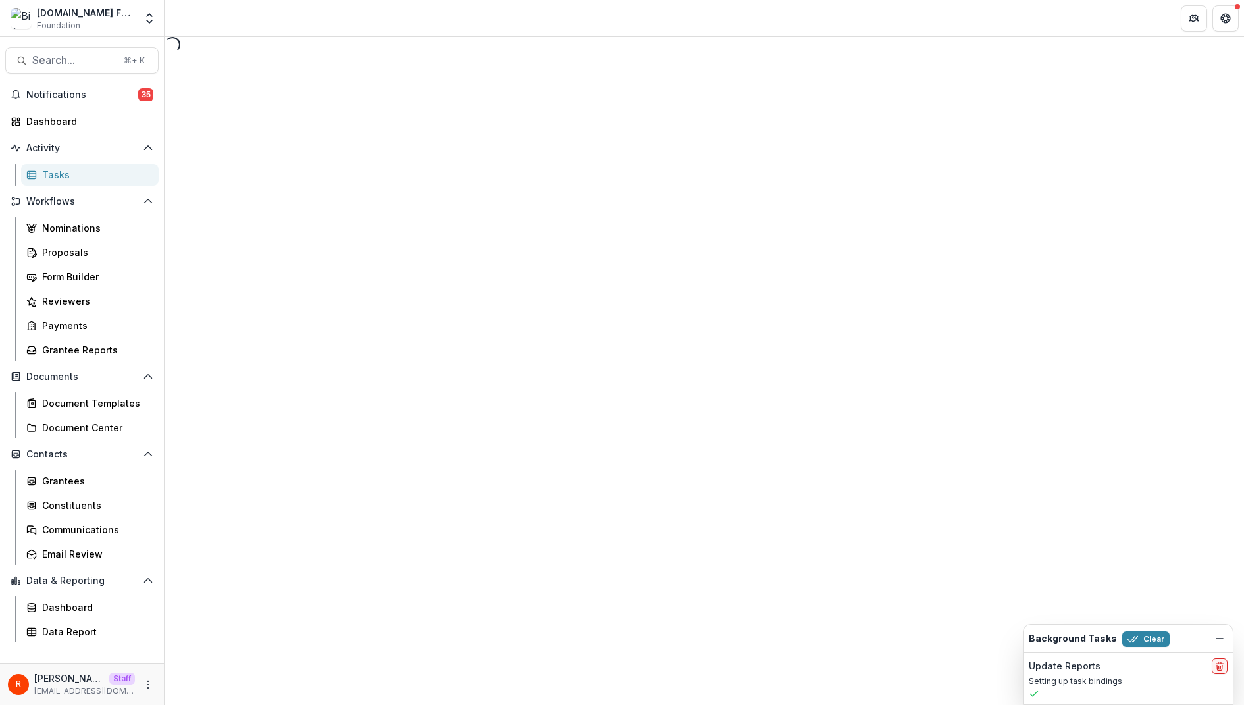
select select "********"
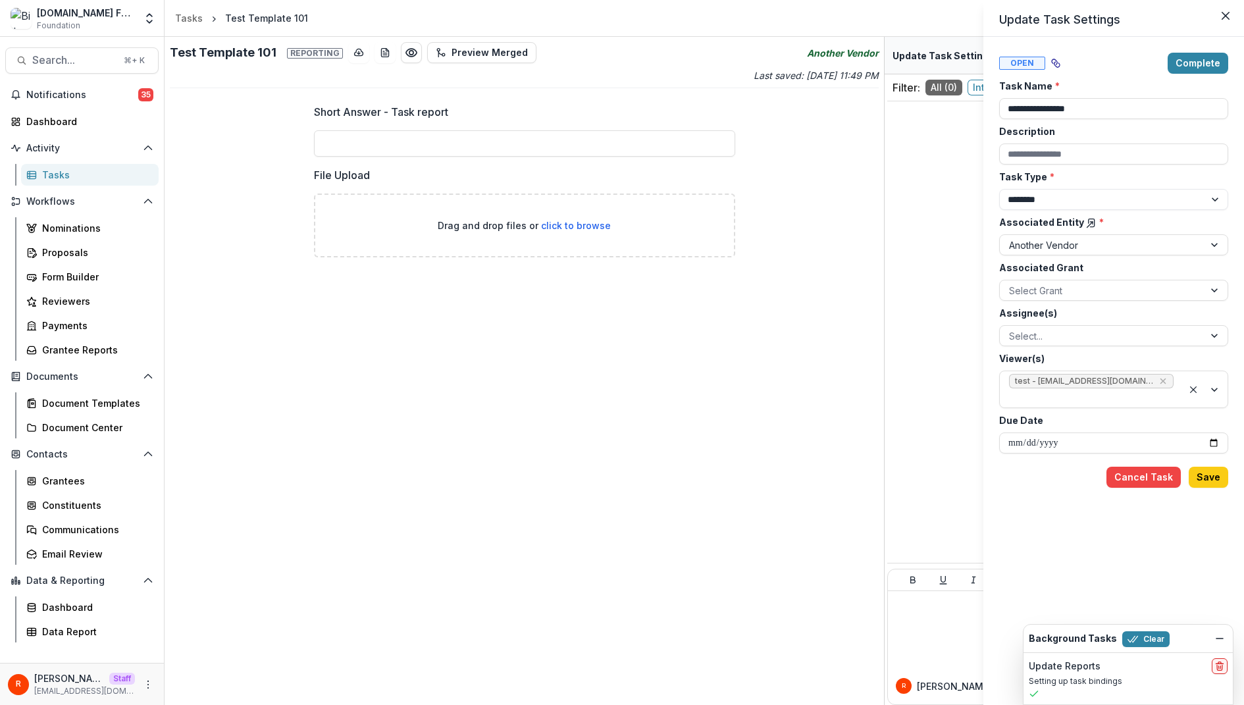
drag, startPoint x: 304, startPoint y: 105, endPoint x: 500, endPoint y: 250, distance: 243.3
click at [500, 251] on div "**********" at bounding box center [622, 352] width 1244 height 705
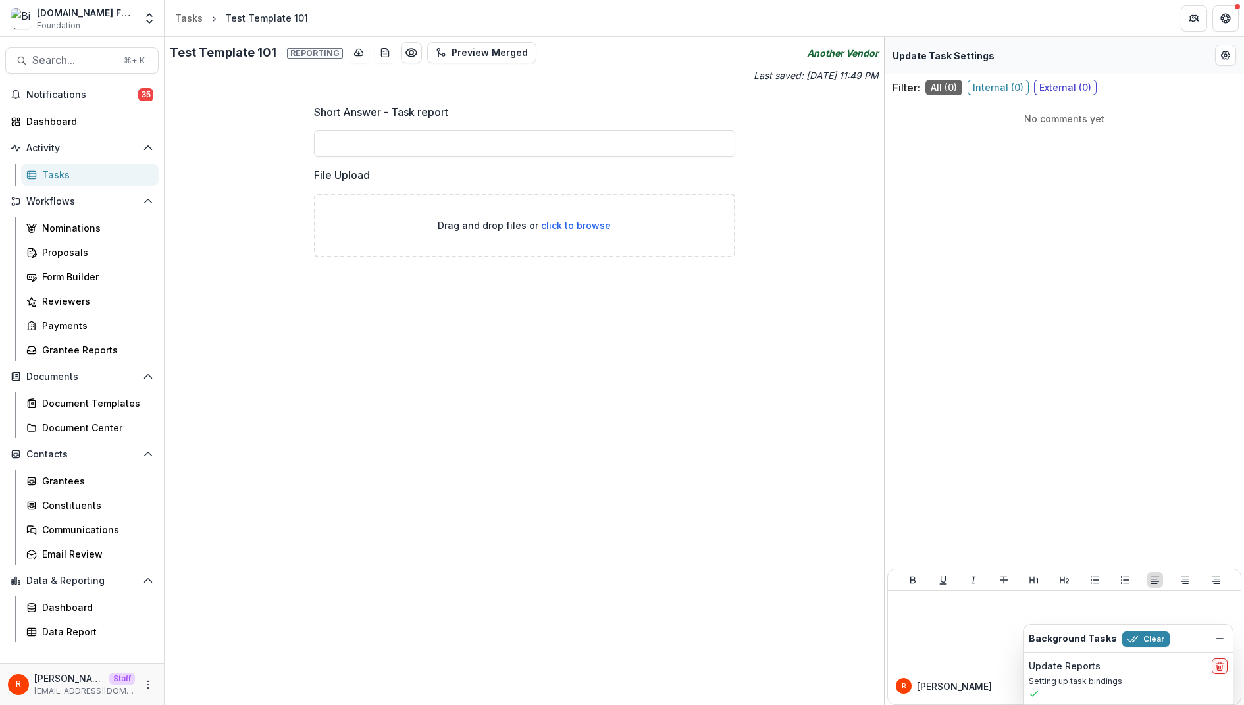
click at [184, 53] on h2 "Test Template 101 Reporting" at bounding box center [256, 52] width 173 height 14
drag, startPoint x: 184, startPoint y: 53, endPoint x: 249, endPoint y: 53, distance: 65.2
click at [249, 53] on h2 "Test Template 101 Reporting" at bounding box center [256, 52] width 173 height 14
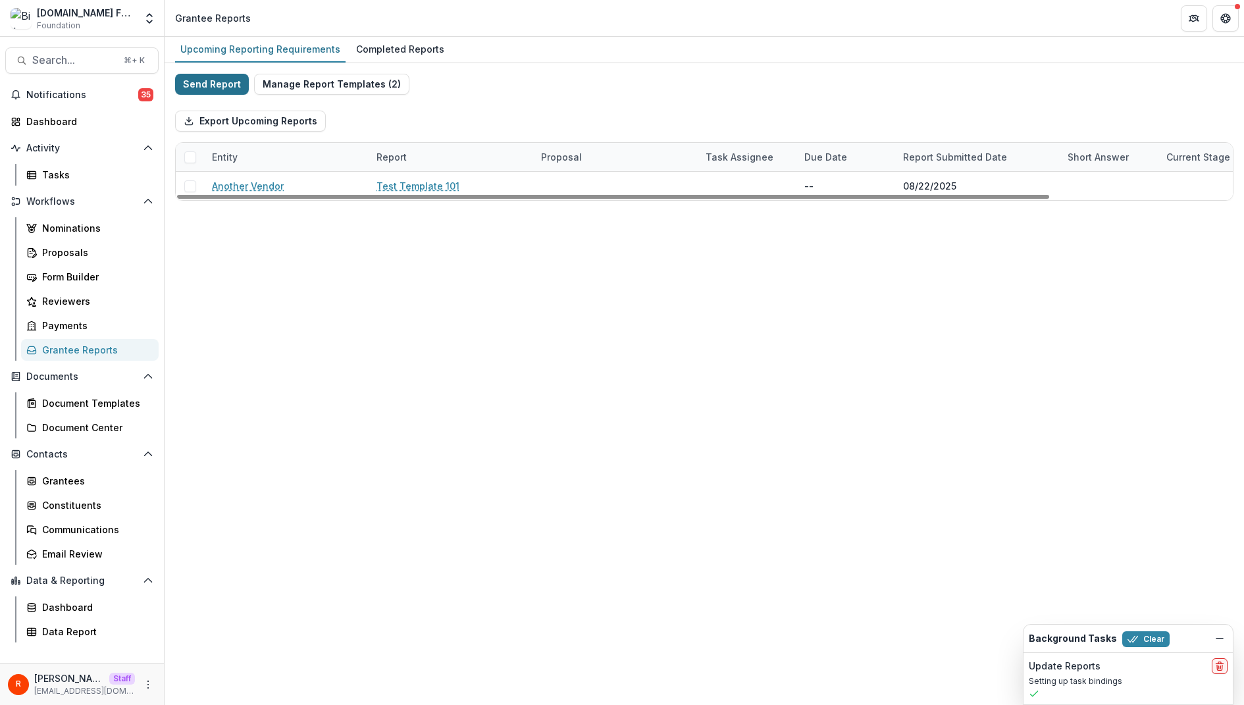
click at [220, 82] on button "Send Report" at bounding box center [212, 84] width 74 height 21
select select "********"
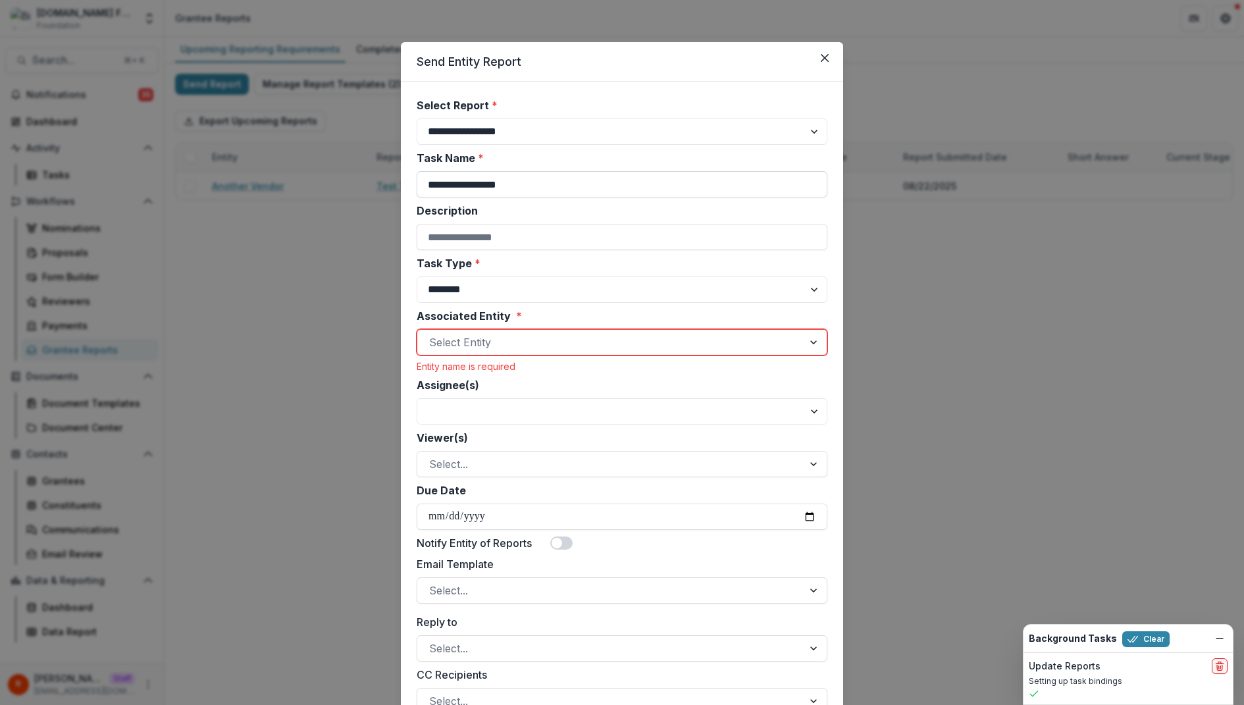
click at [444, 180] on input "**********" at bounding box center [622, 184] width 411 height 26
click at [521, 132] on select "**********" at bounding box center [622, 131] width 411 height 26
select select "**********"
click at [417, 118] on select "**********" at bounding box center [622, 131] width 411 height 26
type input "**********"
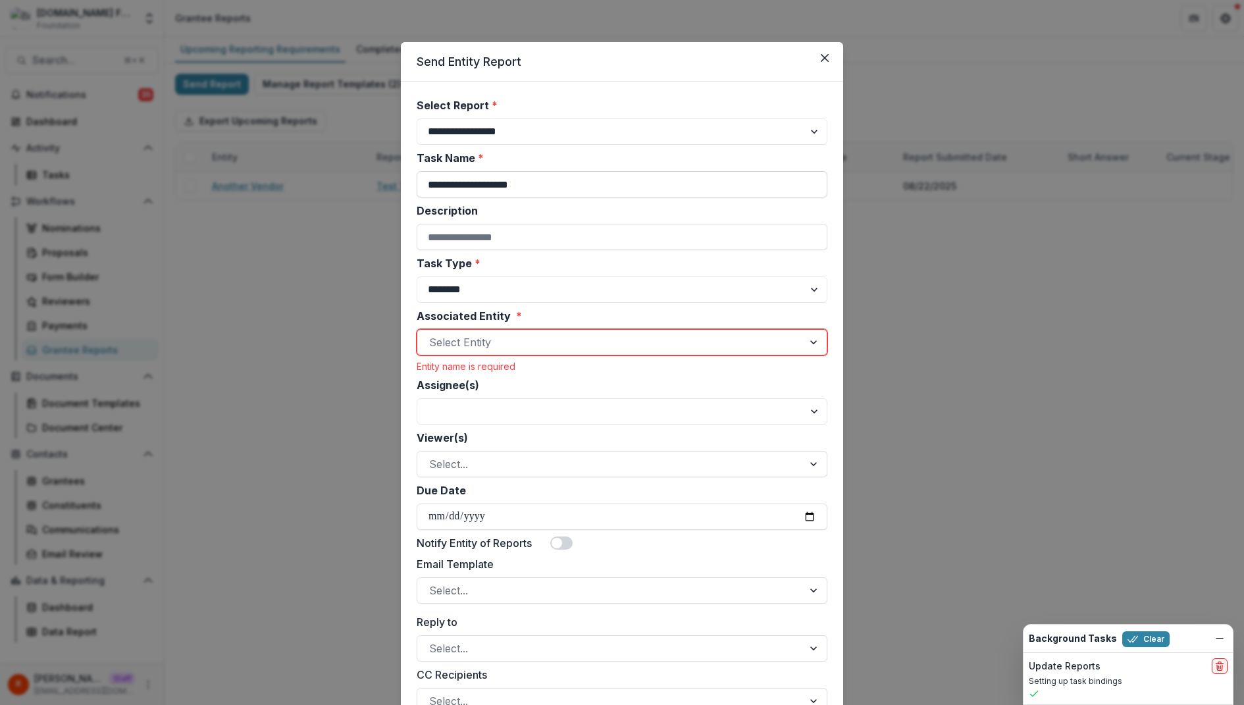
click at [436, 180] on input "**********" at bounding box center [622, 184] width 411 height 26
drag, startPoint x: 436, startPoint y: 180, endPoint x: 553, endPoint y: 186, distance: 117.3
click at [553, 186] on input "**********" at bounding box center [622, 184] width 411 height 26
click at [915, 131] on div "**********" at bounding box center [622, 352] width 1244 height 705
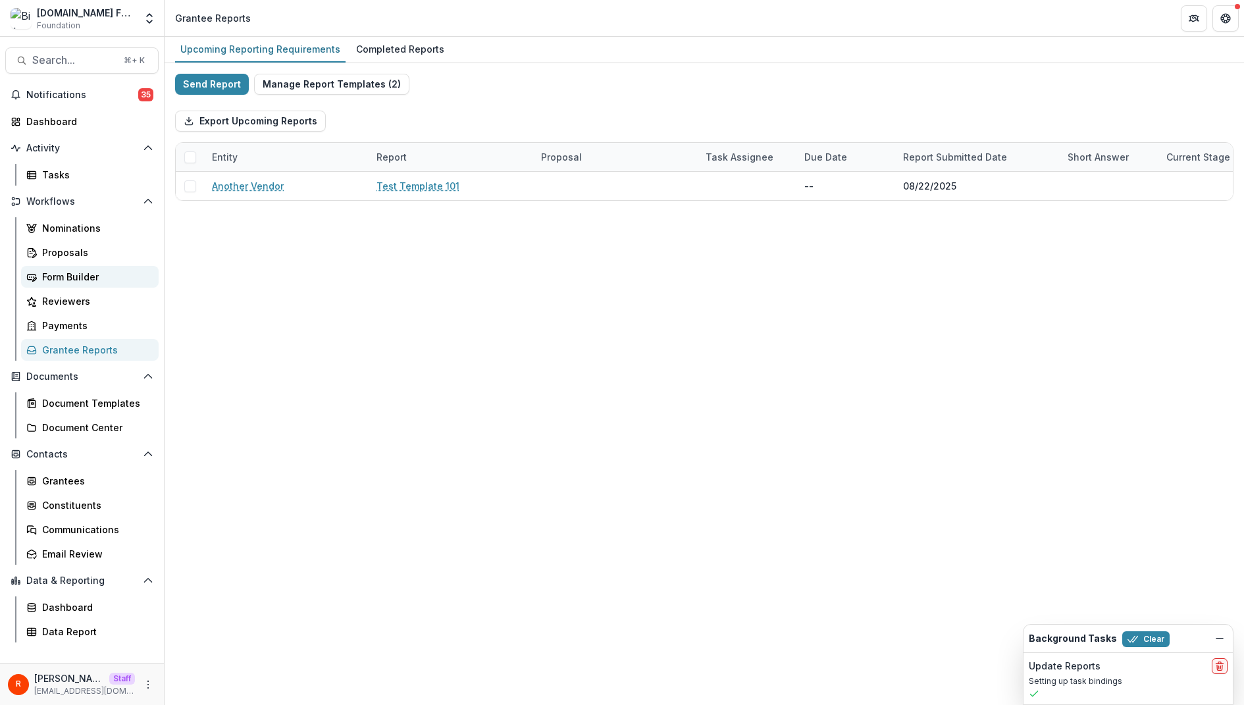
click at [132, 276] on div "Form Builder" at bounding box center [95, 277] width 106 height 14
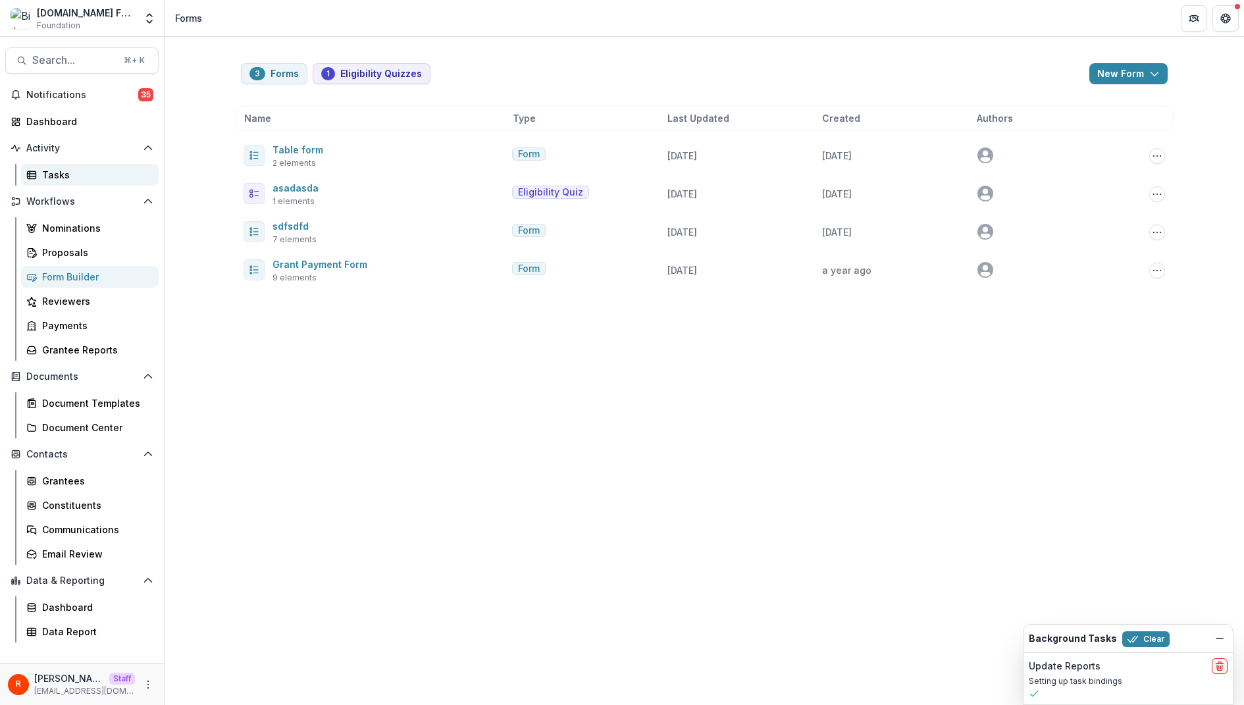
click at [76, 169] on div "Tasks" at bounding box center [95, 175] width 106 height 14
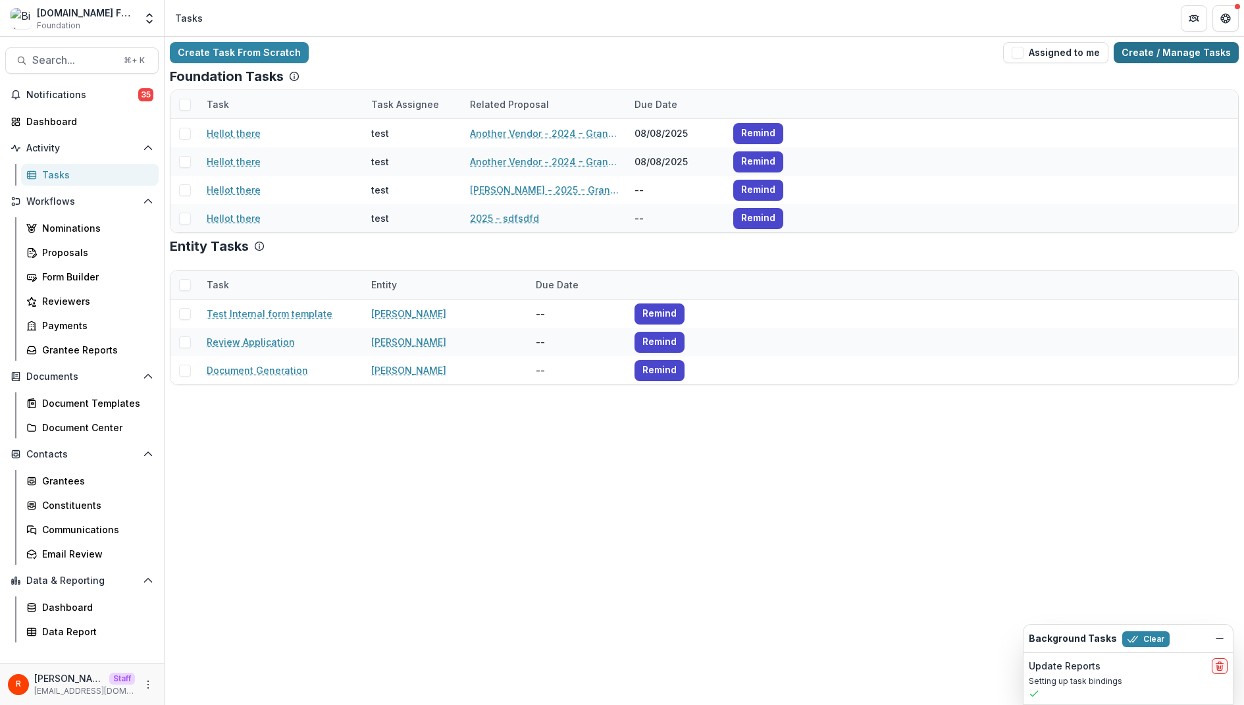
click at [1147, 58] on link "Create / Manage Tasks" at bounding box center [1176, 52] width 125 height 21
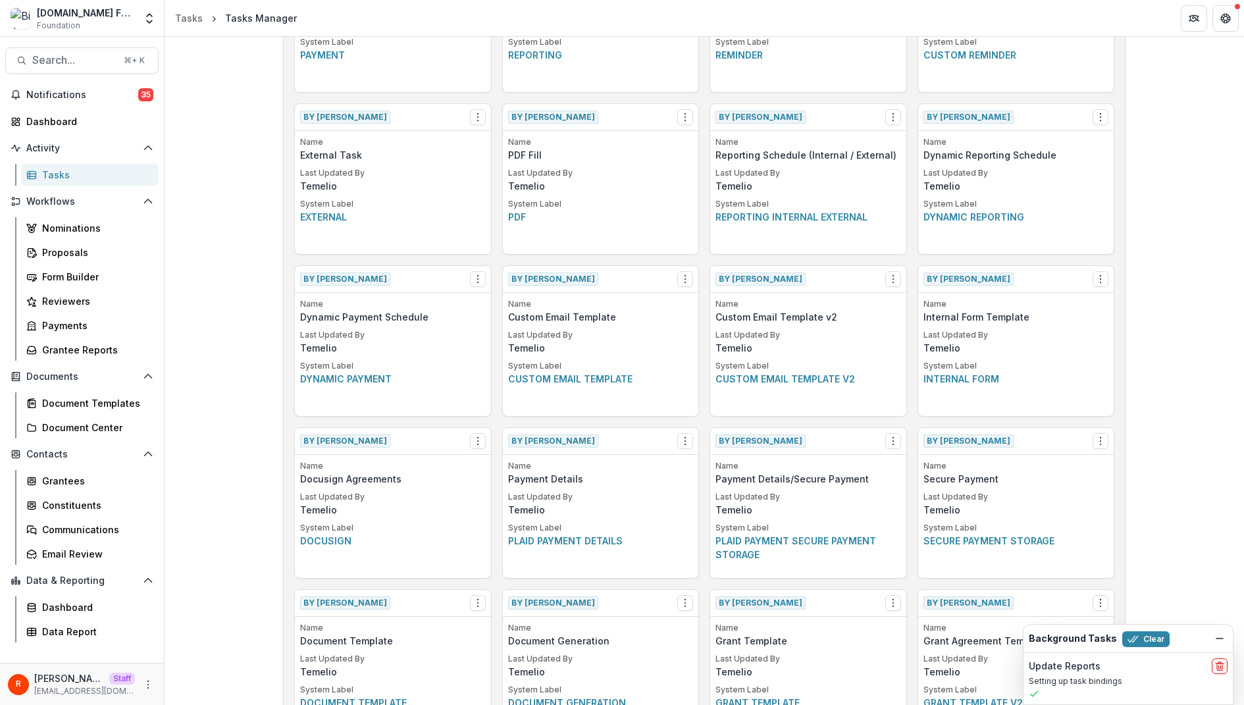
scroll to position [515, 0]
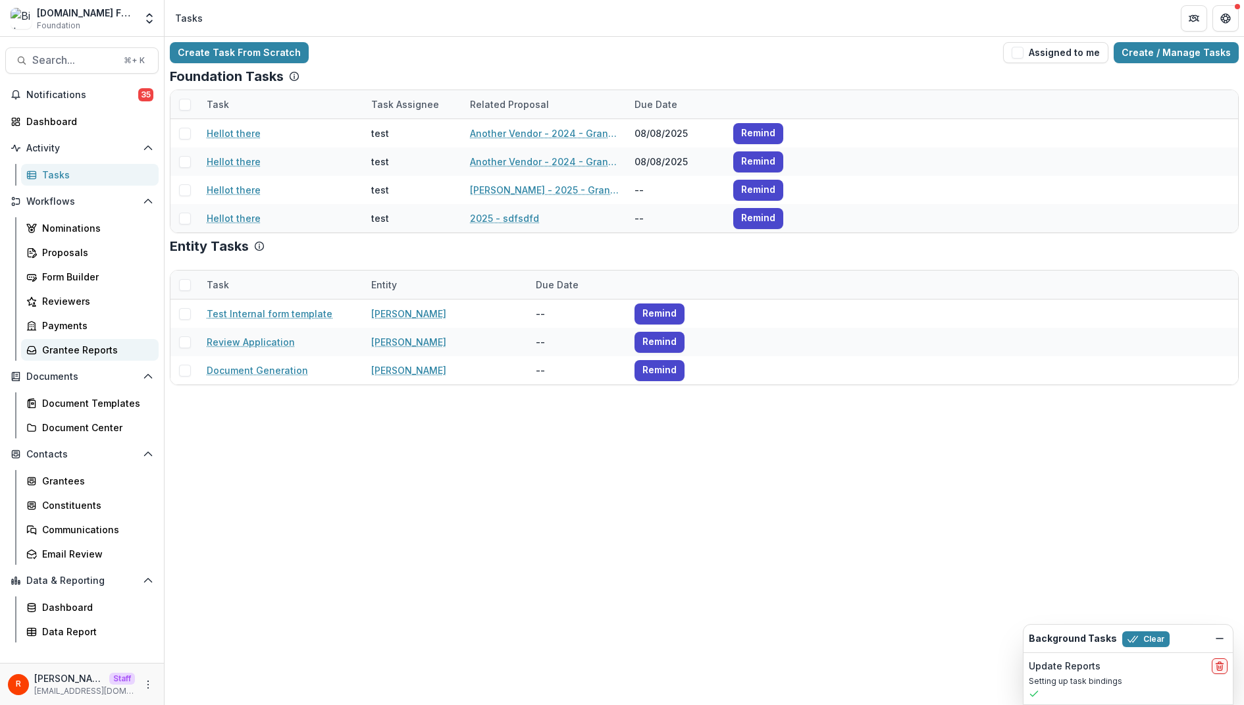
click at [97, 348] on div "Grantee Reports" at bounding box center [95, 350] width 106 height 14
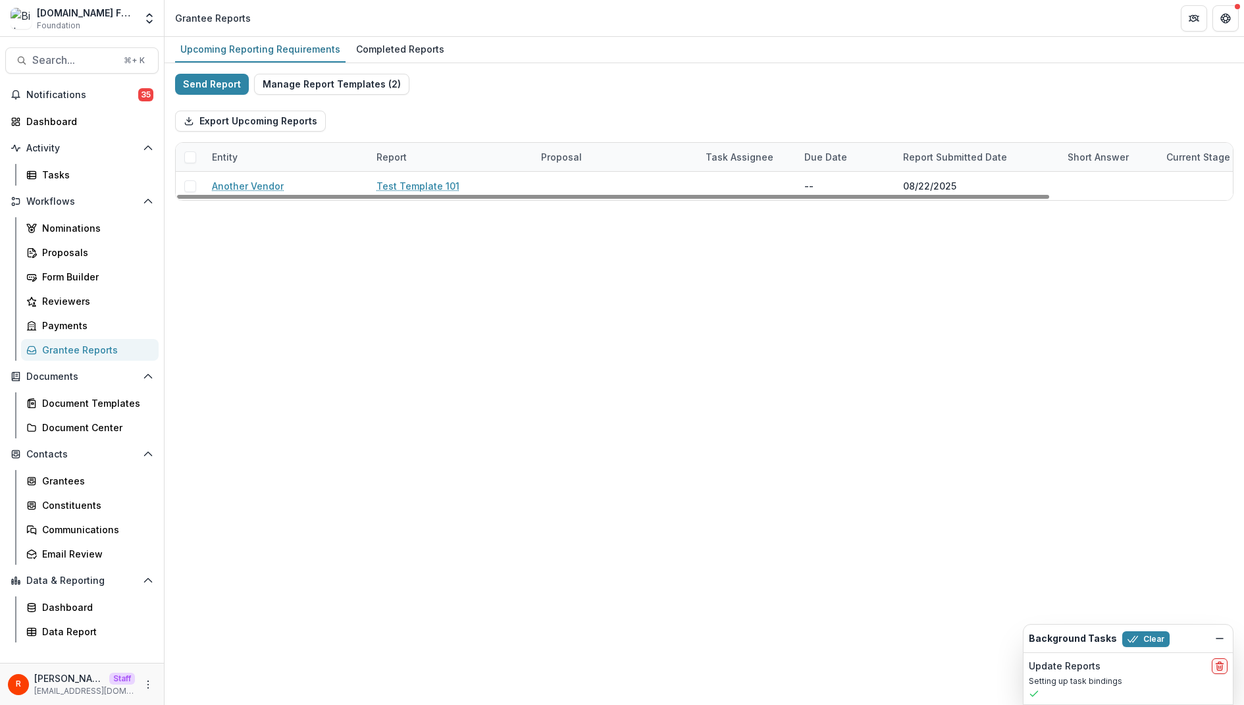
click at [190, 154] on span at bounding box center [190, 157] width 12 height 12
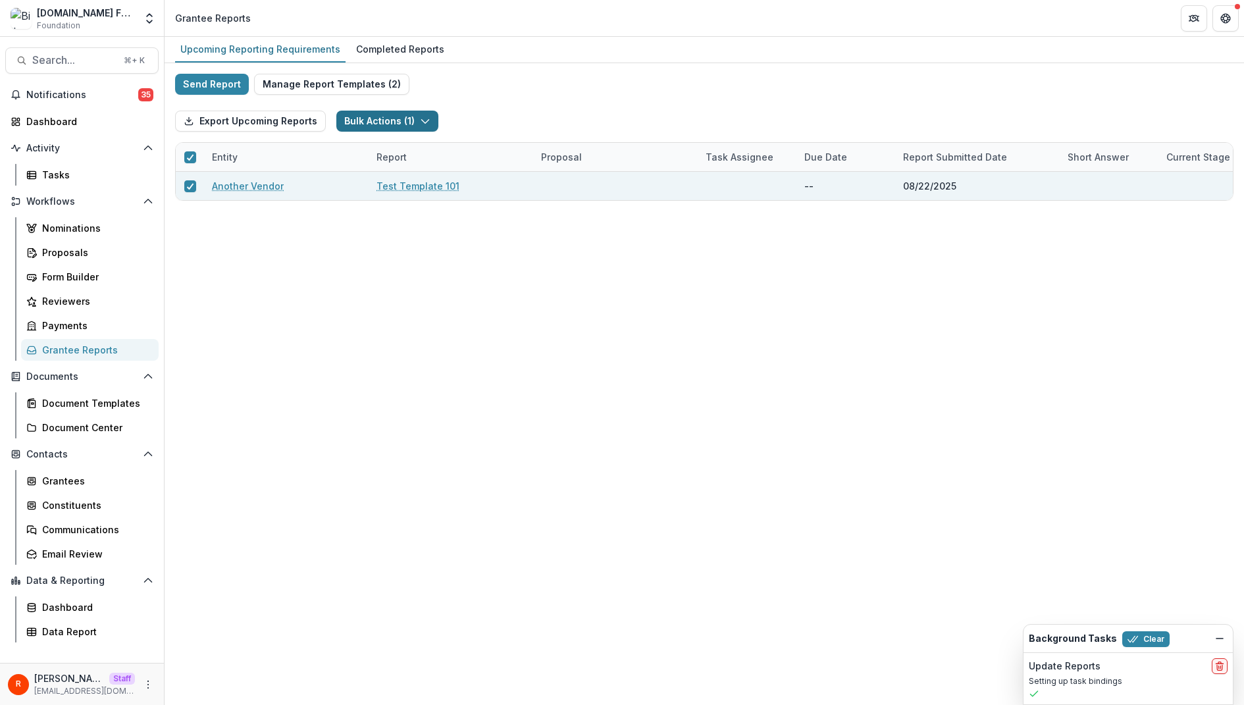
click at [382, 125] on button "Bulk Actions ( 1 )" at bounding box center [387, 121] width 102 height 21
click at [403, 153] on button "Bulk Task Report Update ( 1 )" at bounding box center [418, 151] width 164 height 22
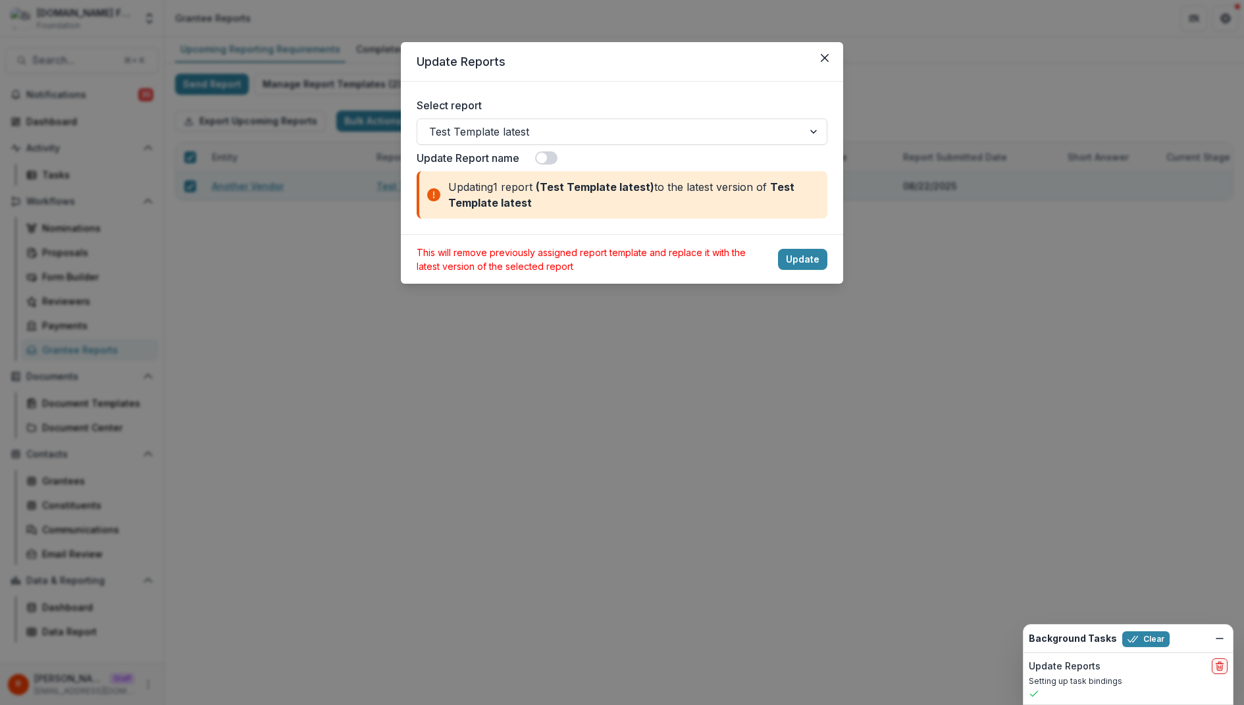
click at [356, 199] on div "Update Reports Select report Test Template latest Update Report name Updating 1…" at bounding box center [622, 352] width 1244 height 705
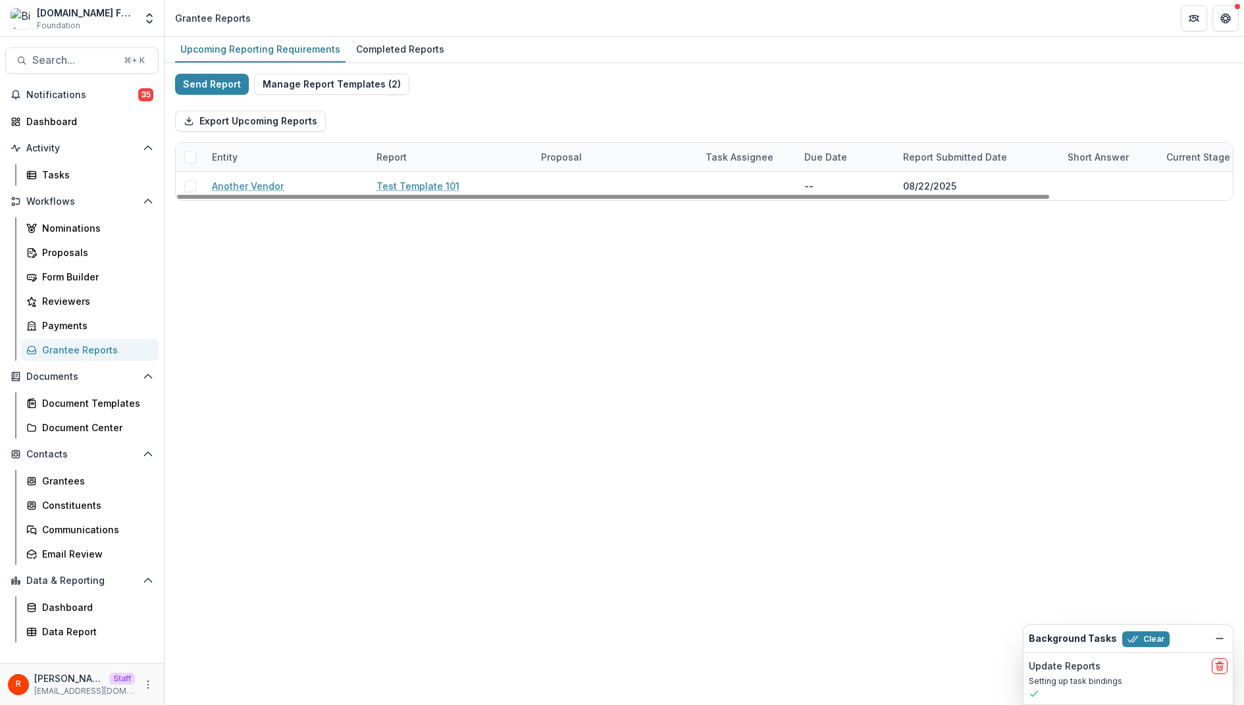
click at [187, 155] on span at bounding box center [190, 157] width 12 height 12
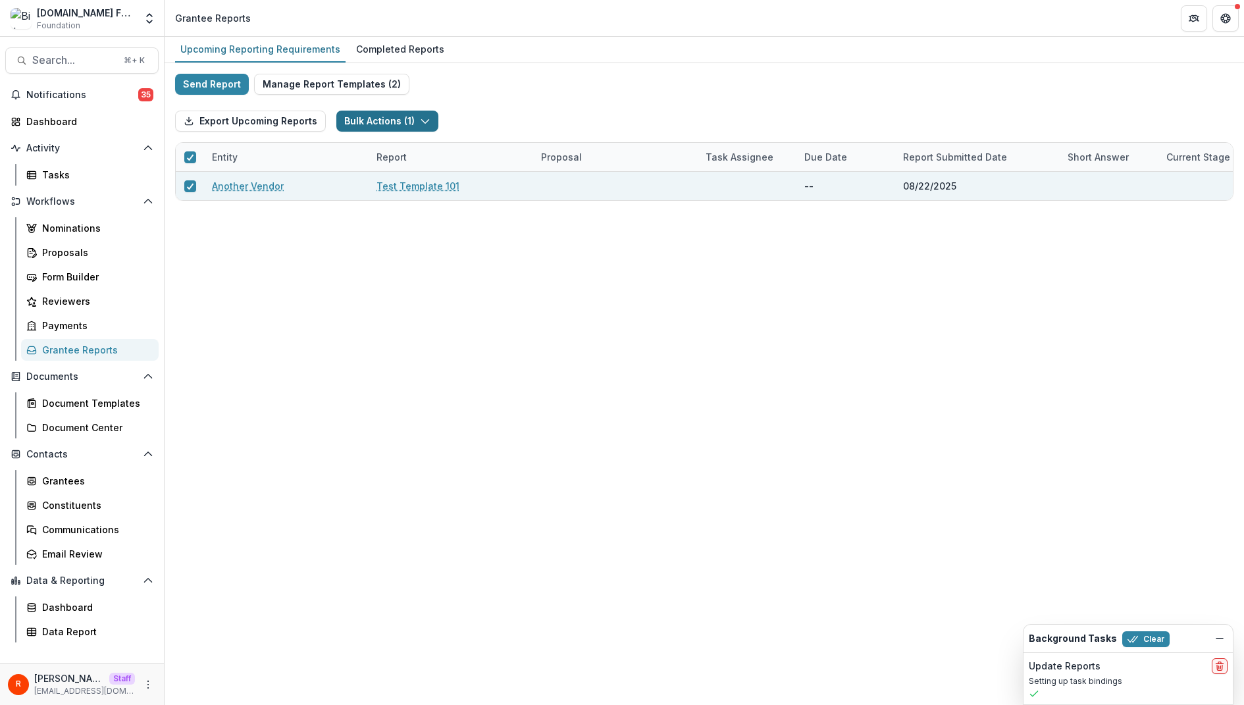
click at [346, 118] on button "Bulk Actions ( 1 )" at bounding box center [387, 121] width 102 height 21
click at [400, 153] on button "Bulk Task Report Update ( 1 )" at bounding box center [418, 151] width 164 height 22
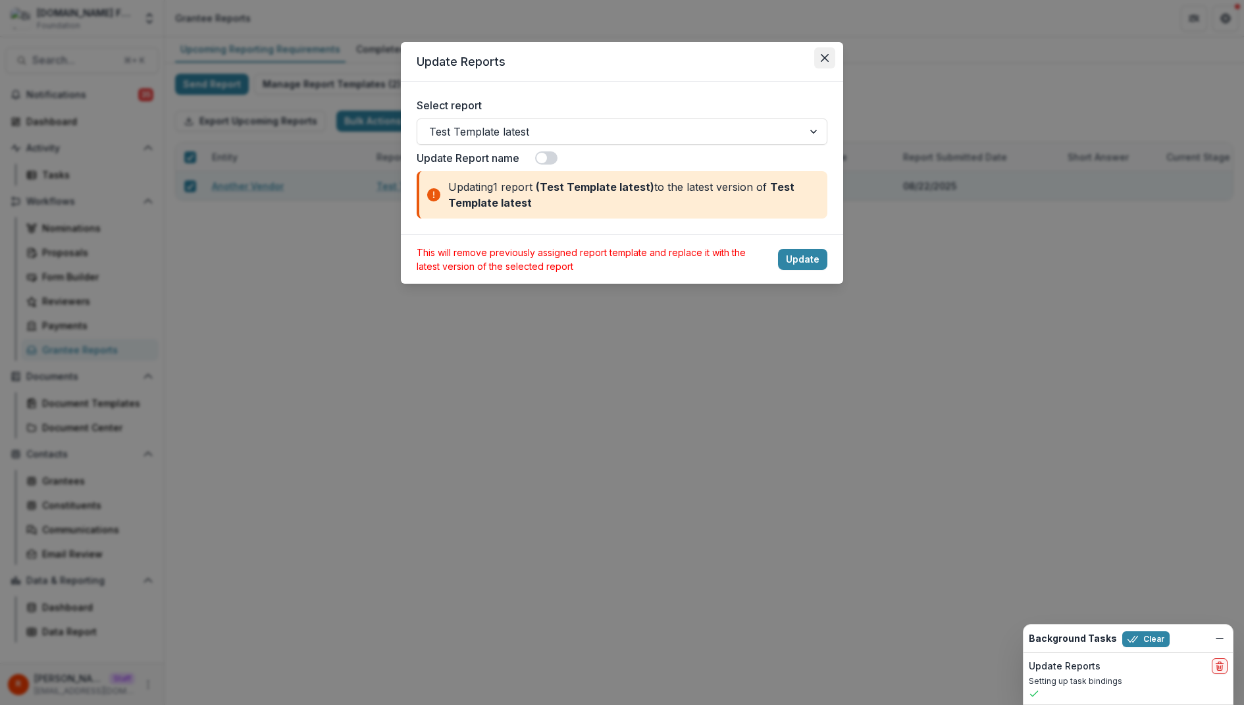
click at [829, 63] on button "Close" at bounding box center [824, 57] width 21 height 21
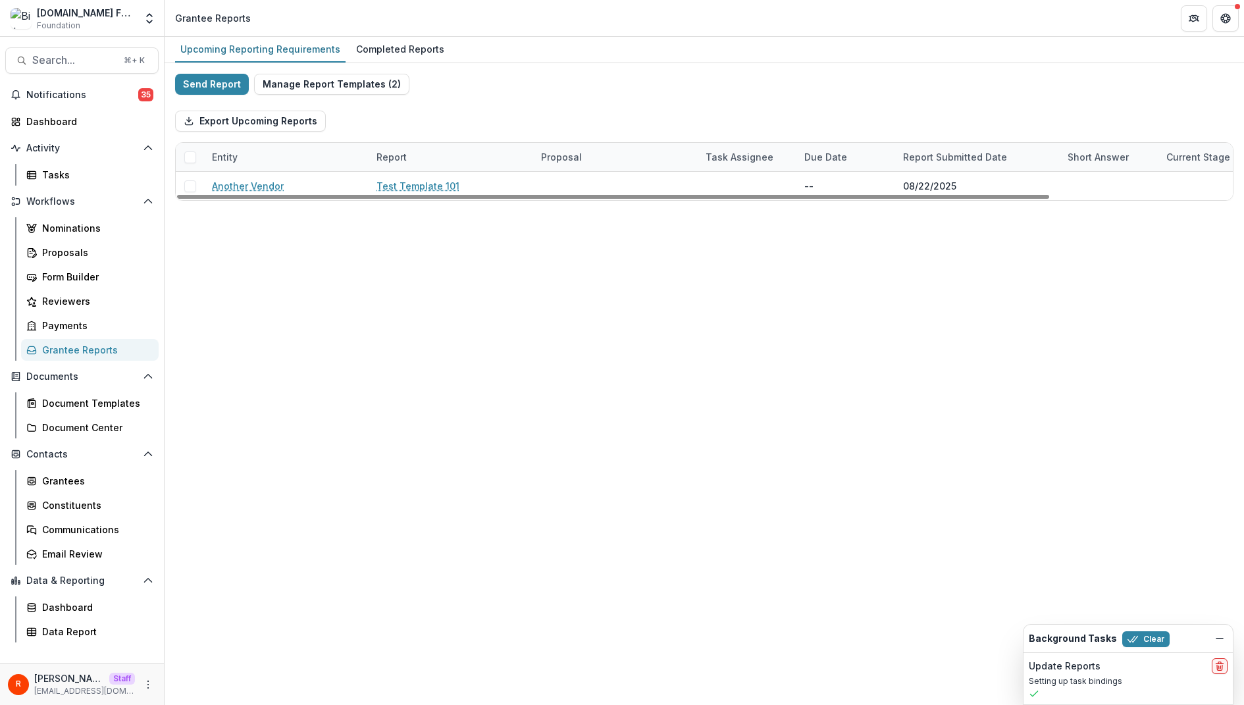
click at [193, 153] on span at bounding box center [190, 157] width 12 height 12
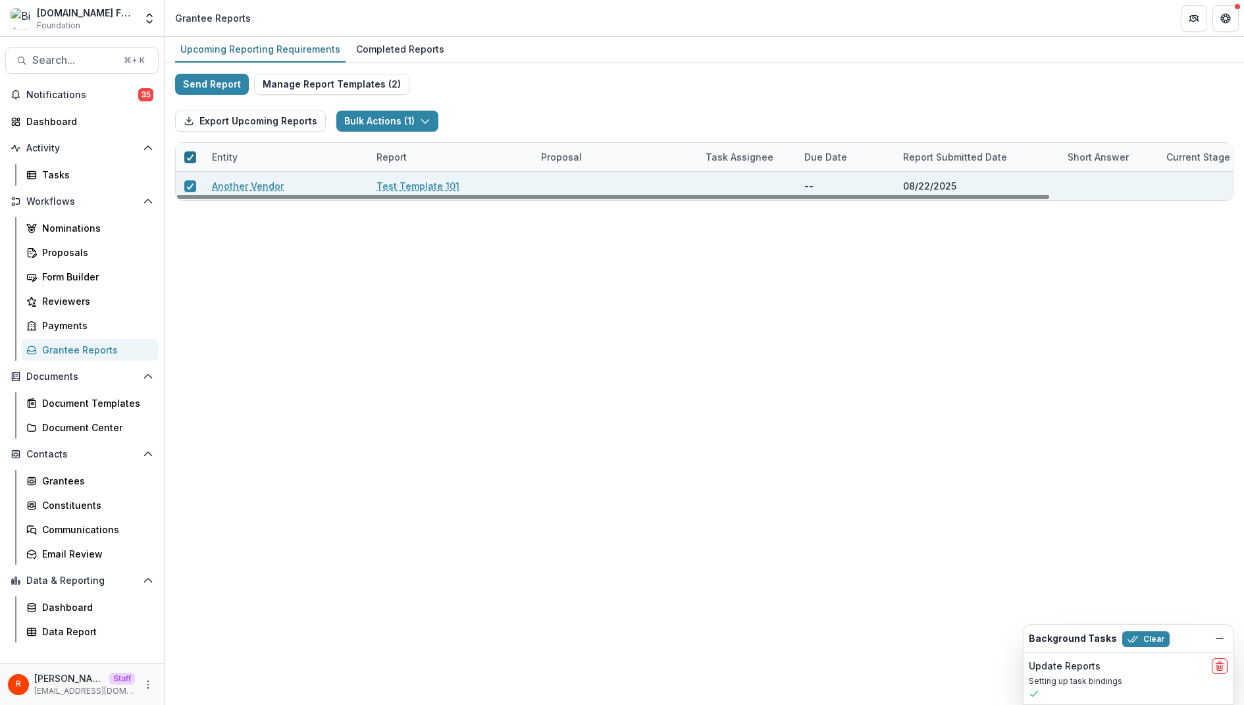
click at [188, 154] on icon at bounding box center [190, 157] width 8 height 7
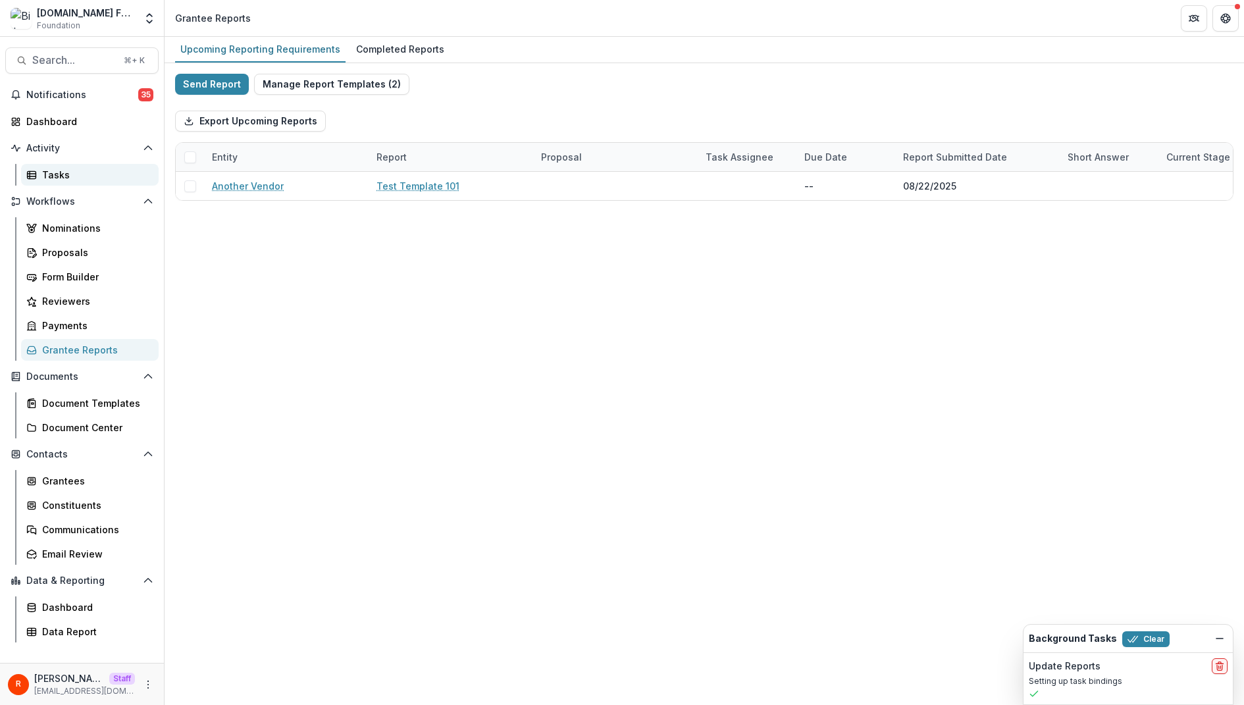
click at [85, 170] on div "Tasks" at bounding box center [95, 175] width 106 height 14
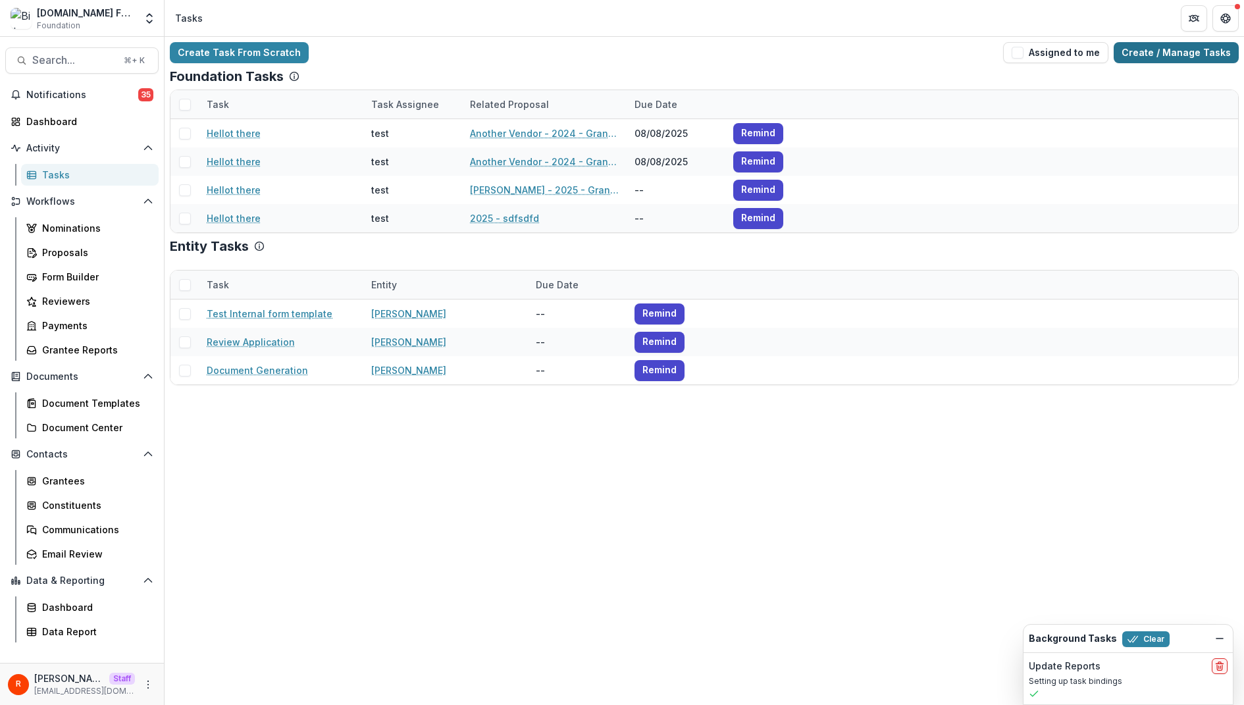
click at [1187, 50] on link "Create / Manage Tasks" at bounding box center [1176, 52] width 125 height 21
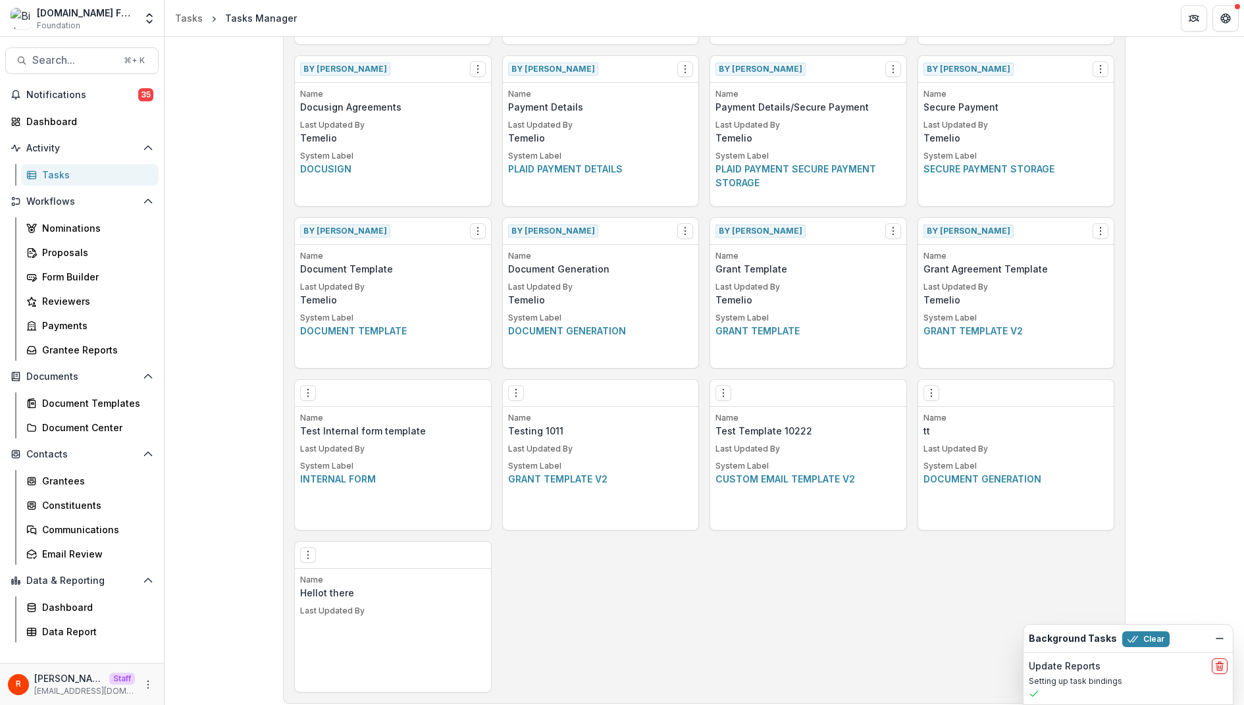
scroll to position [700, 0]
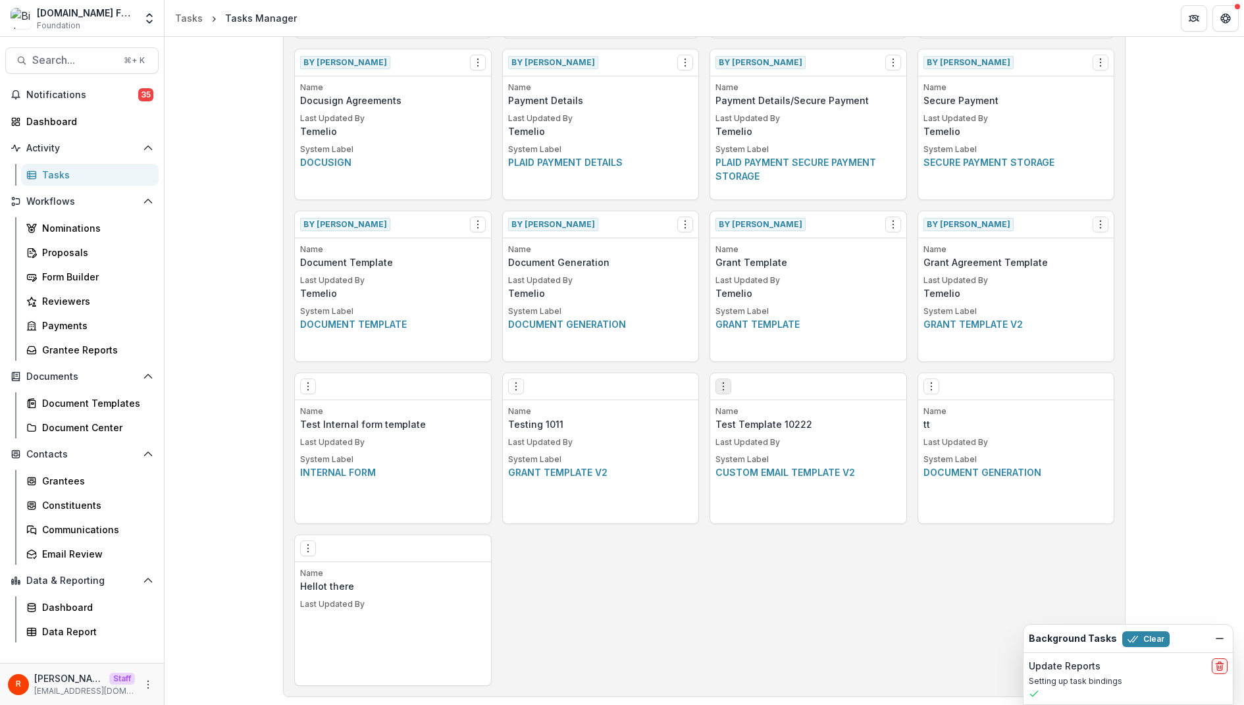
click at [726, 384] on button "Options" at bounding box center [723, 386] width 16 height 16
click at [768, 569] on div "Create Task Template By Temelio View Make a Copy Create Task From Template Name…" at bounding box center [704, 43] width 820 height 1285
click at [219, 407] on div "Build a New Task Template Create Task Template By Temelio View Make a Copy Crea…" at bounding box center [704, 114] width 1079 height 1555
click at [201, 328] on div "Build a New Task Template Create Task Template By Temelio View Make a Copy Crea…" at bounding box center [704, 114] width 1079 height 1555
